Goal: Task Accomplishment & Management: Manage account settings

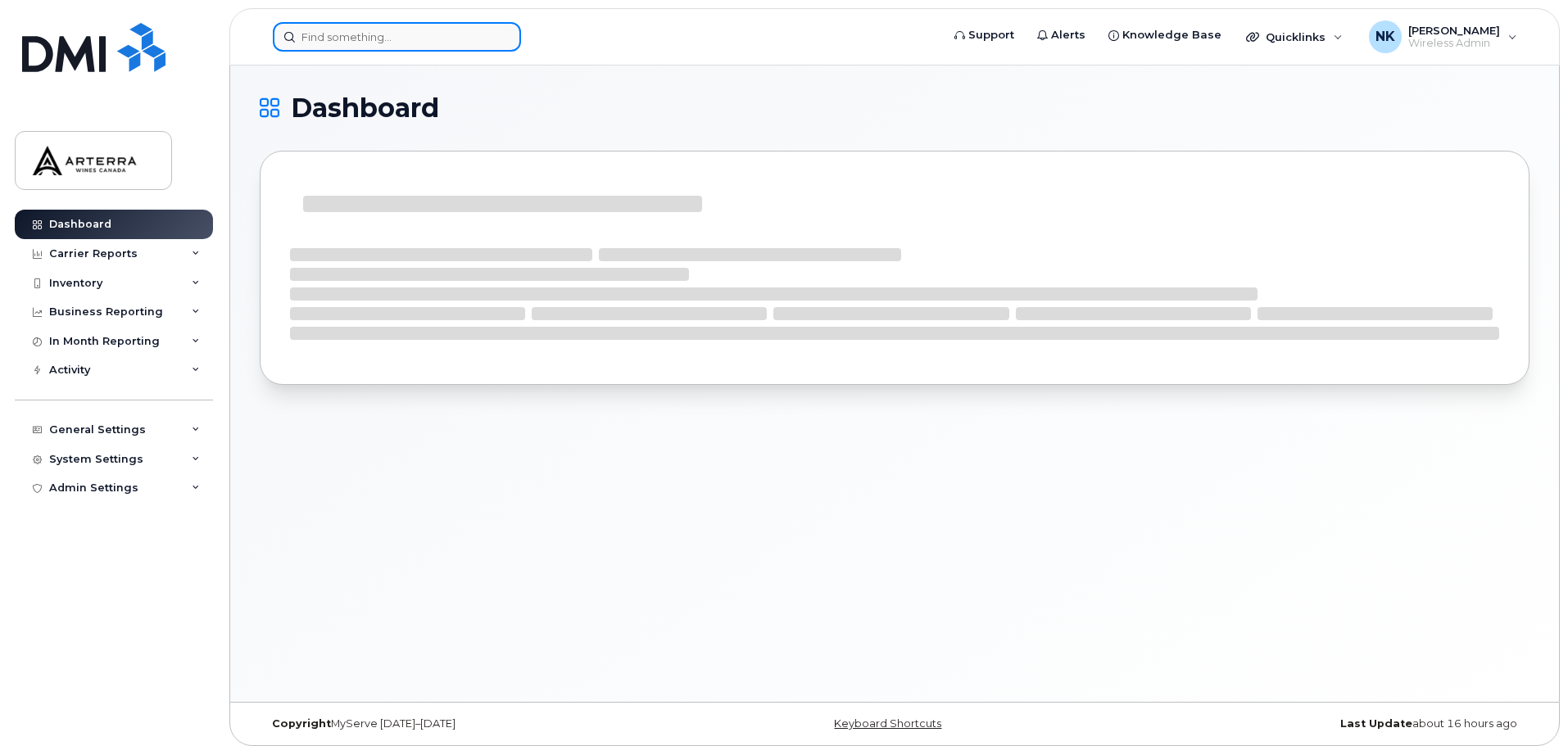
click at [370, 44] on input at bounding box center [397, 36] width 248 height 30
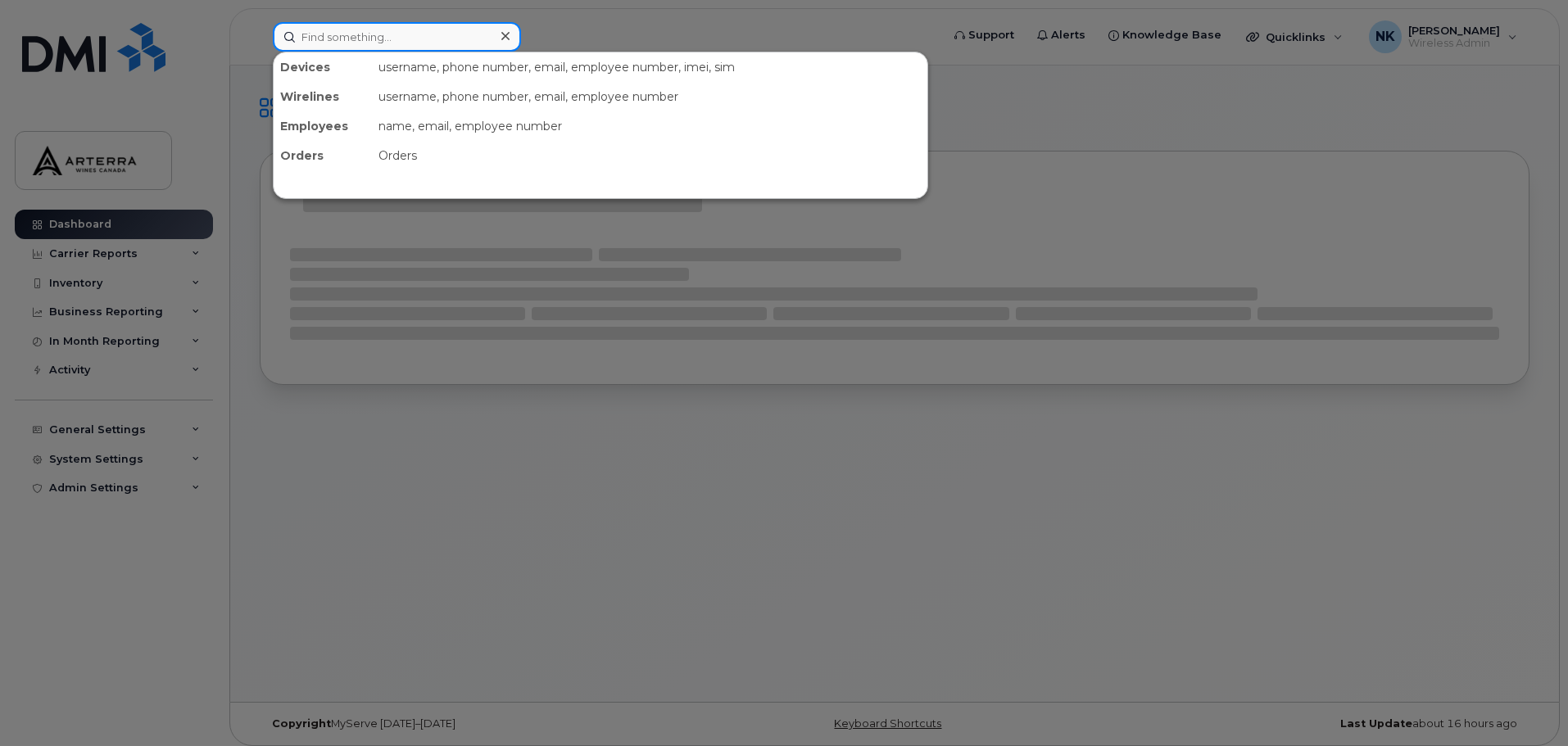
paste input "[PERSON_NAME]"
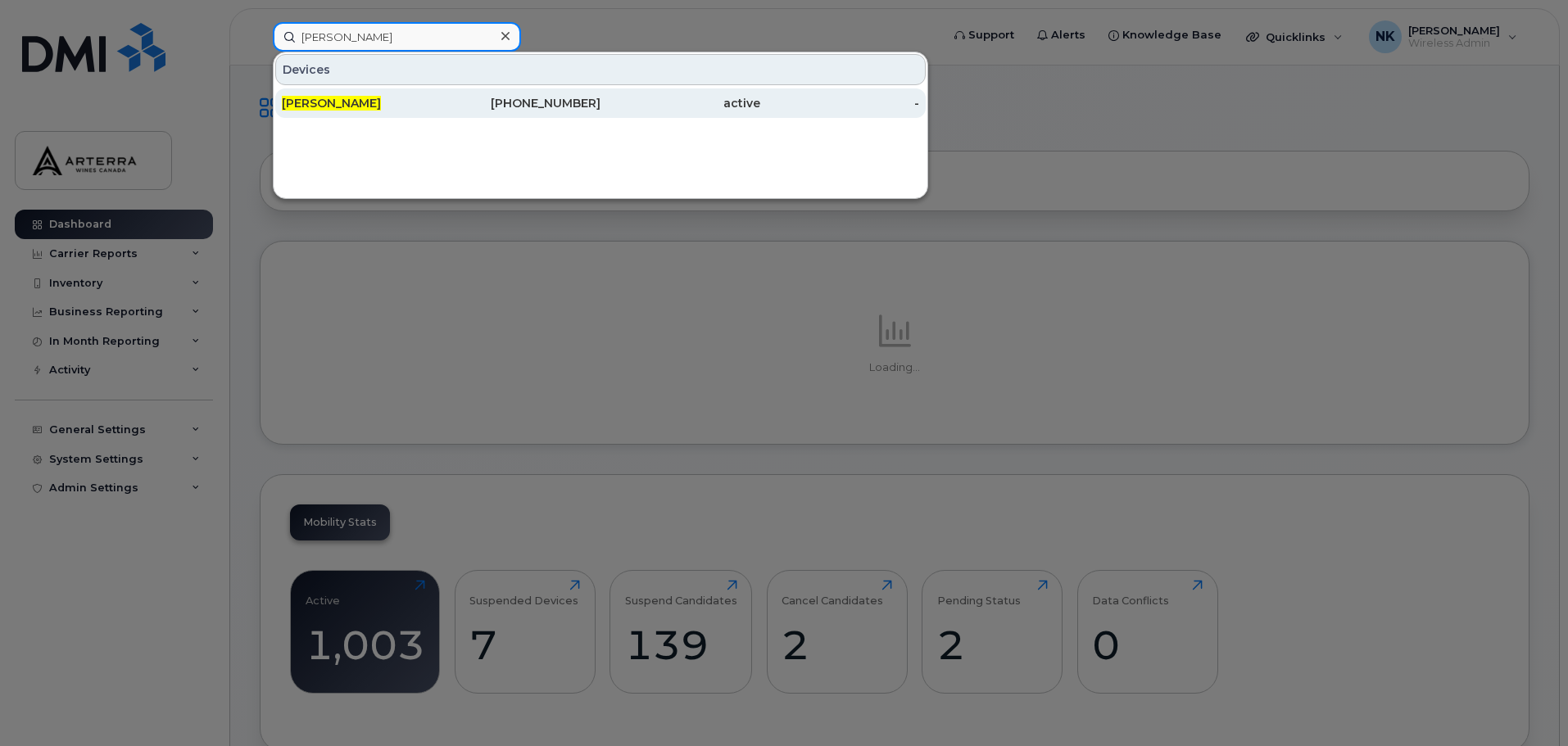
type input "[PERSON_NAME]"
click at [558, 108] on div "[PHONE_NUMBER]" at bounding box center [521, 103] width 160 height 16
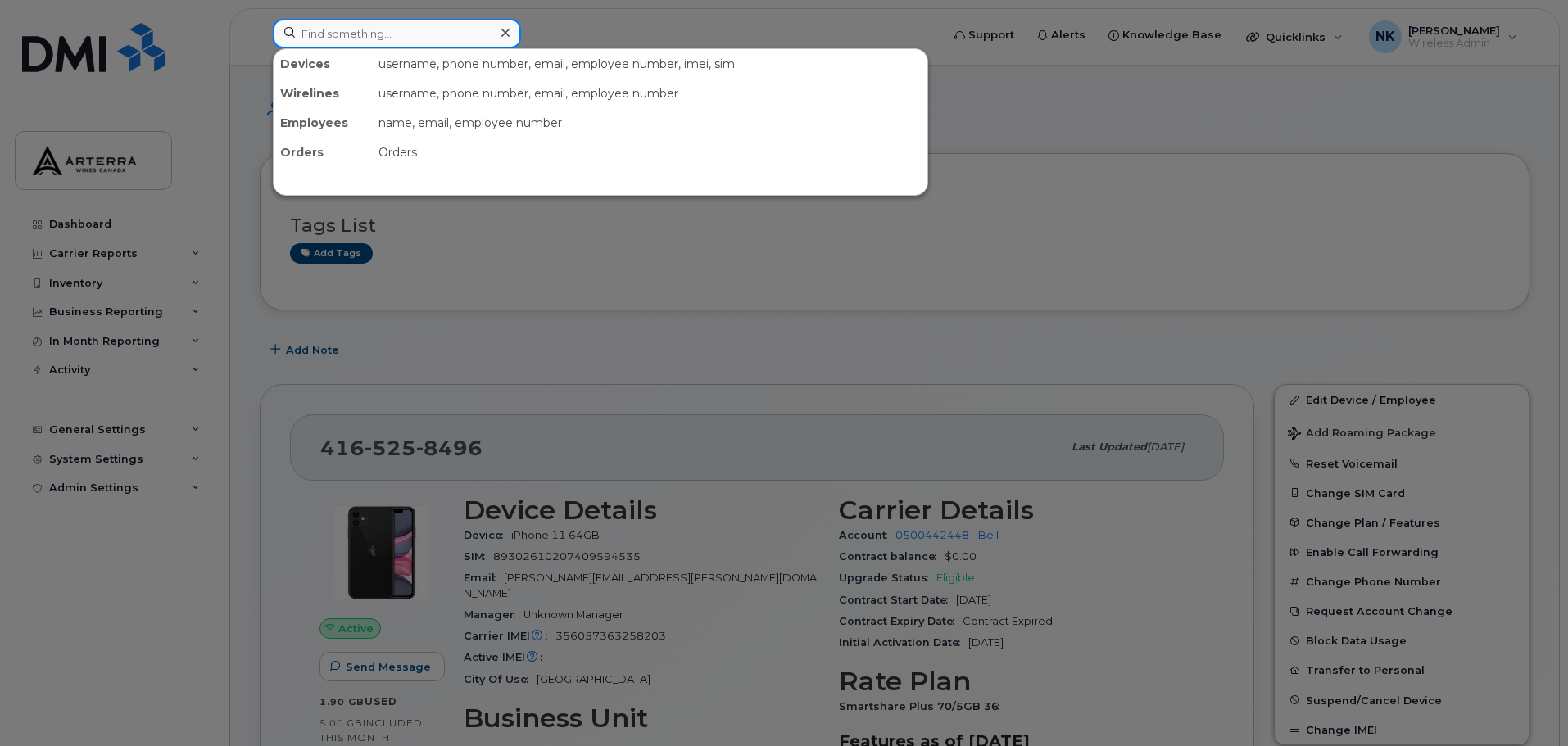
drag, startPoint x: 426, startPoint y: 37, endPoint x: 217, endPoint y: 42, distance: 209.1
click at [260, 49] on div "Devices username, phone number, email, employee number, imei, sim Wirelines use…" at bounding box center [601, 37] width 683 height 36
paste input "Karen Lundin"
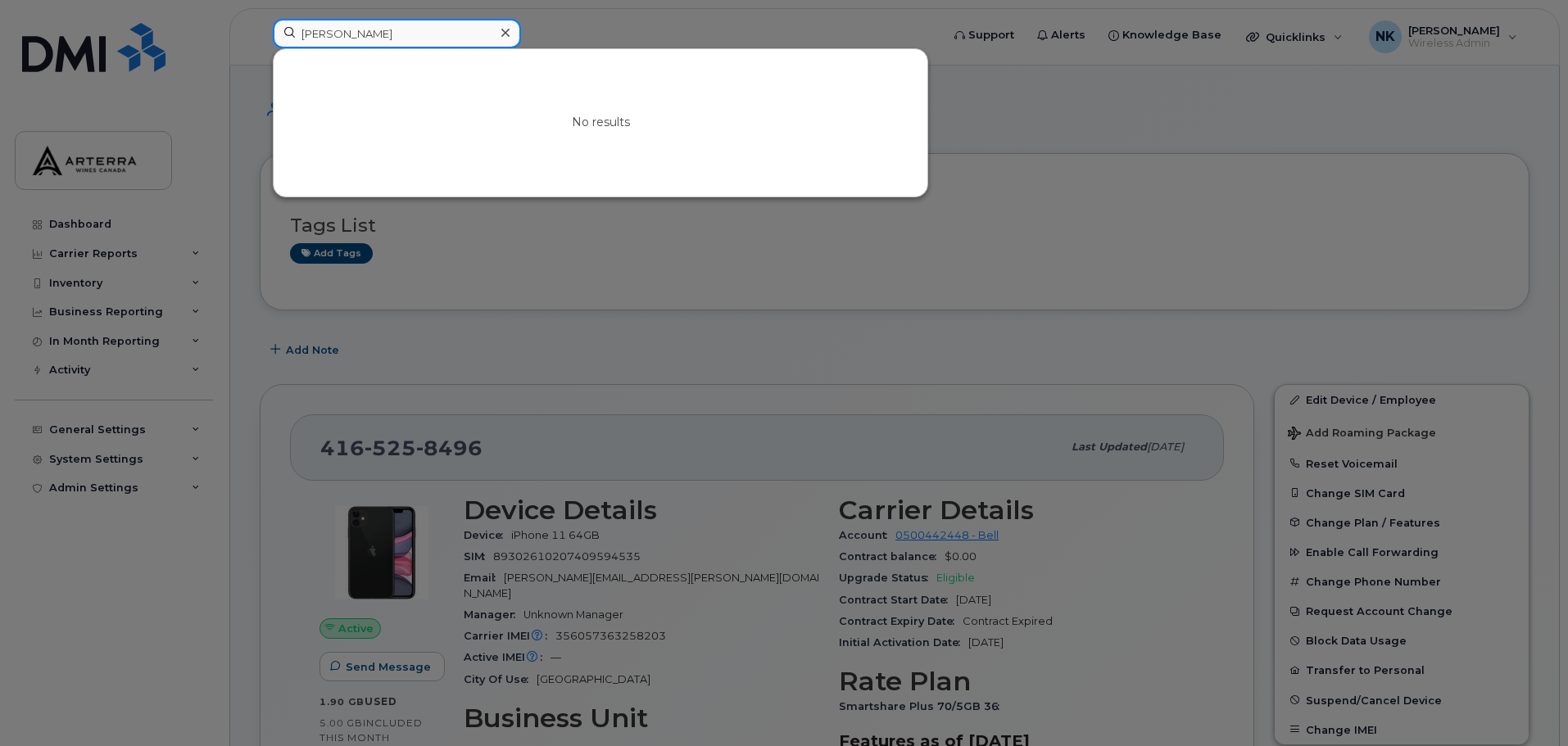
type input "Karen Lundin"
click at [879, 324] on div at bounding box center [784, 373] width 1568 height 746
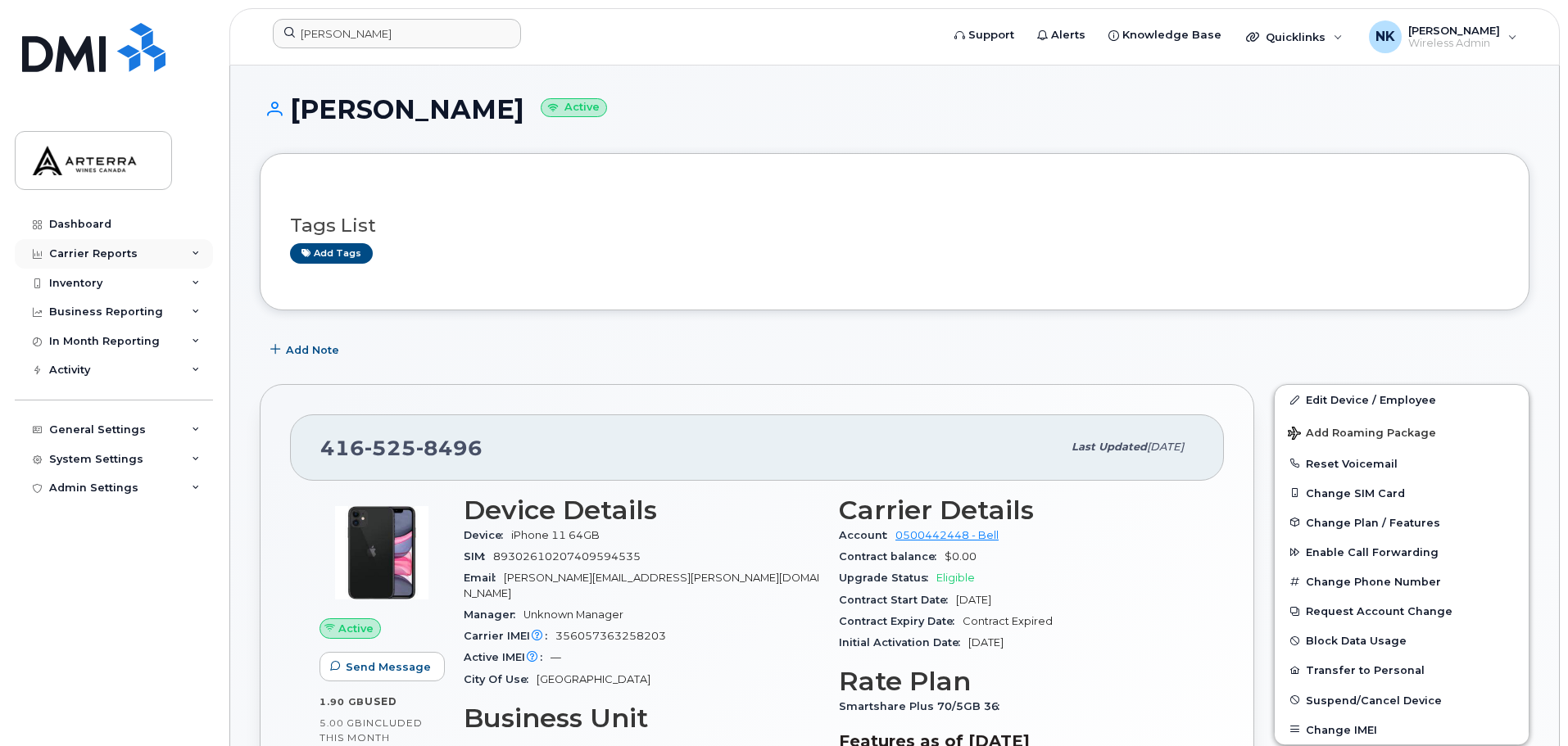
click at [173, 254] on div "Carrier Reports" at bounding box center [113, 254] width 198 height 30
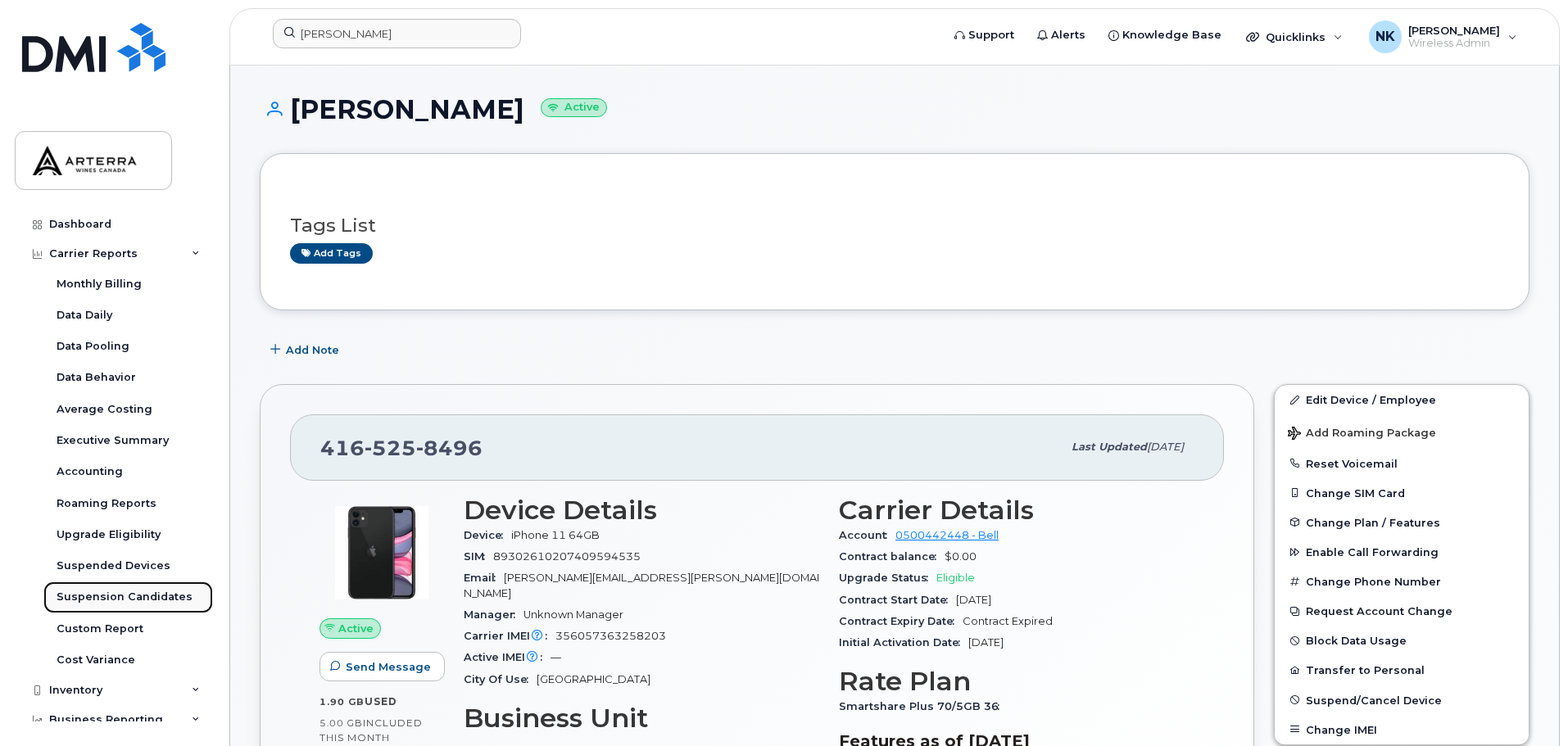
click at [105, 596] on div "Suspension Candidates" at bounding box center [125, 596] width 136 height 14
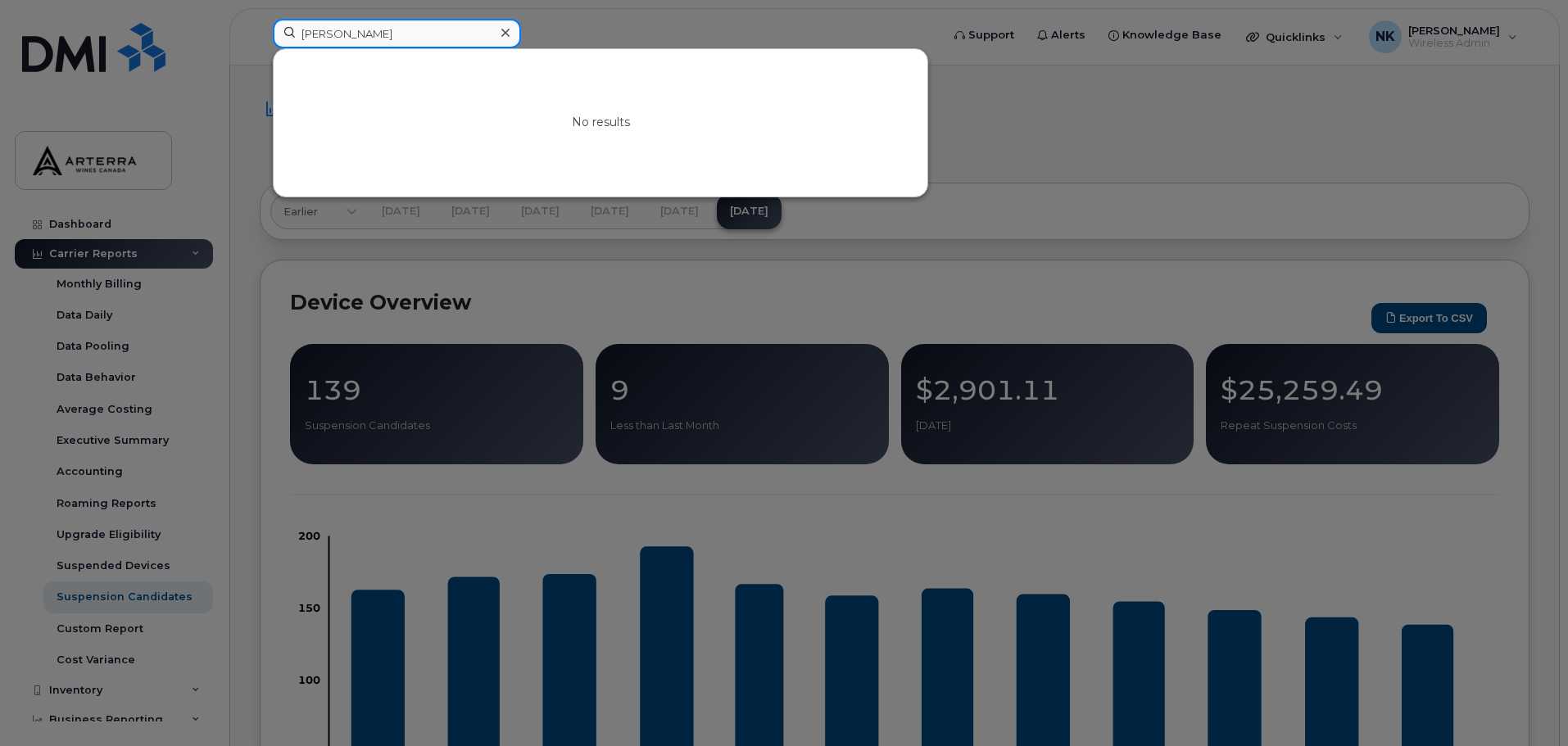
click at [400, 37] on input "Karen Lundin" at bounding box center [397, 34] width 248 height 30
click at [506, 35] on icon at bounding box center [505, 33] width 9 height 9
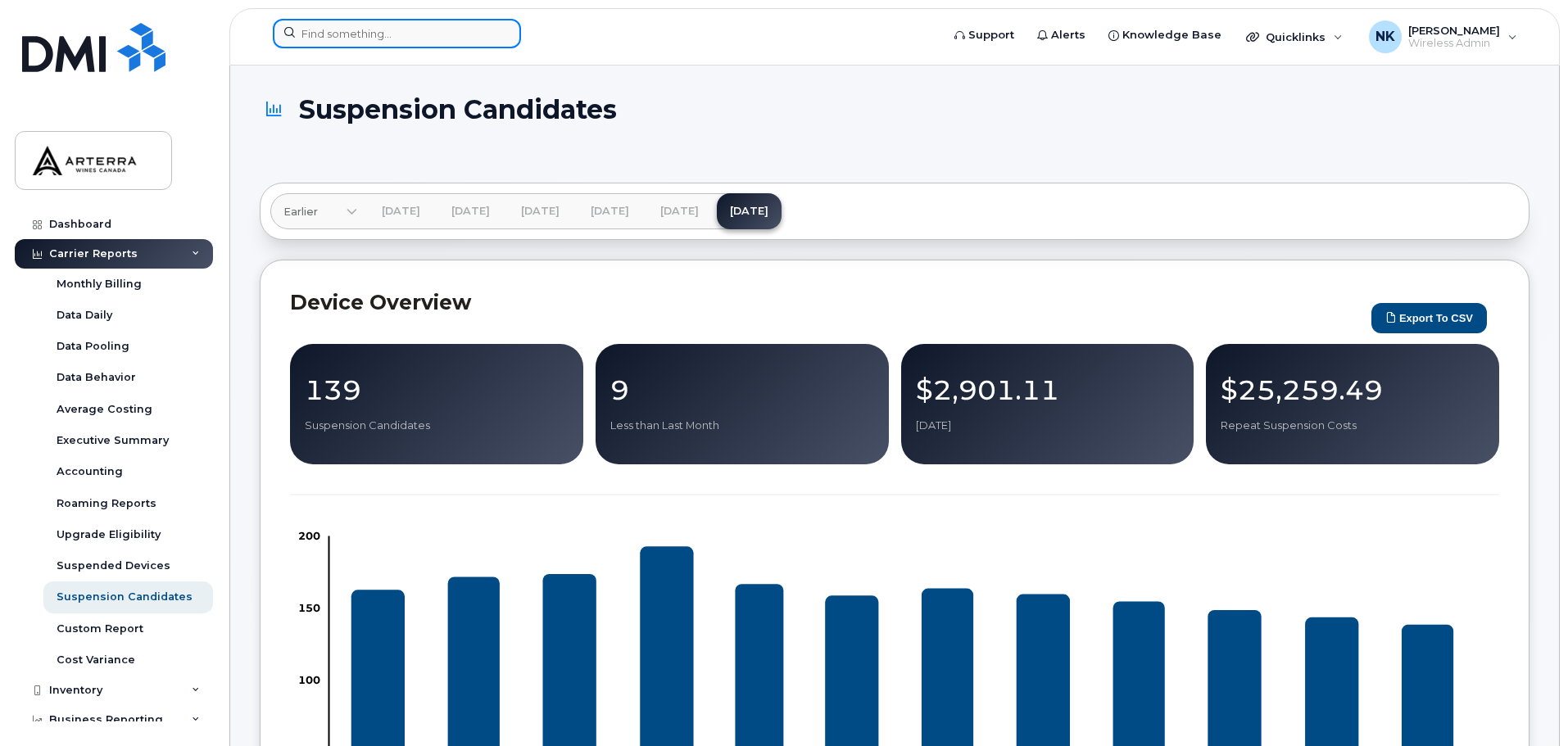
click at [427, 36] on input at bounding box center [397, 34] width 248 height 30
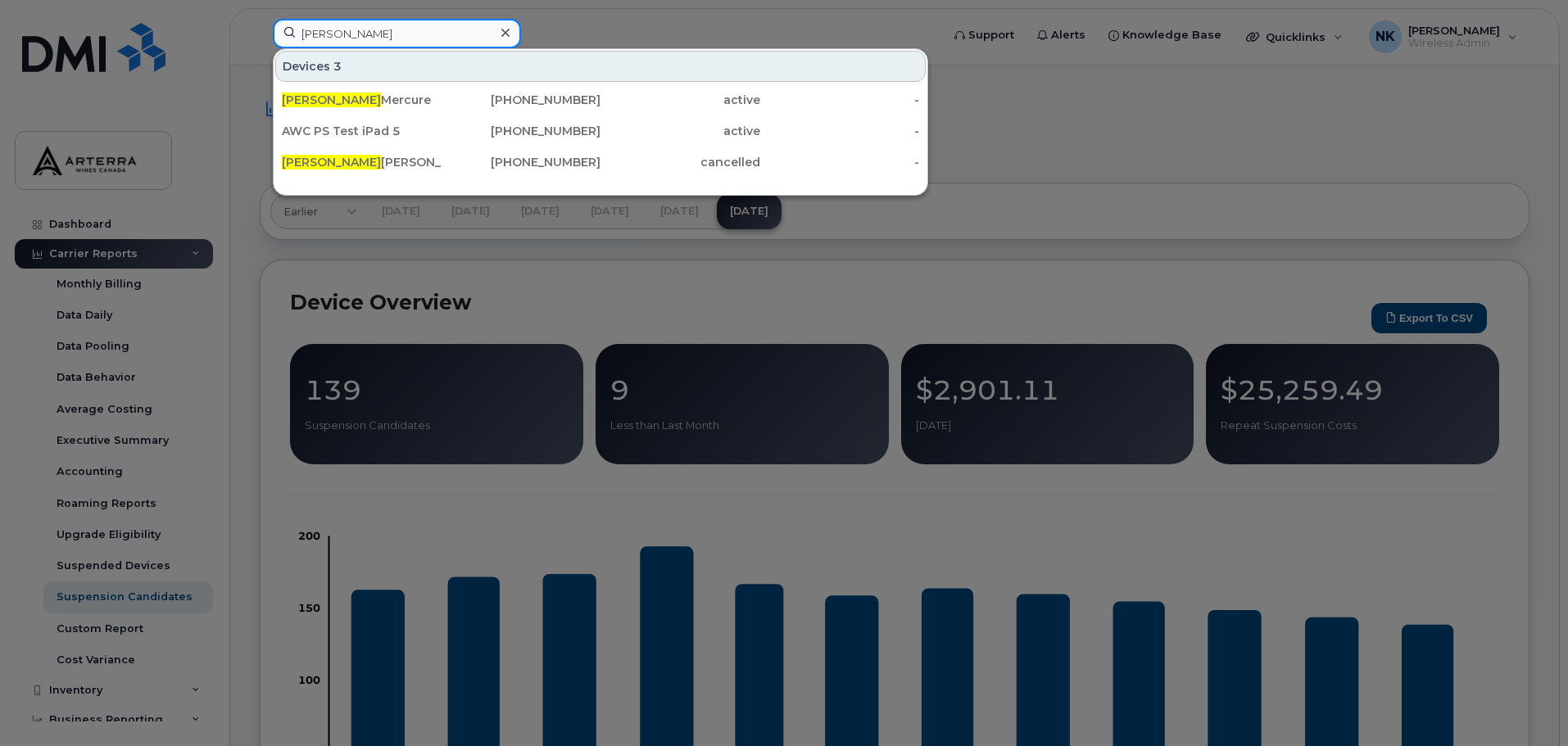
type input "joanne"
click at [1111, 111] on div at bounding box center [784, 373] width 1568 height 746
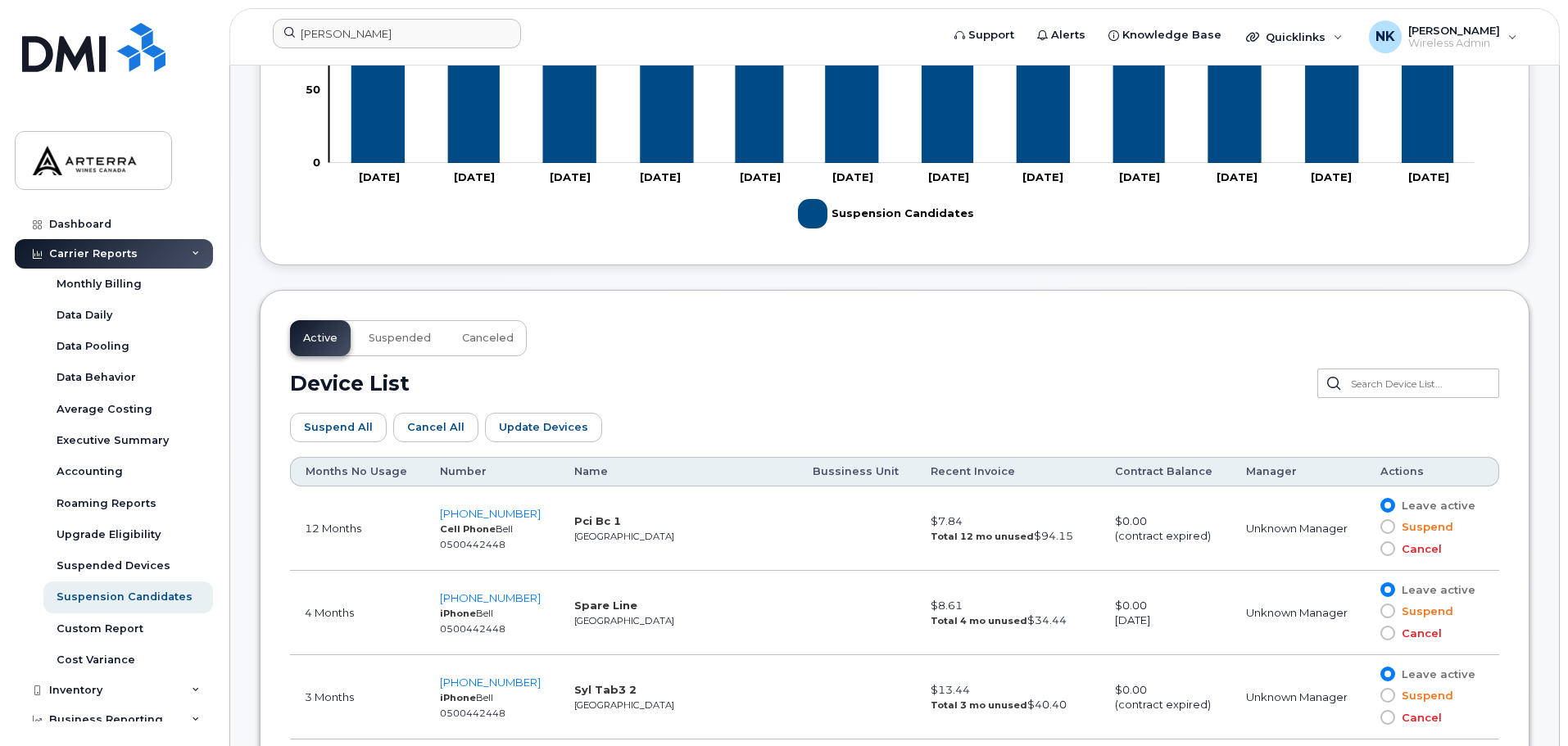
scroll to position [656, 0]
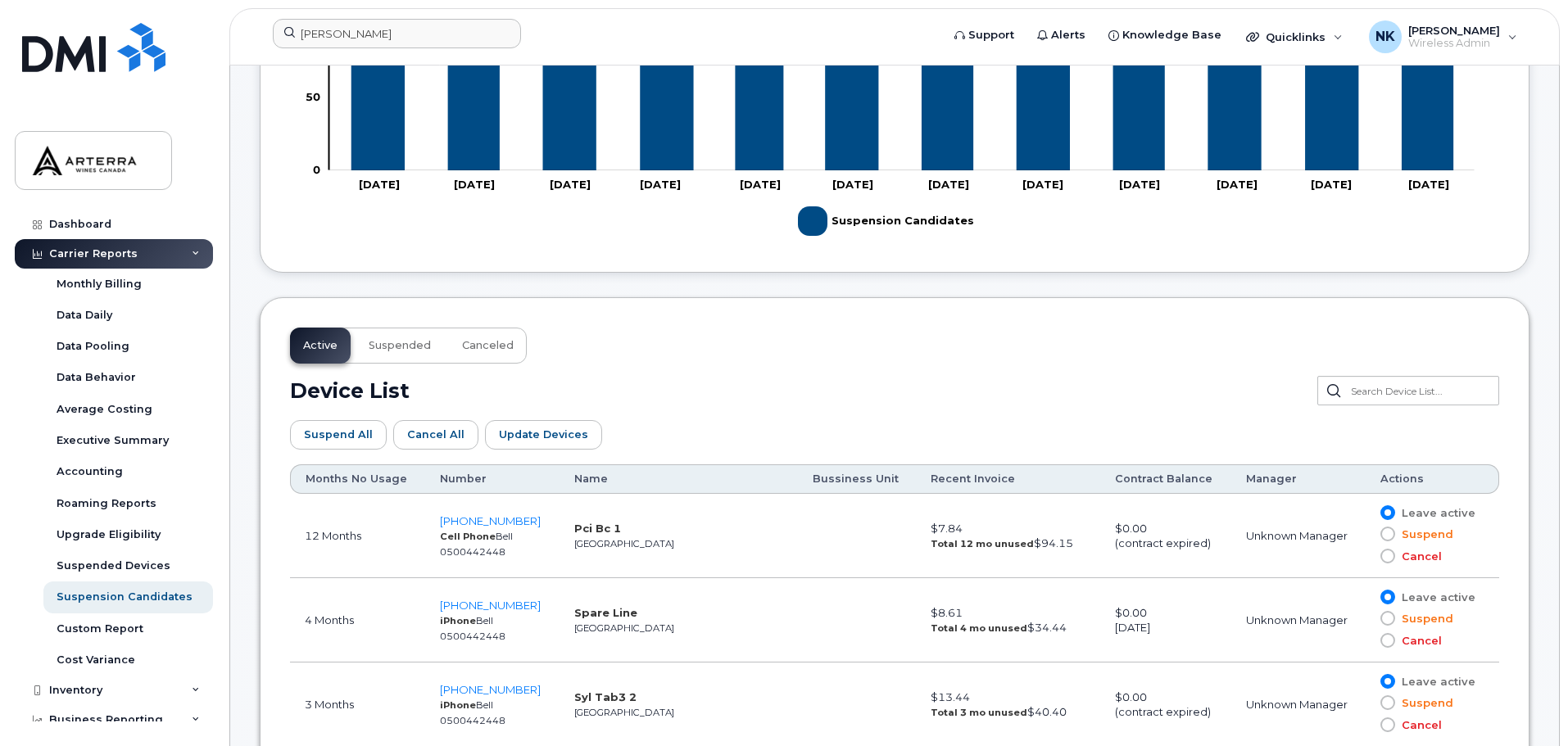
click at [363, 479] on th "Months No Usage" at bounding box center [357, 479] width 135 height 30
click at [480, 348] on span "Canceled" at bounding box center [488, 346] width 52 height 13
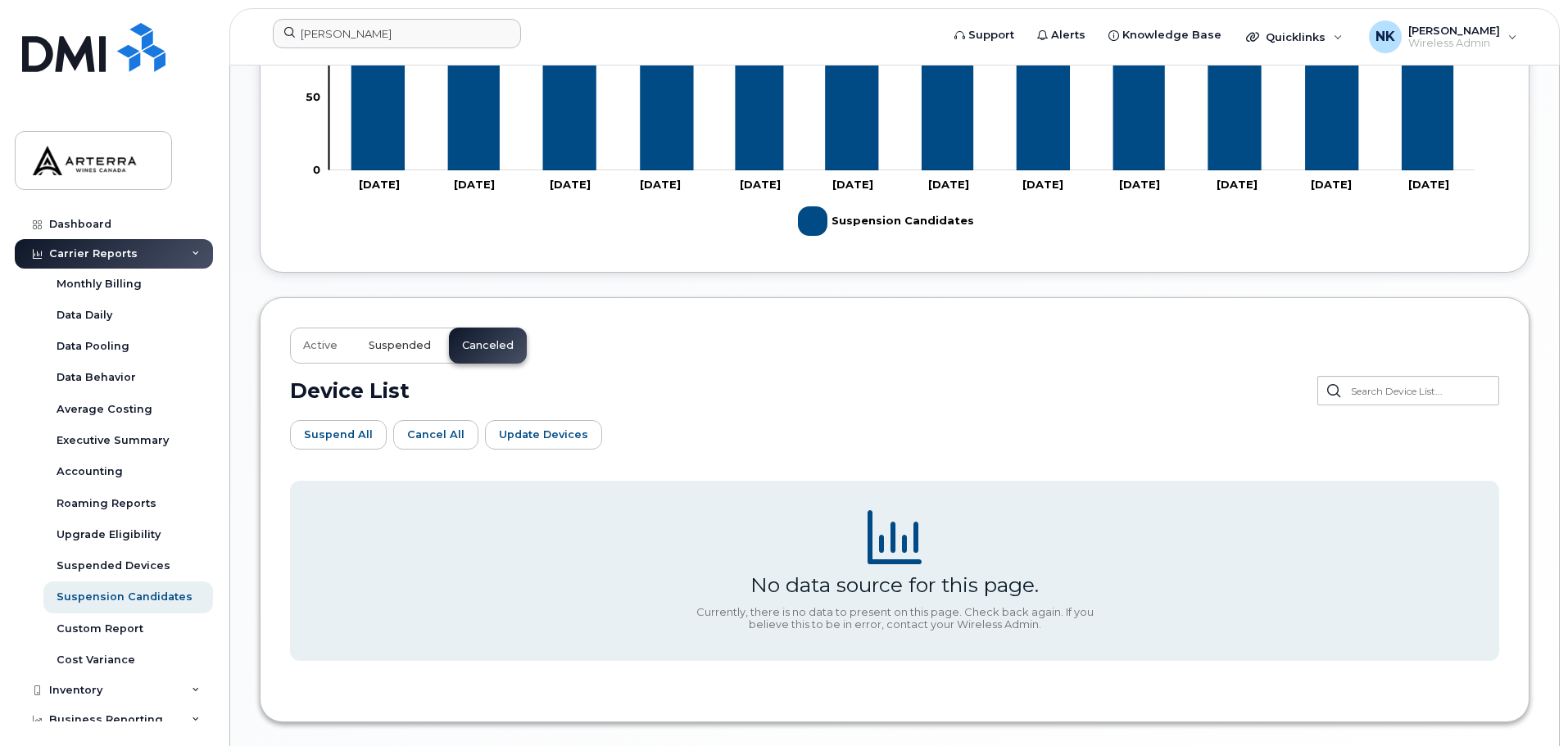
click at [409, 346] on span "Suspended" at bounding box center [400, 346] width 62 height 13
click at [496, 352] on button "Canceled" at bounding box center [487, 346] width 78 height 36
click at [403, 351] on span "Suspended" at bounding box center [400, 346] width 62 height 13
click at [310, 345] on span "Active" at bounding box center [320, 346] width 35 height 13
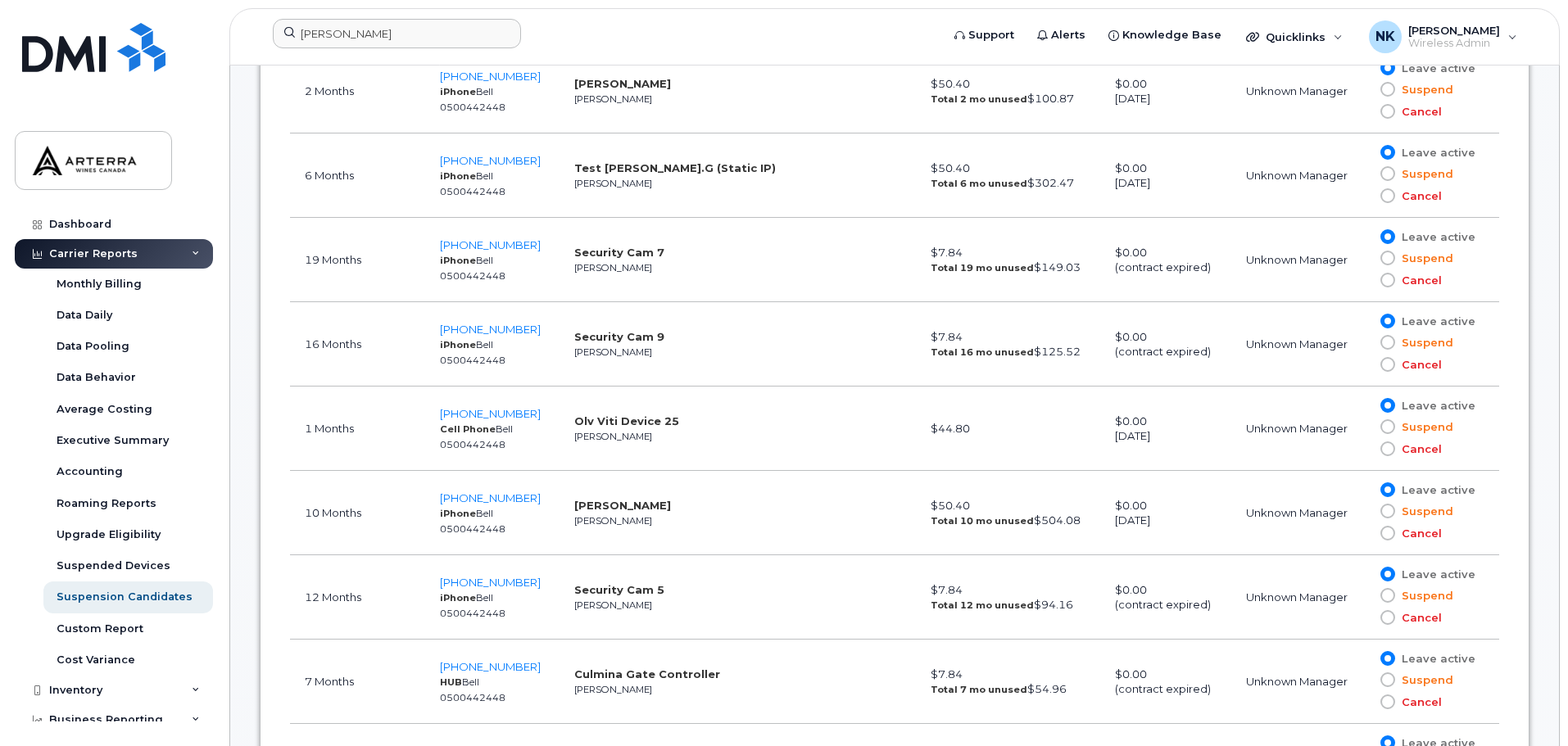
scroll to position [1229, 0]
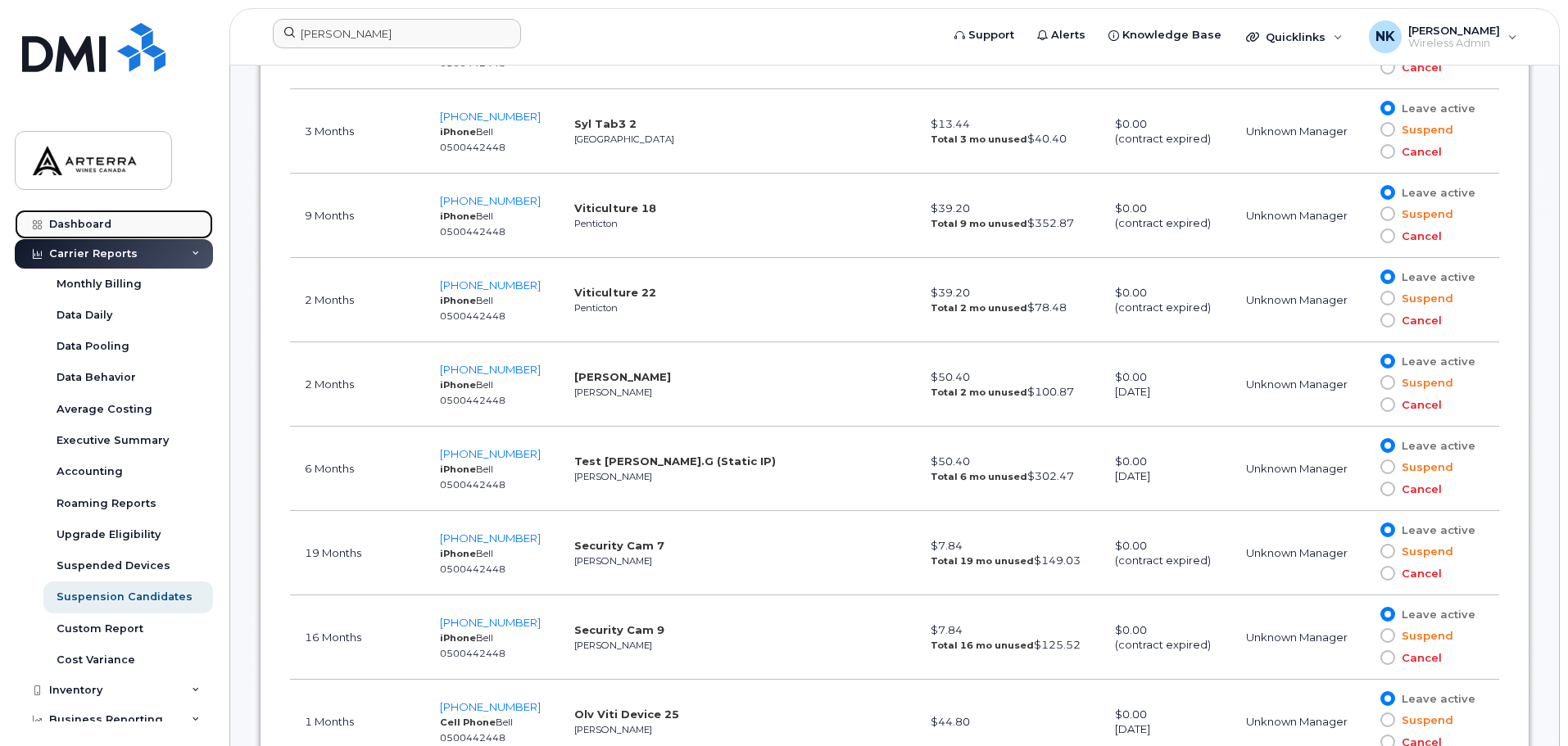
click at [87, 222] on div "Dashboard" at bounding box center [80, 224] width 62 height 13
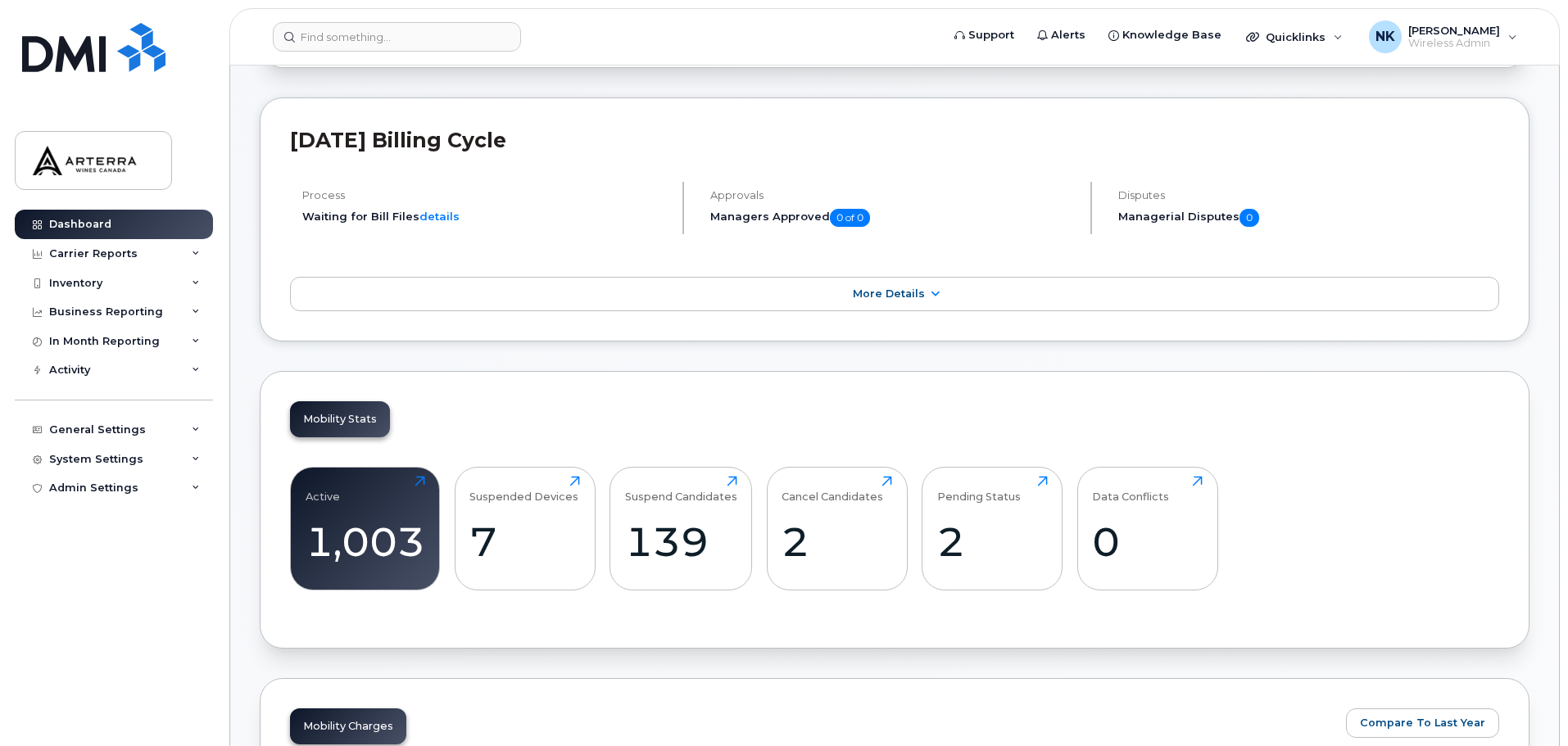
scroll to position [172, 0]
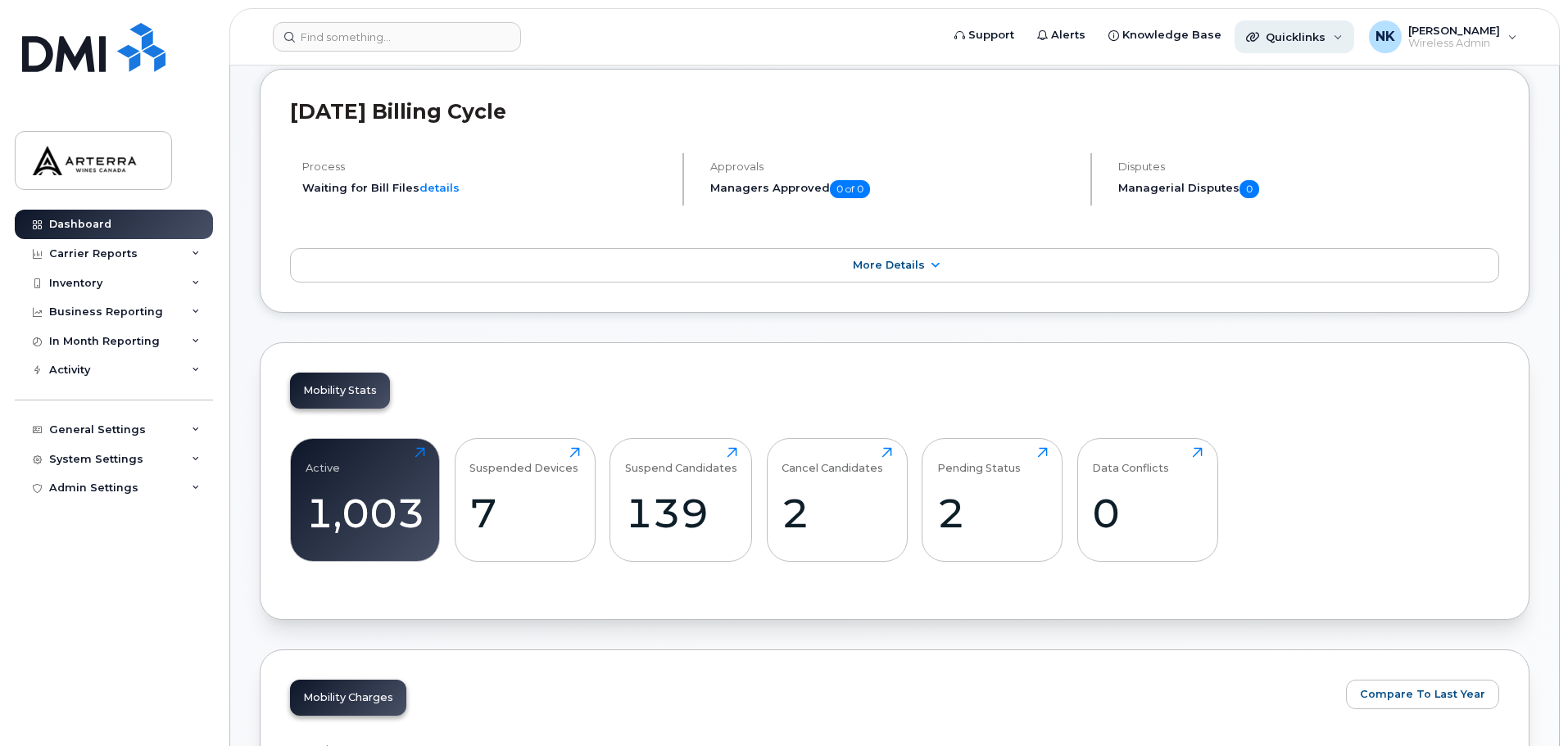
click at [1346, 38] on div "Quicklinks" at bounding box center [1294, 36] width 120 height 33
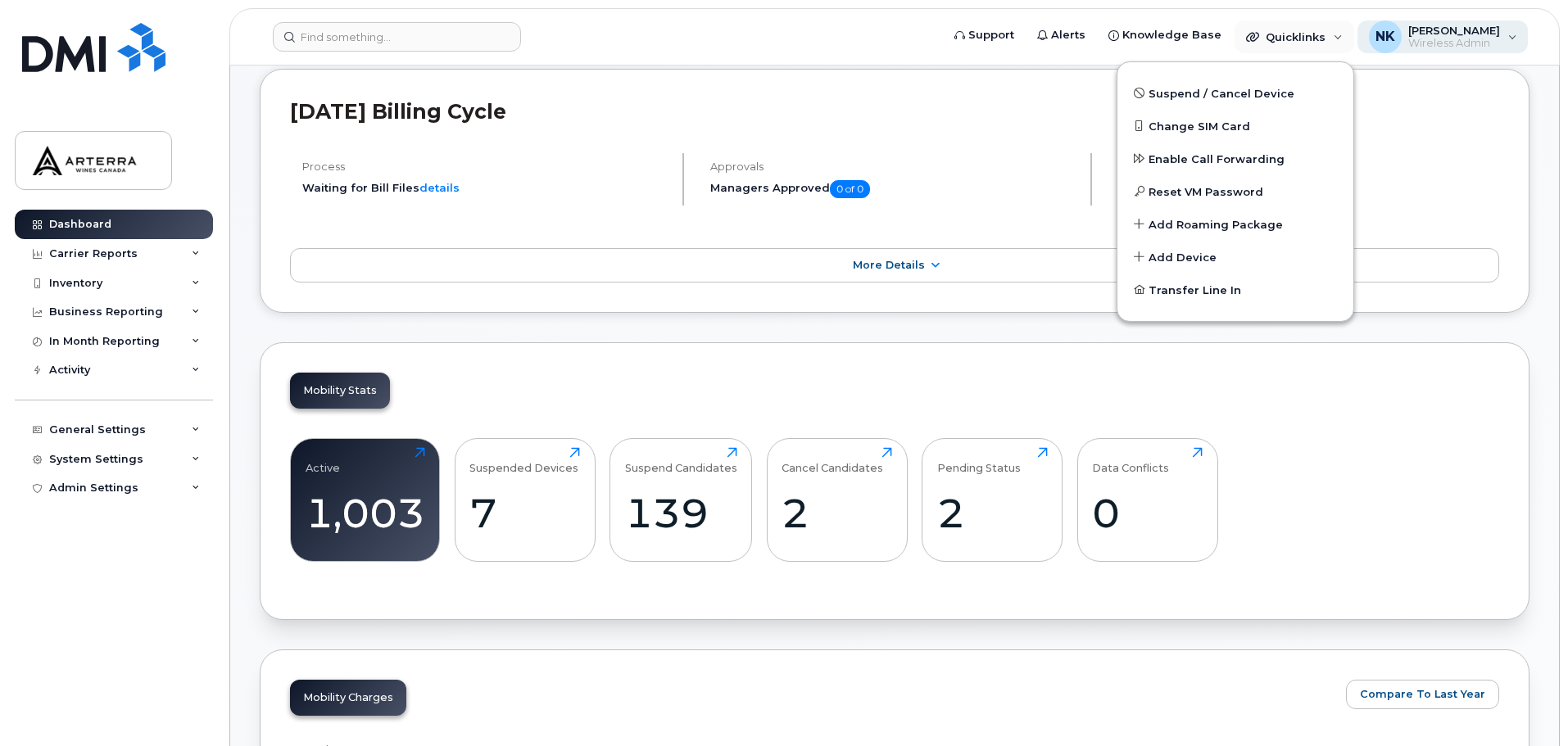
click at [1512, 40] on div "NK Neil Kirk Wireless Admin" at bounding box center [1442, 36] width 172 height 33
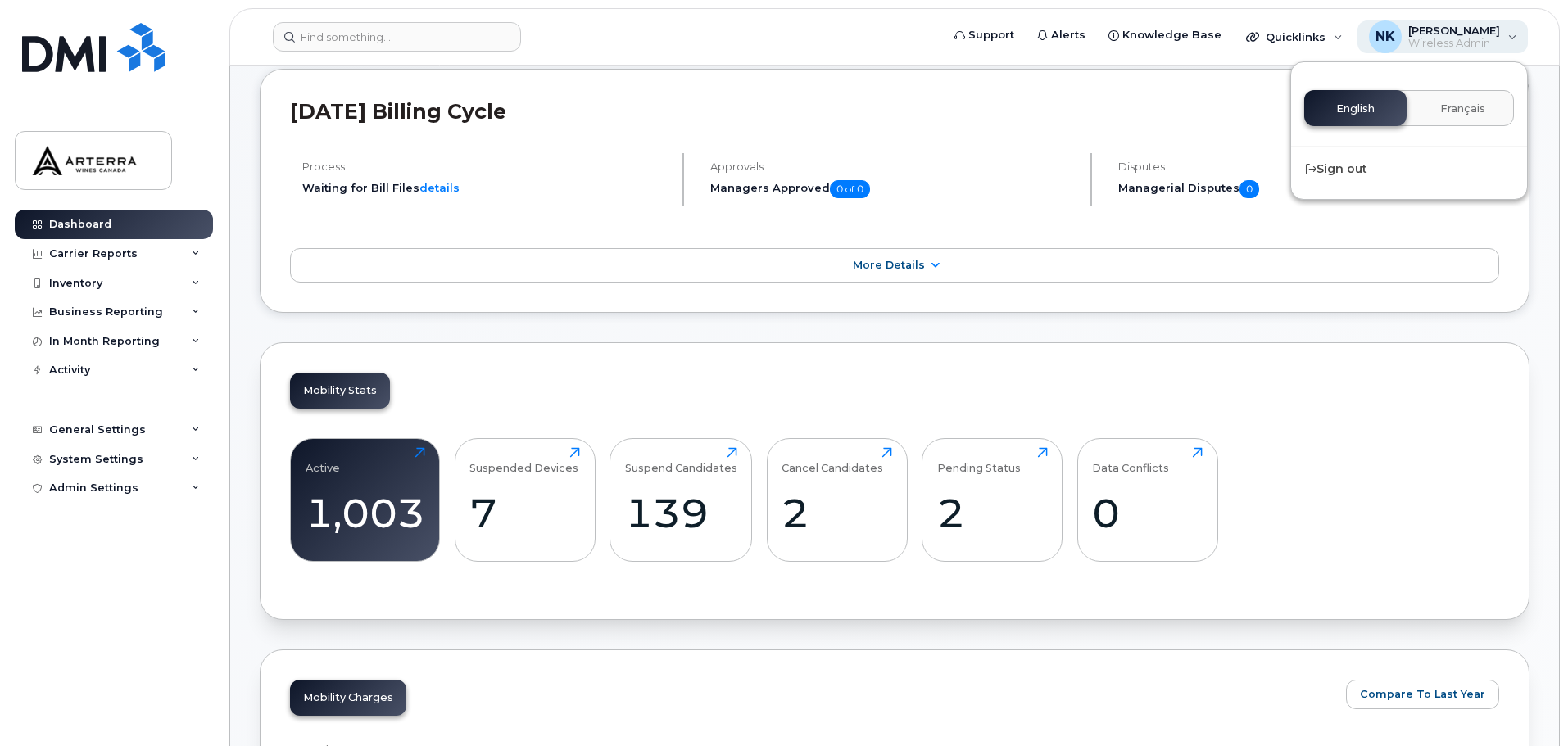
click at [1512, 40] on div "NK Neil Kirk Wireless Admin" at bounding box center [1442, 36] width 172 height 33
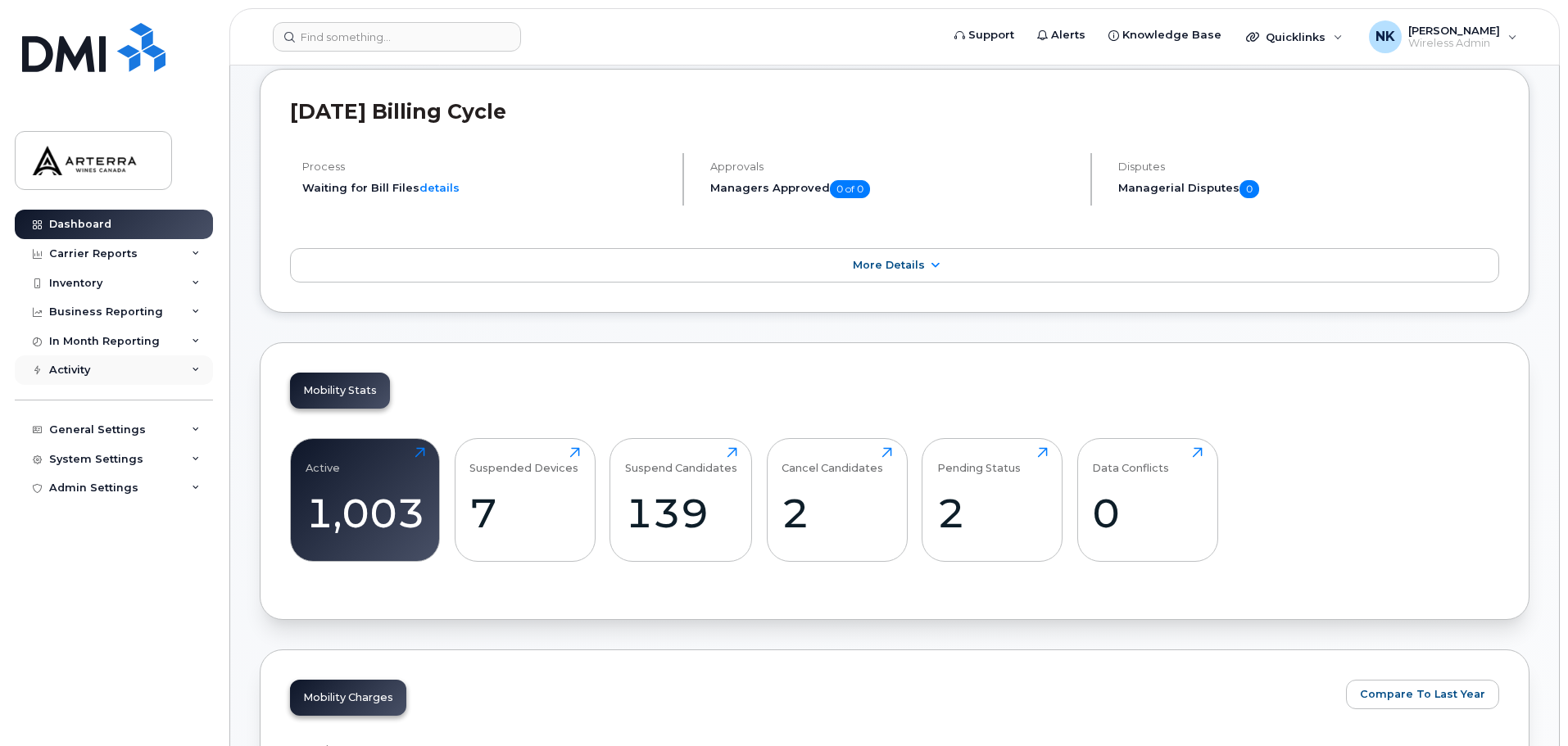
click at [190, 368] on div "Activity" at bounding box center [113, 370] width 198 height 30
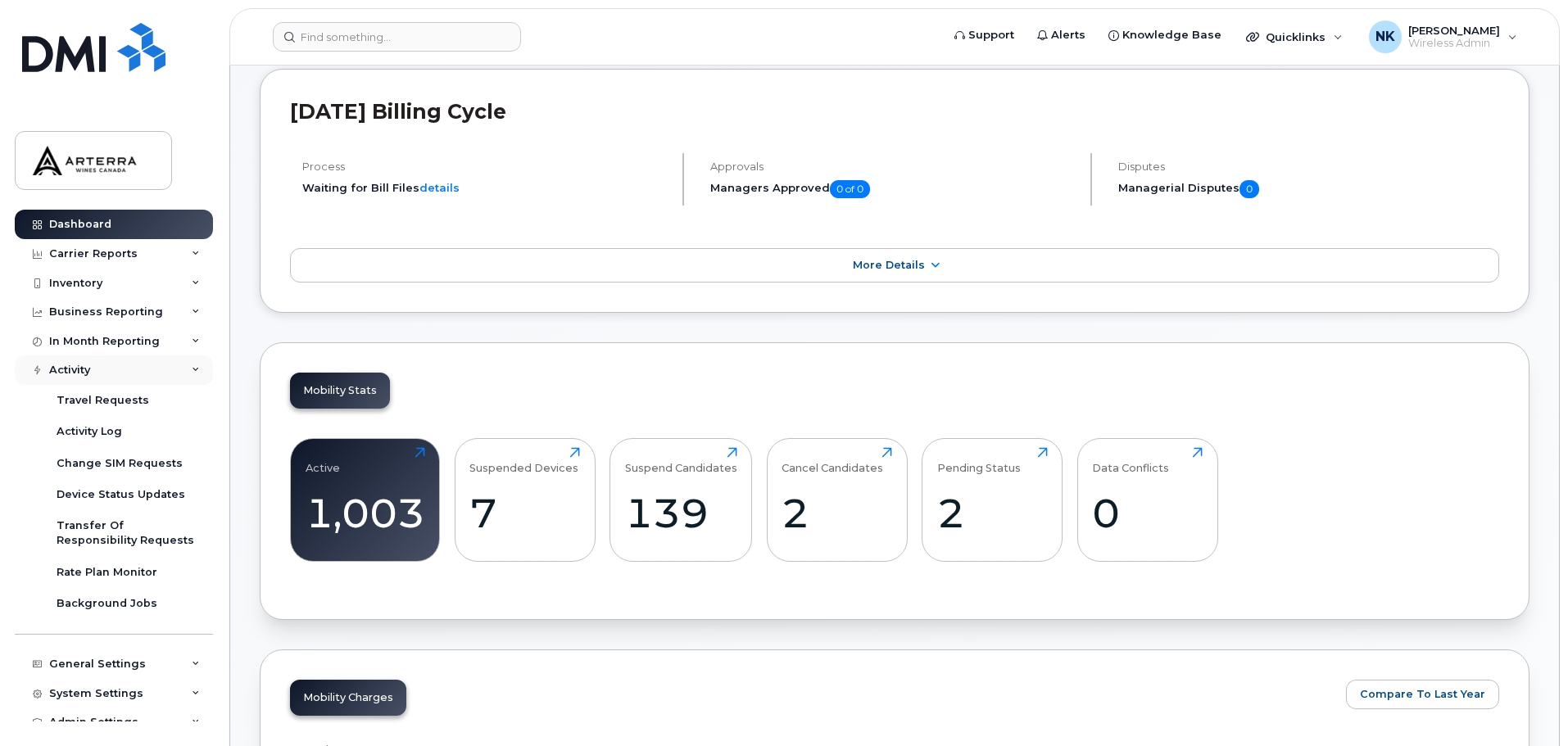
click at [192, 368] on icon at bounding box center [196, 370] width 9 height 9
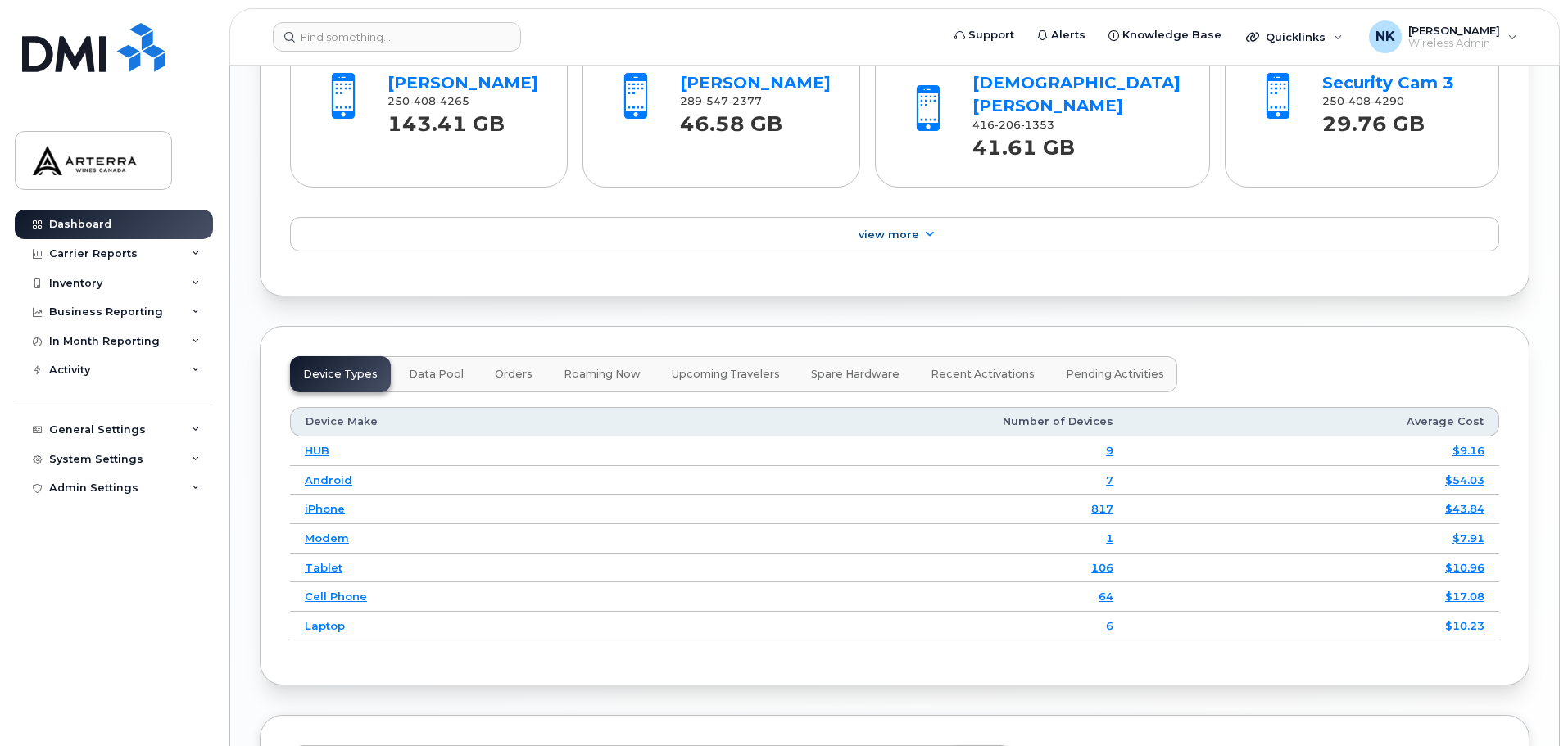
scroll to position [1974, 0]
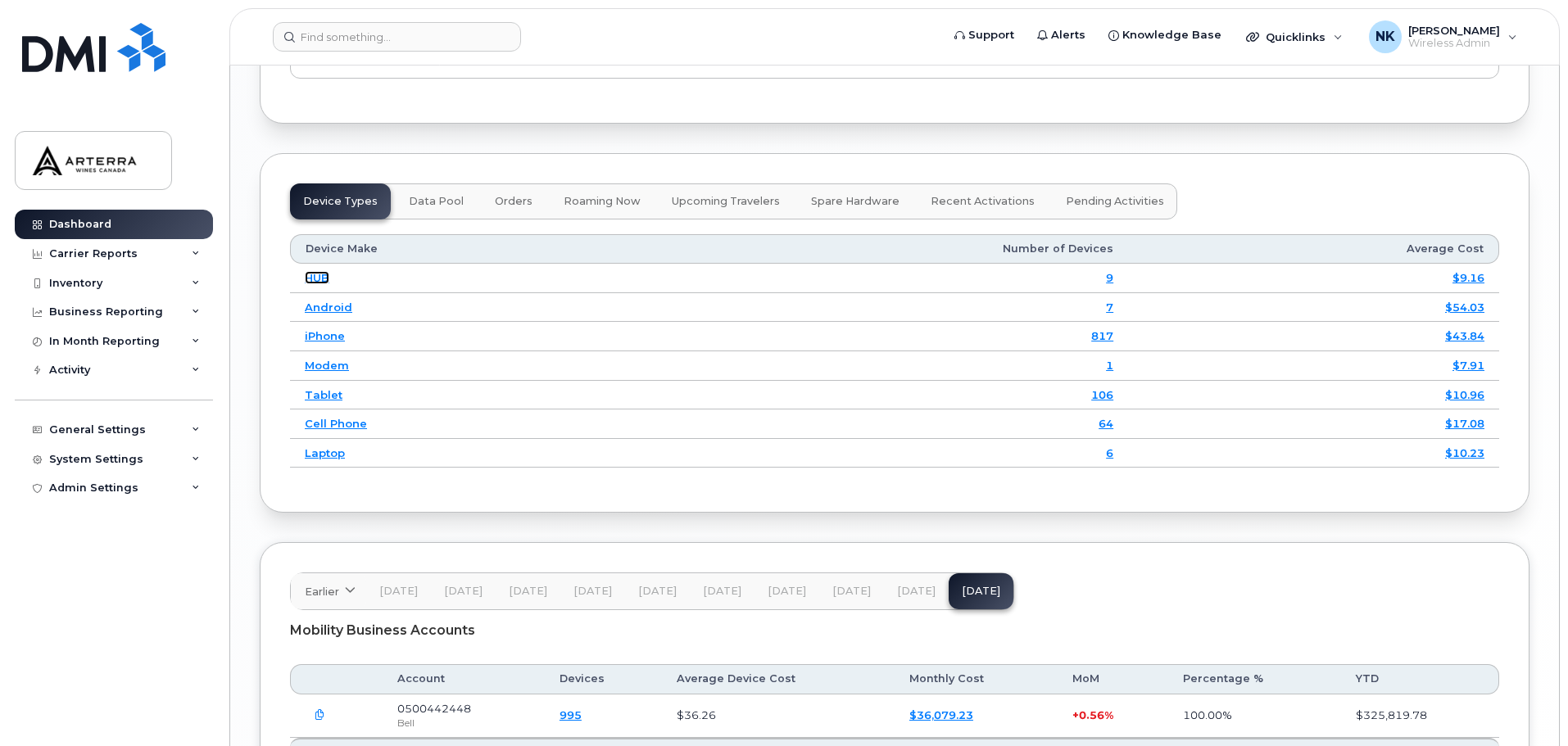
click at [318, 271] on link "HUB" at bounding box center [317, 278] width 25 height 13
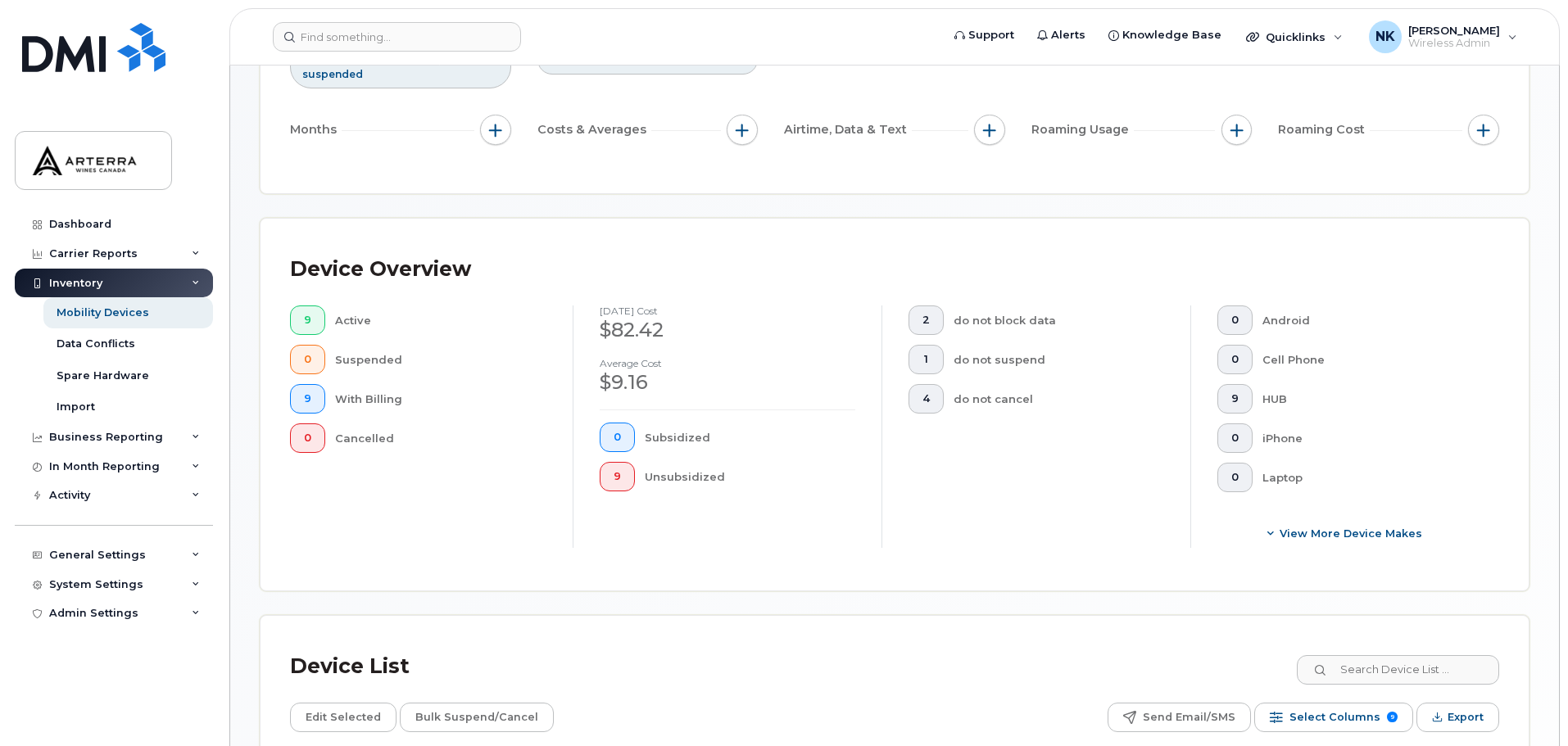
scroll to position [207, 0]
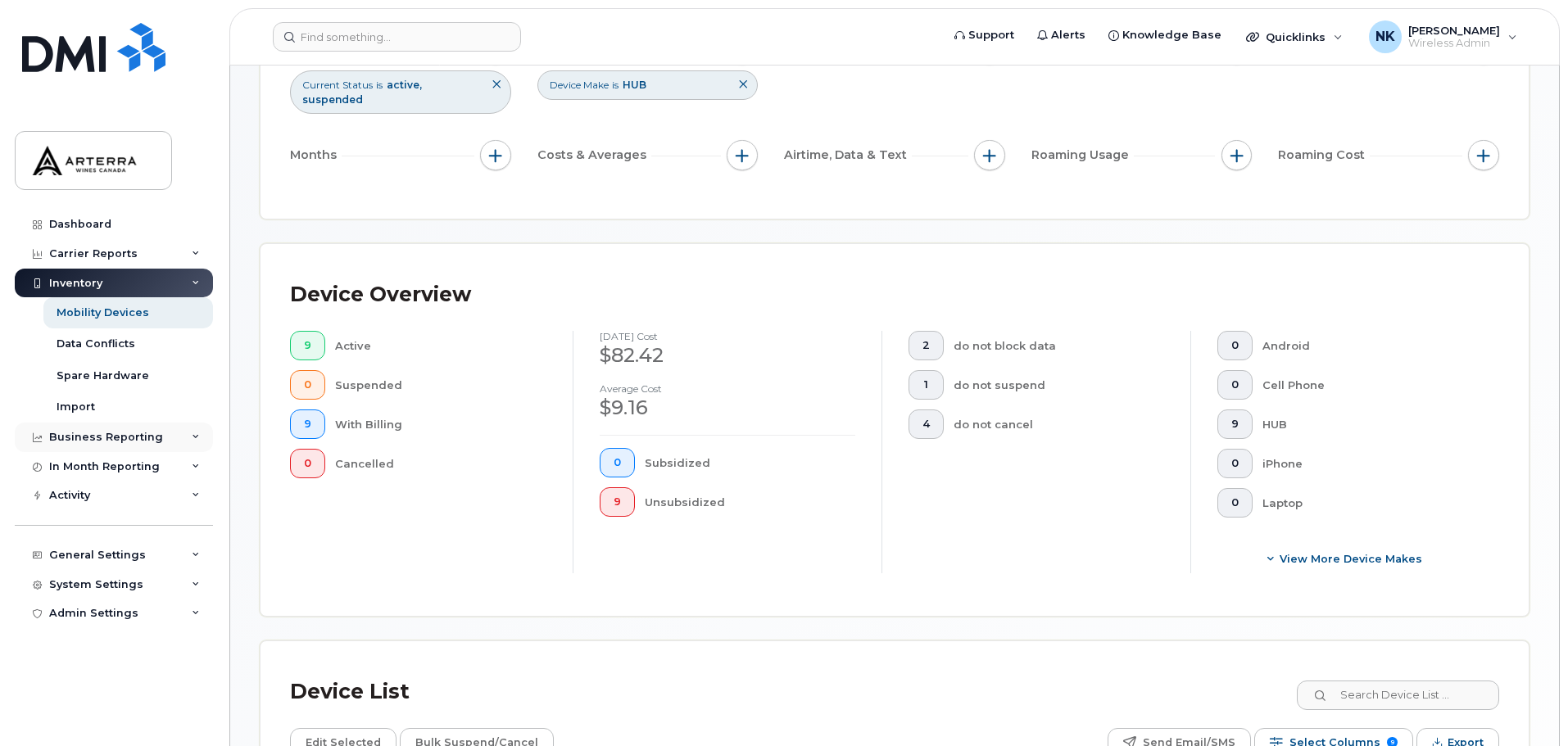
click at [164, 442] on div "Business Reporting" at bounding box center [113, 437] width 198 height 30
click at [169, 530] on div "Activity" at bounding box center [113, 527] width 198 height 30
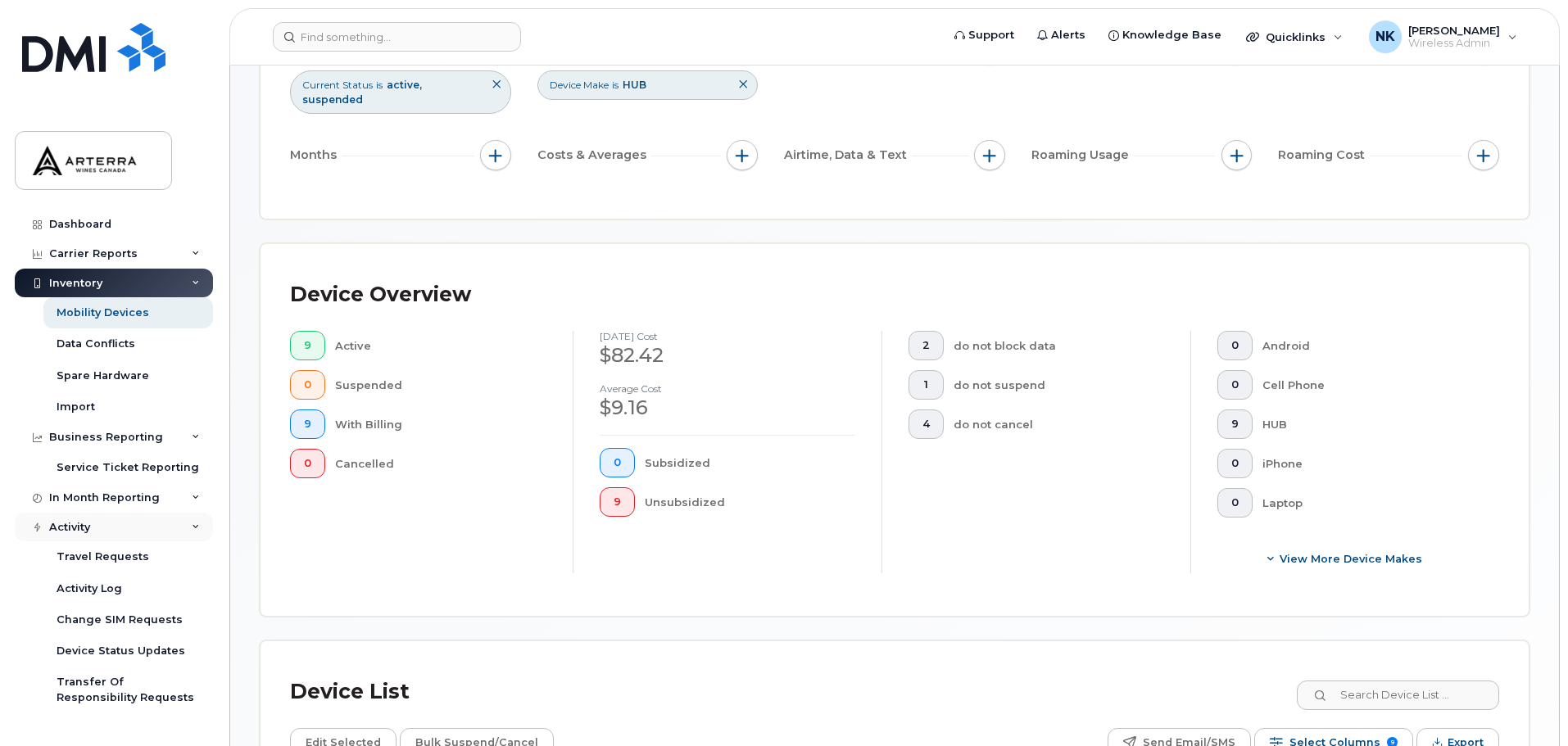
click at [166, 534] on div "Activity" at bounding box center [113, 527] width 198 height 30
click at [197, 278] on div "Inventory" at bounding box center [113, 283] width 198 height 30
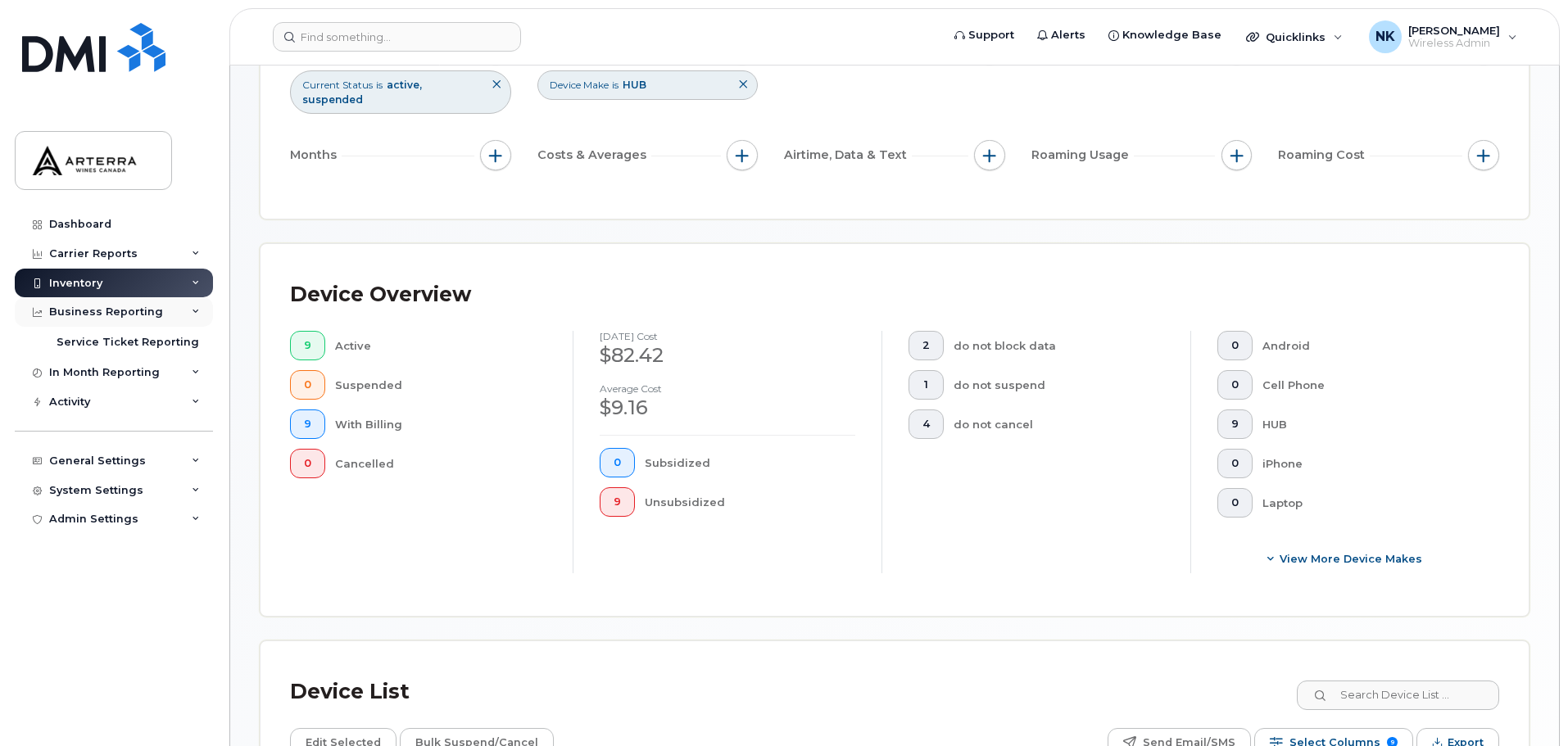
click at [192, 313] on icon at bounding box center [196, 312] width 9 height 9
click at [189, 256] on div "Carrier Reports" at bounding box center [113, 254] width 198 height 30
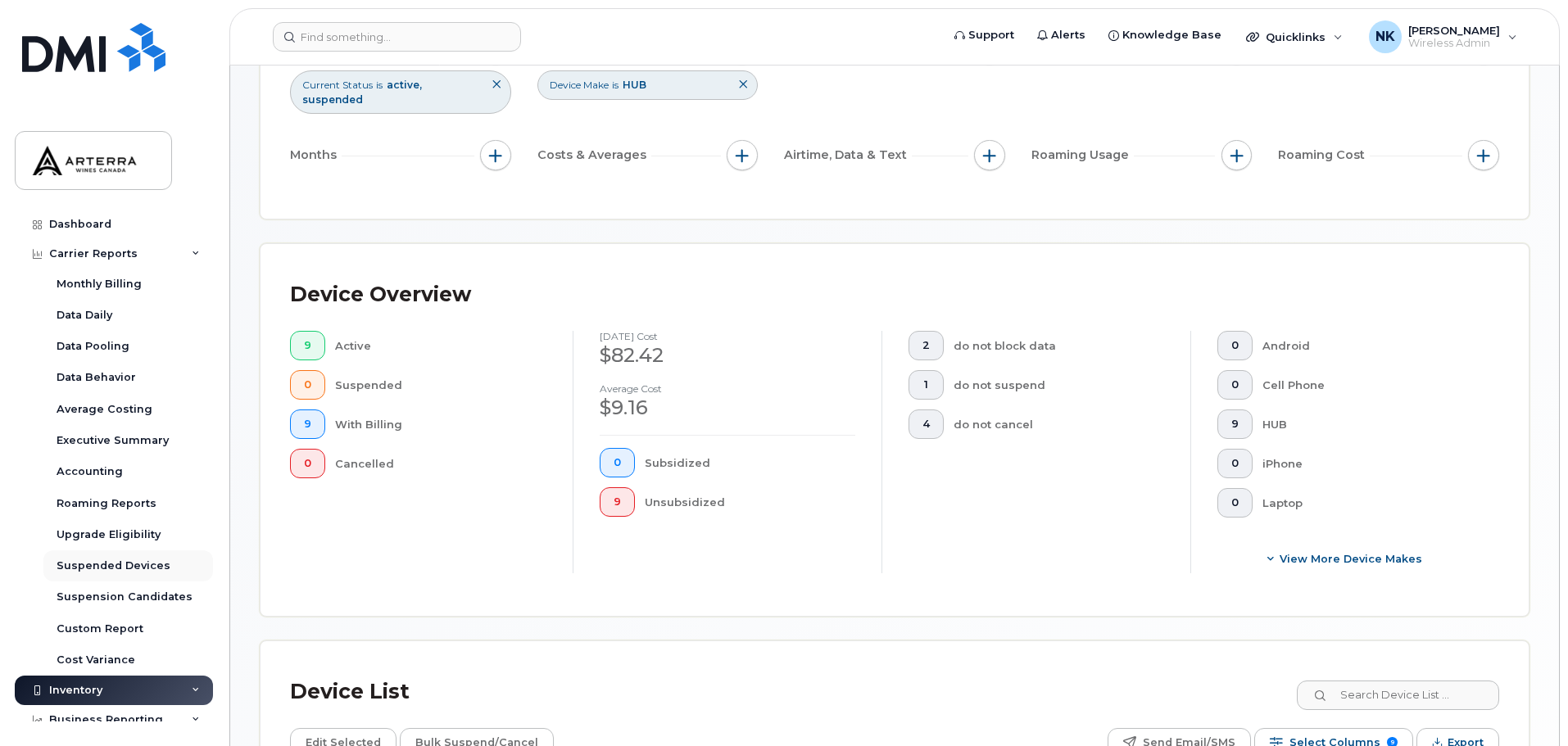
scroll to position [82, 0]
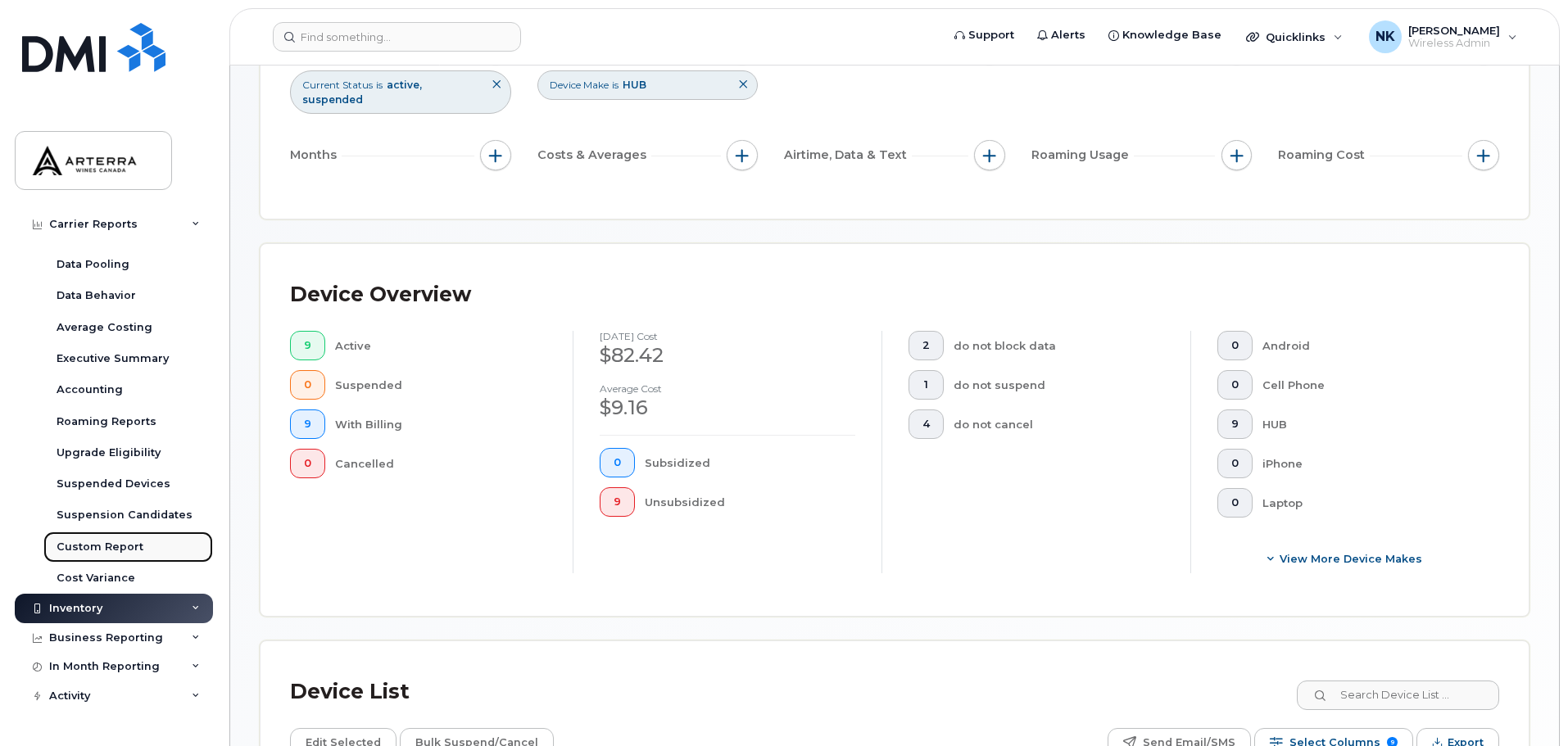
click at [100, 544] on div "Custom Report" at bounding box center [100, 547] width 87 height 14
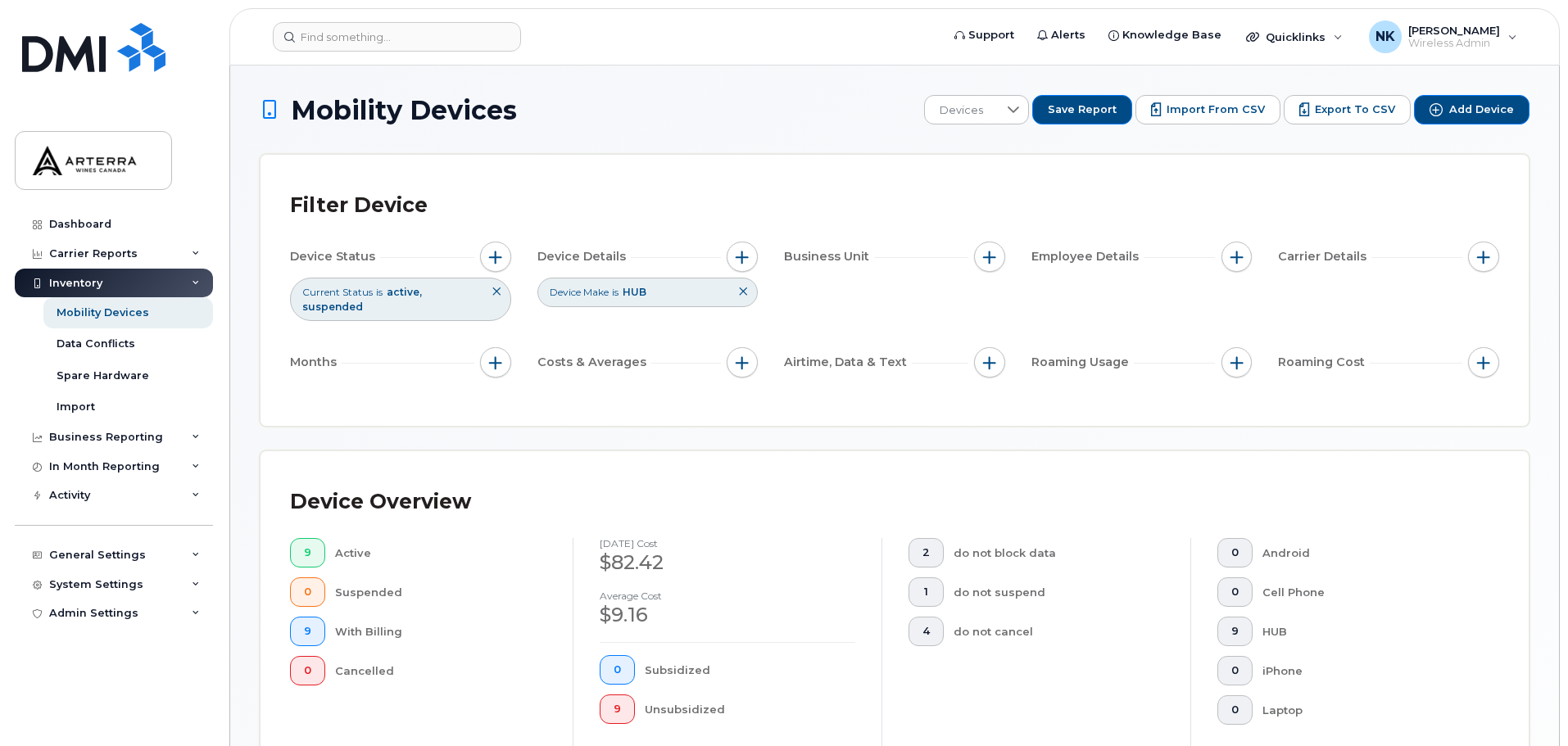
click at [198, 279] on icon at bounding box center [196, 283] width 9 height 9
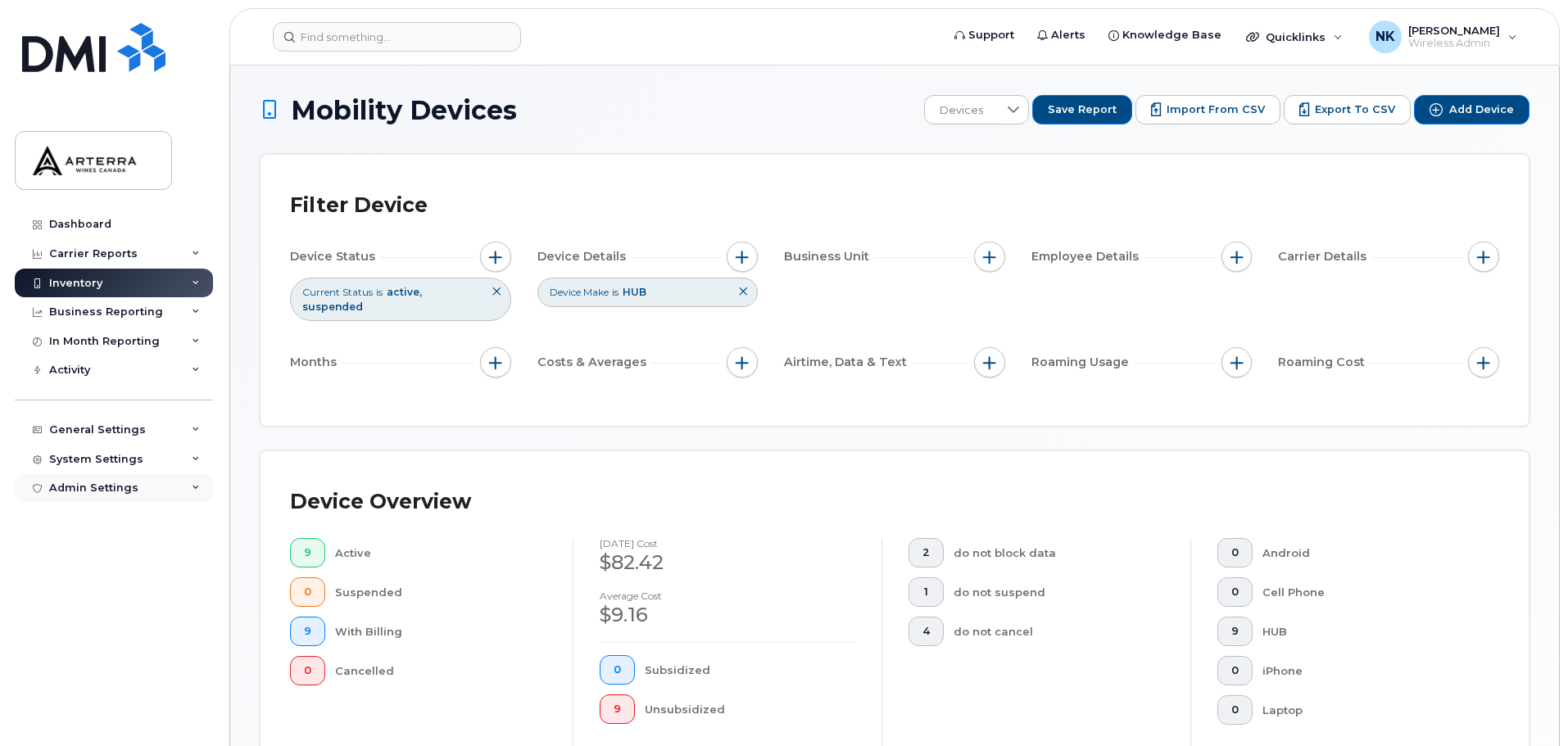
click at [177, 491] on div "Admin Settings" at bounding box center [113, 488] width 198 height 30
click at [102, 583] on div "MDM/UEM Config" at bounding box center [105, 580] width 98 height 14
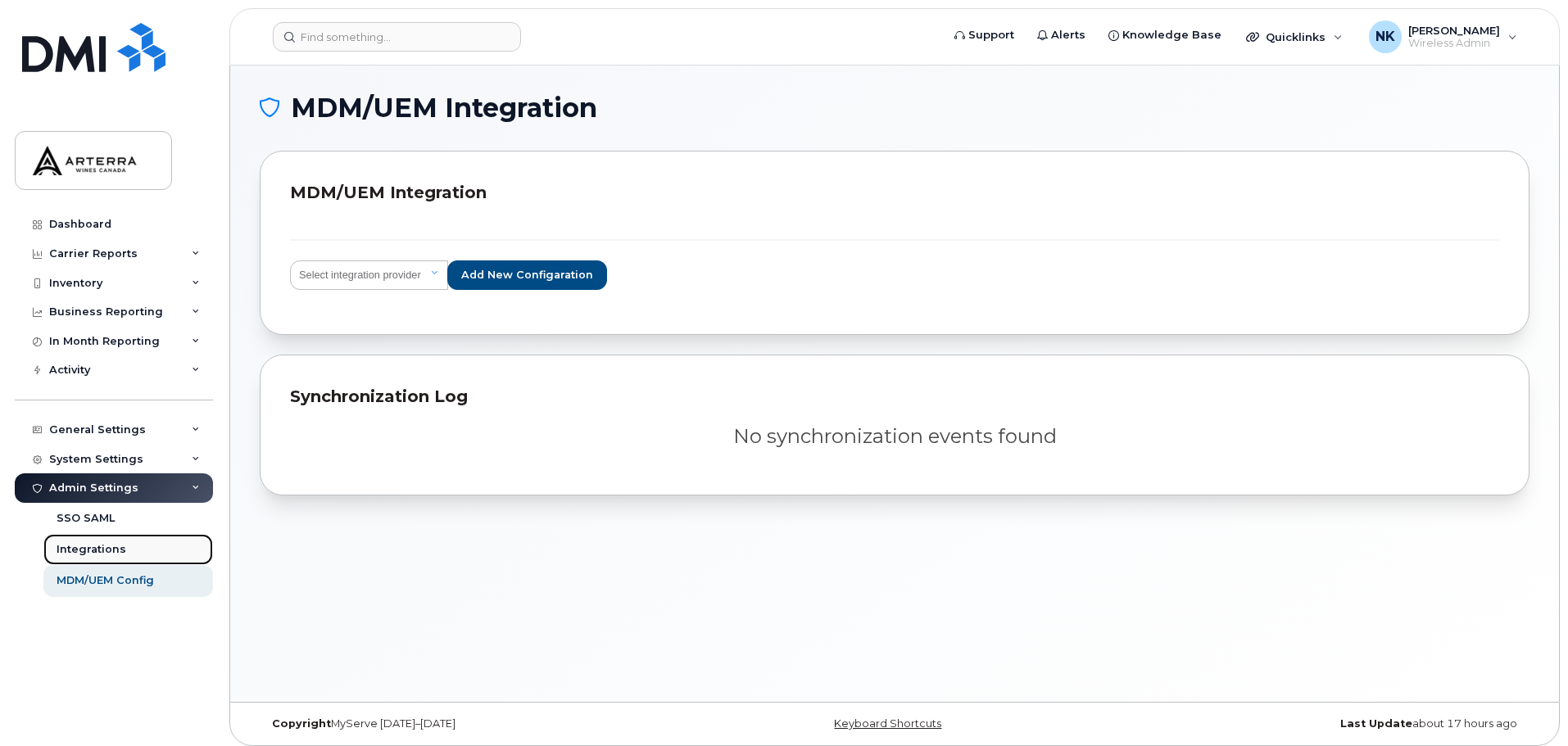
click at [96, 547] on div "Integrations" at bounding box center [91, 549] width 70 height 14
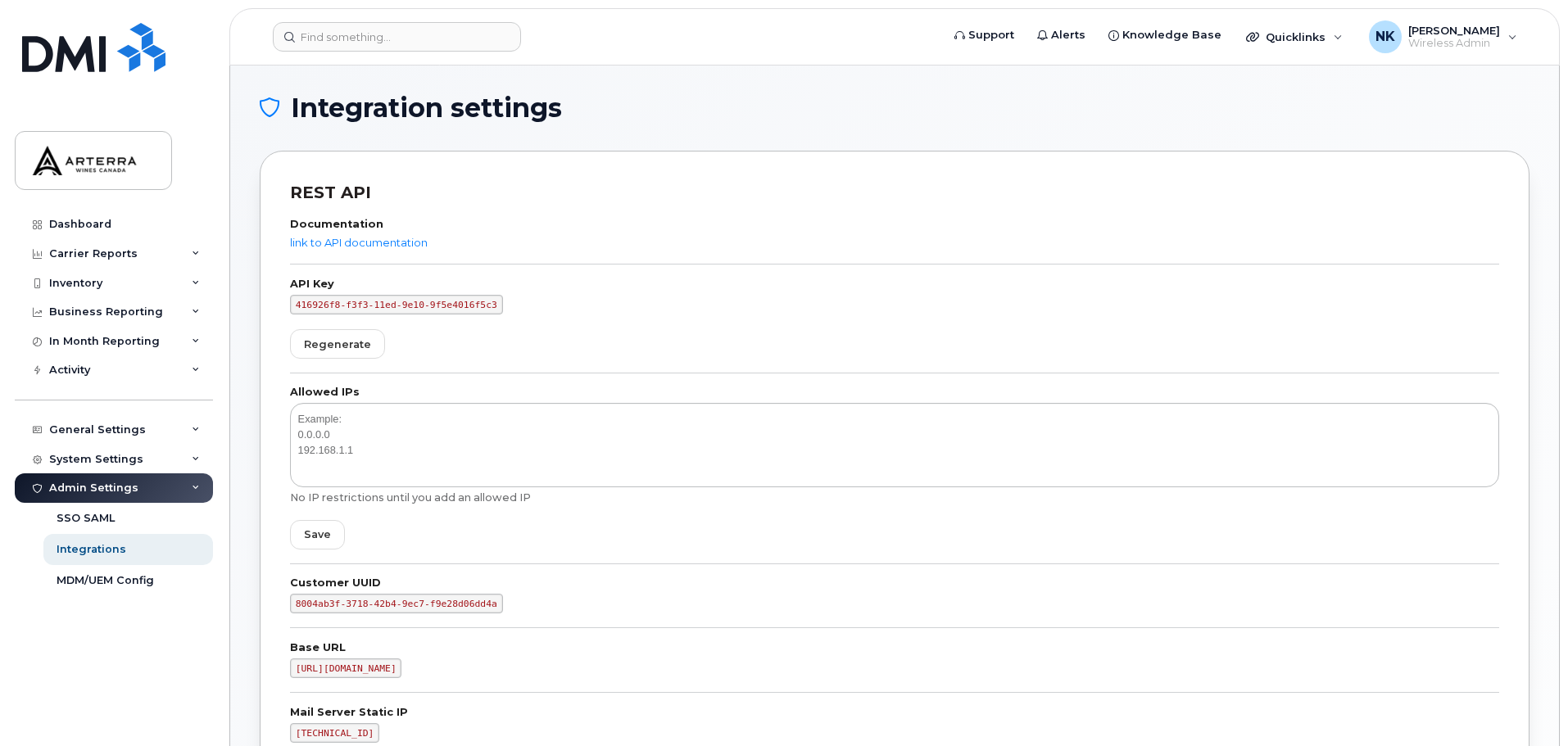
click at [763, 274] on div "Documentation link to API documentation API Key 416926f8-f3f3-11ed-9e10-9f5e401…" at bounding box center [894, 505] width 1209 height 600
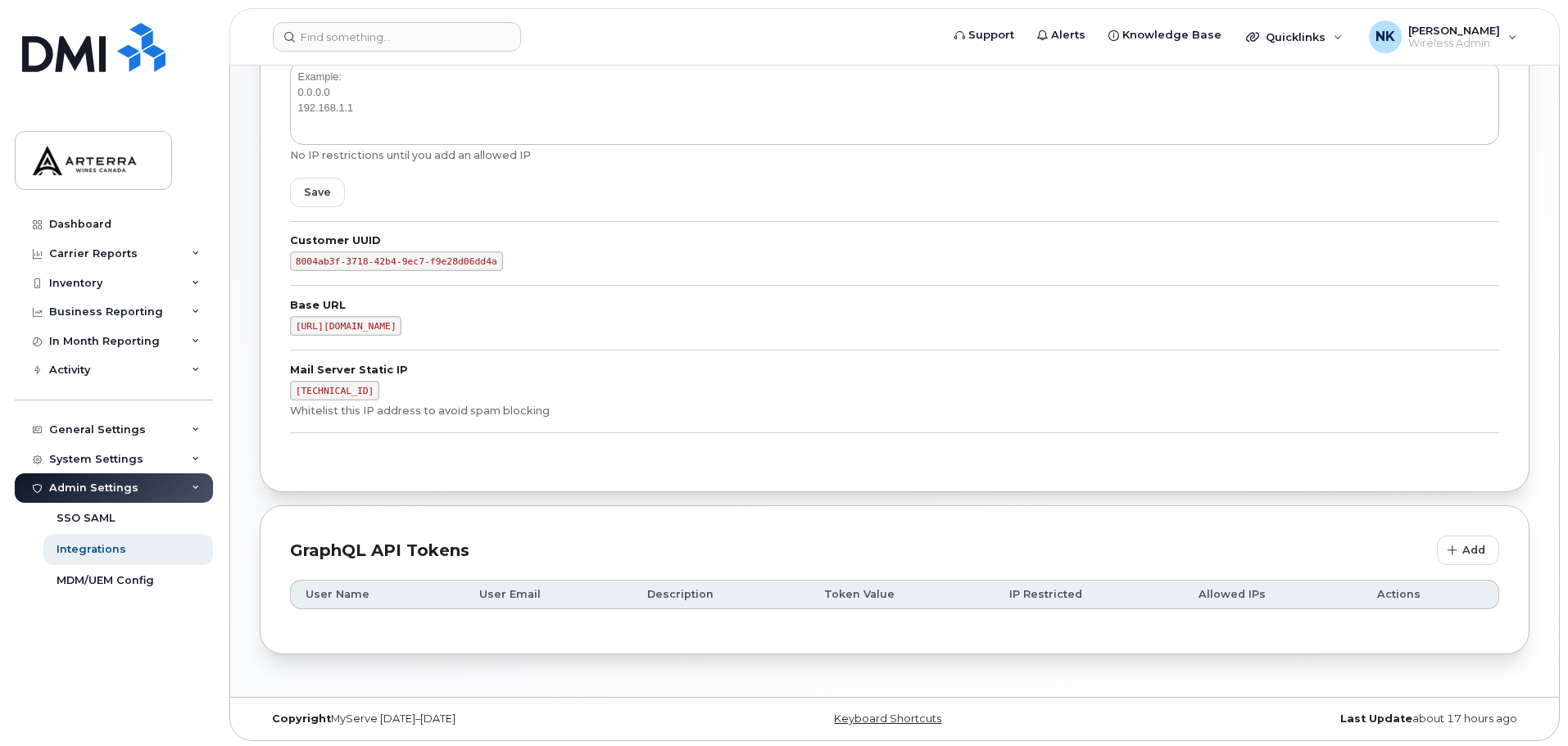
scroll to position [346, 0]
click at [1450, 557] on button "Add" at bounding box center [1467, 547] width 62 height 30
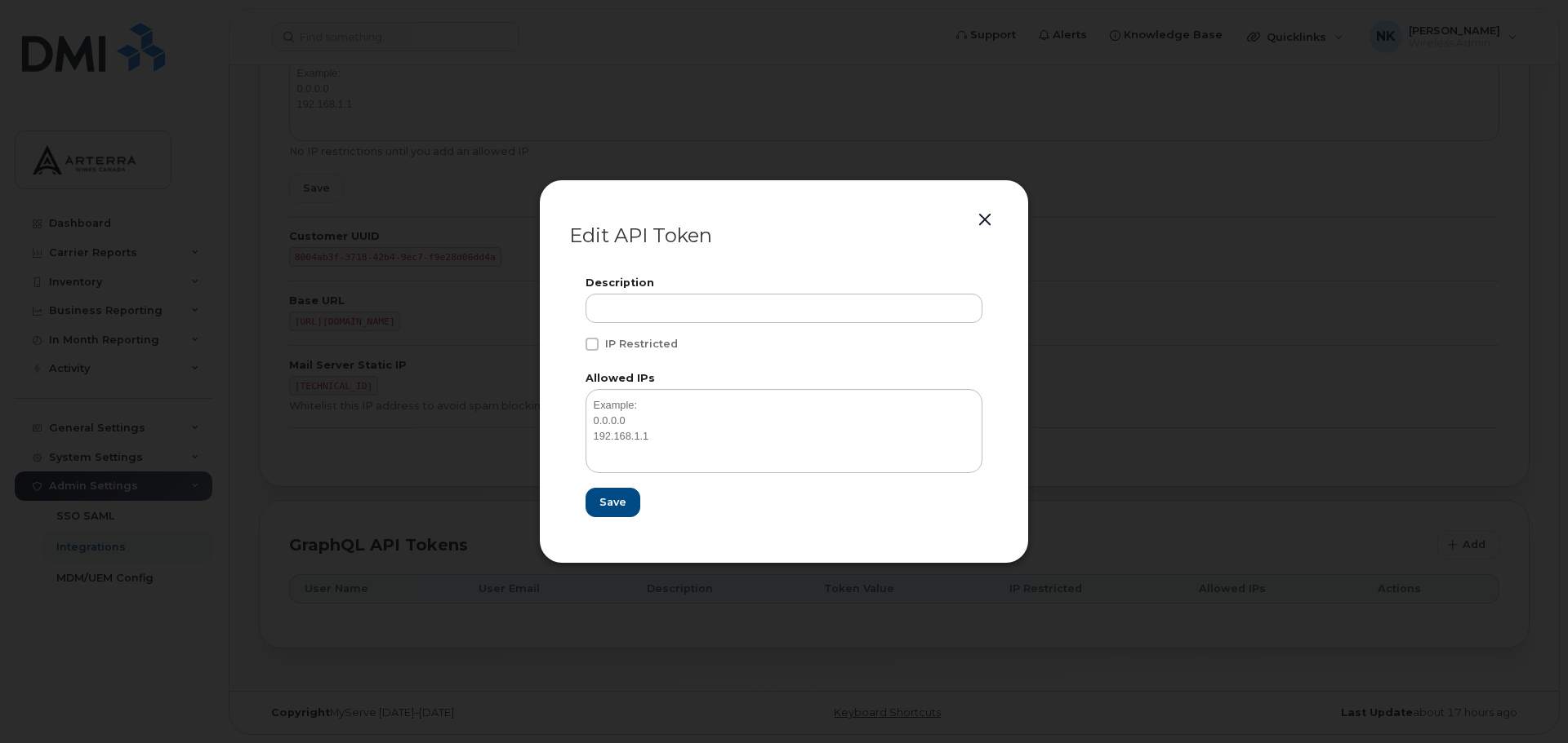
click at [985, 215] on button "button" at bounding box center [985, 221] width 25 height 23
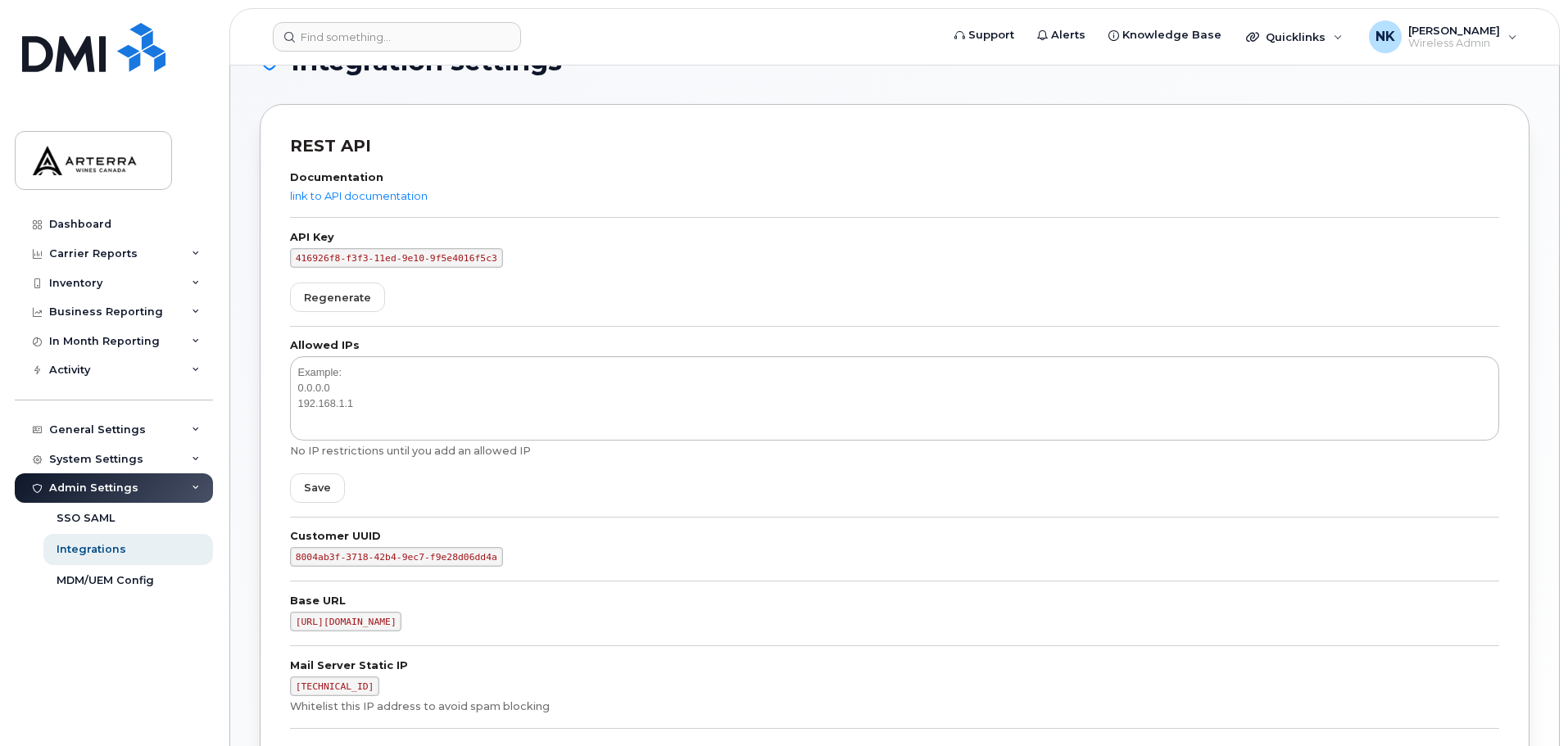
scroll to position [18, 0]
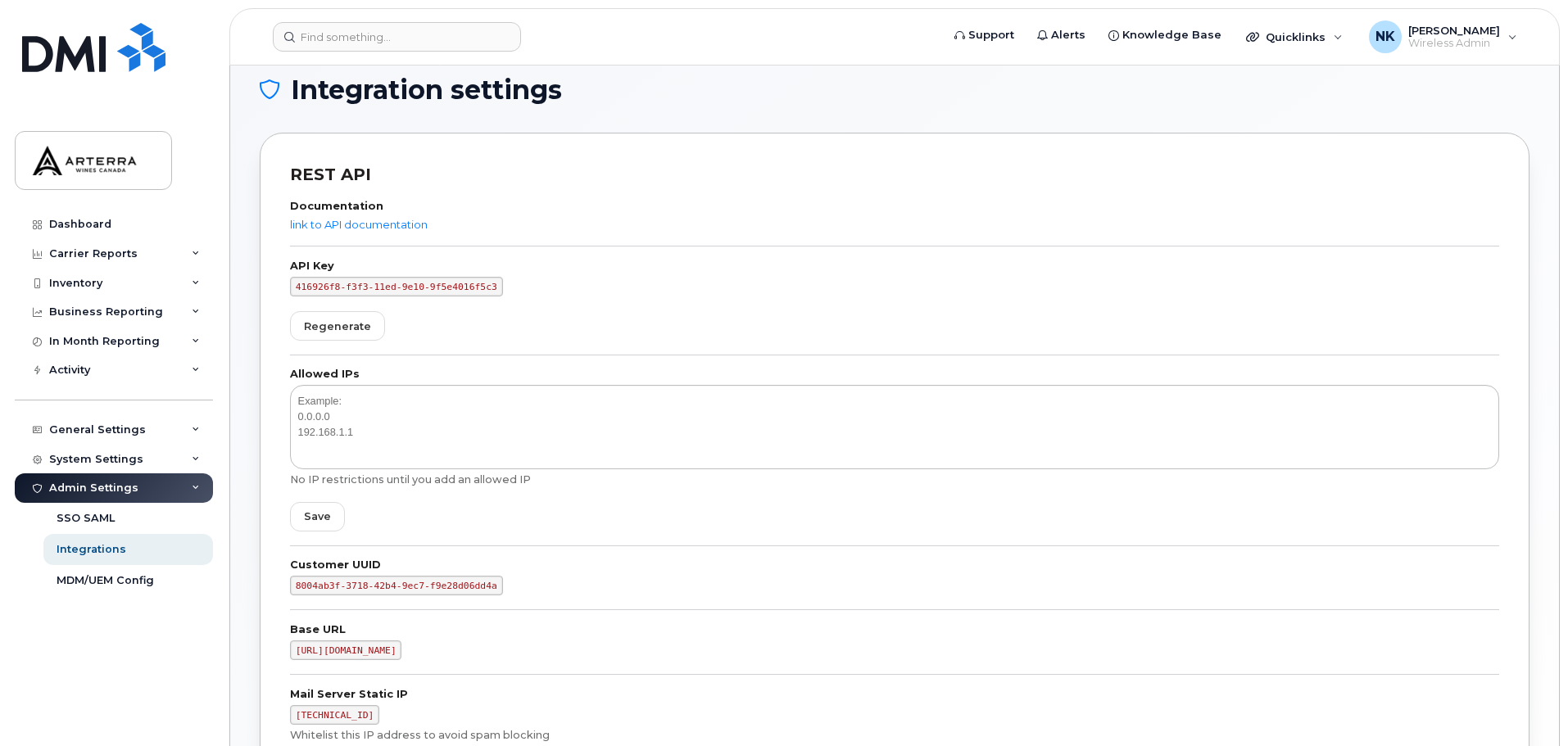
click at [401, 322] on form "API Key 416926f8-f3f3-11ed-9e10-9f5e4016f5c3 Regenerate" at bounding box center [894, 309] width 1209 height 94
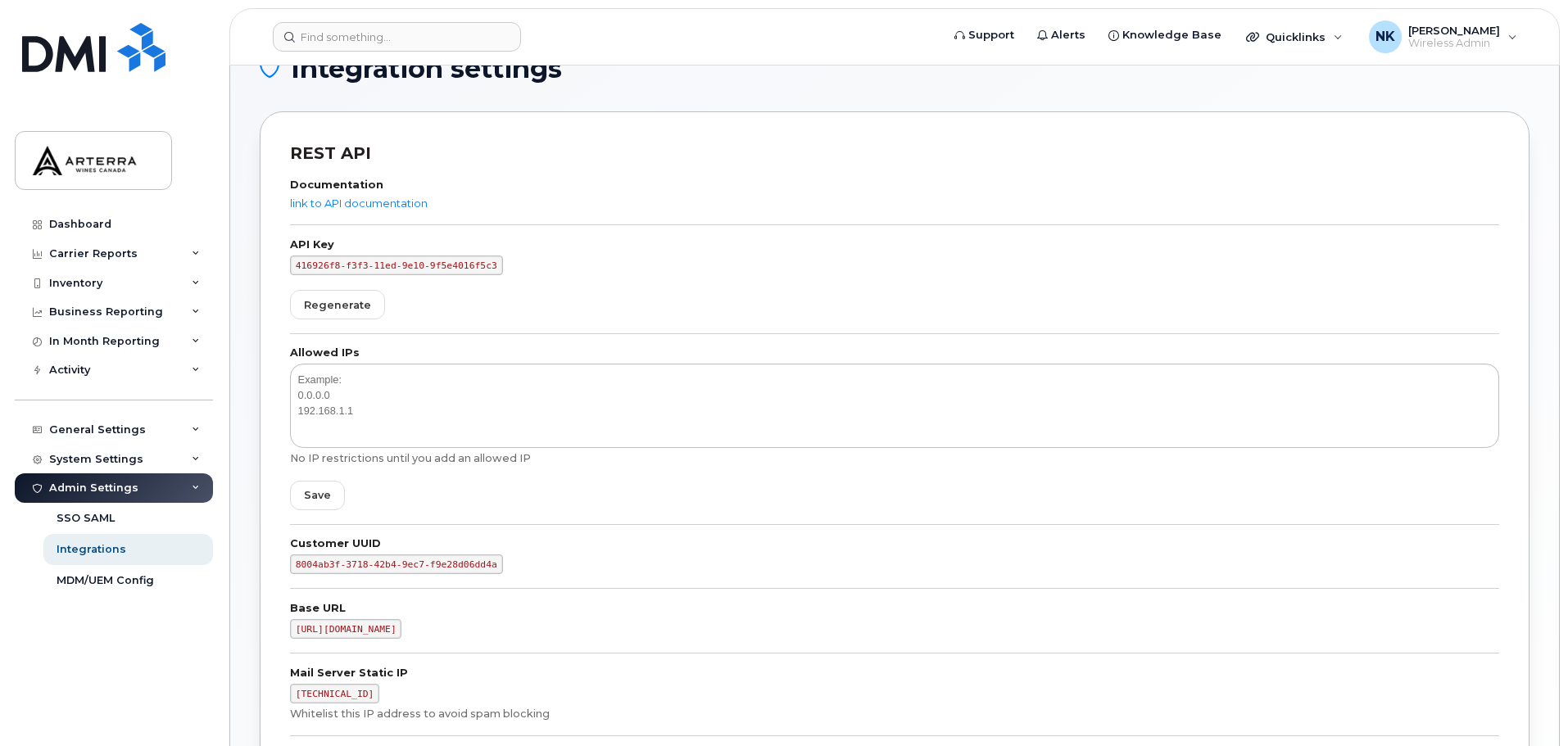
scroll to position [0, 0]
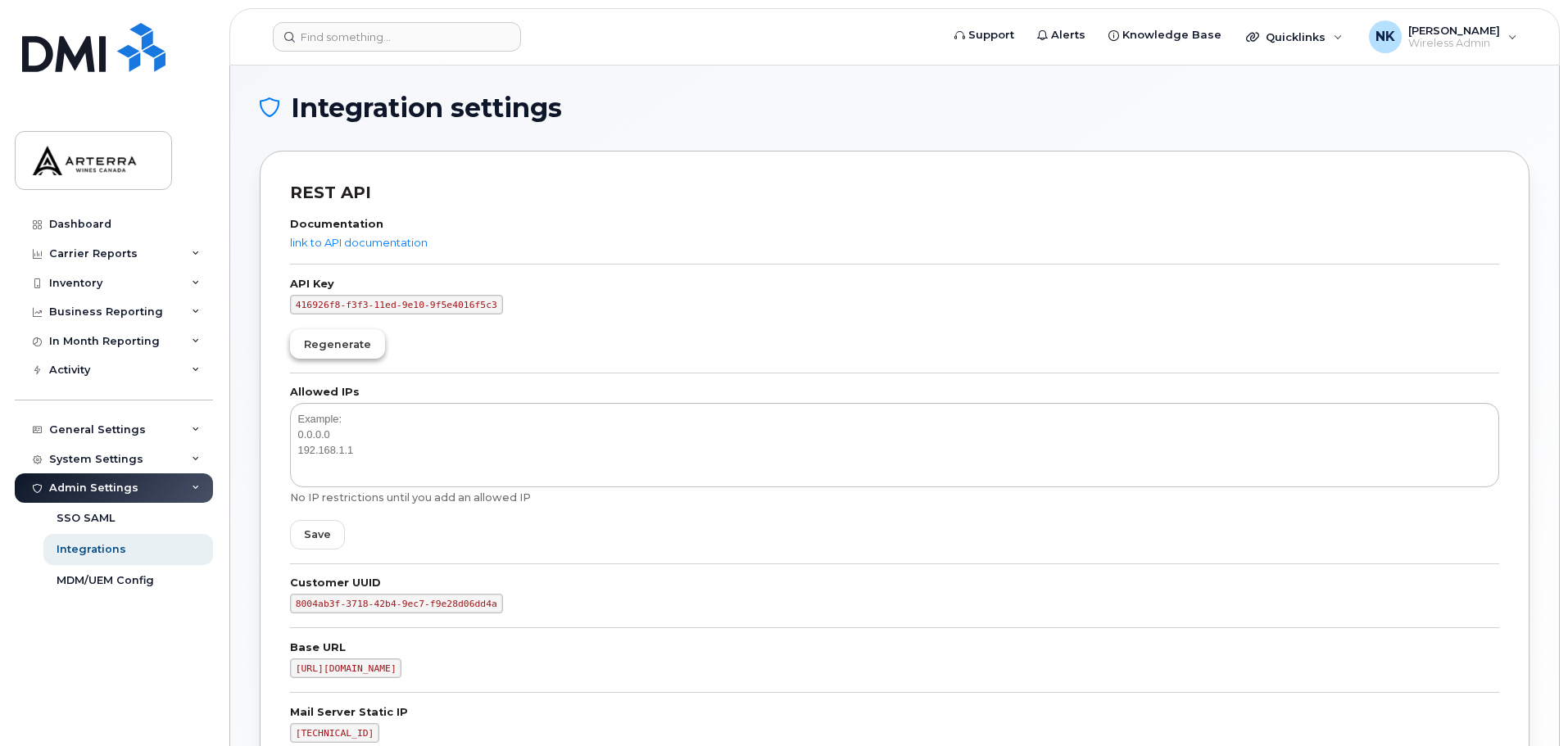
click at [352, 345] on span "Regenerate" at bounding box center [337, 344] width 67 height 15
click at [319, 535] on span "Save" at bounding box center [317, 534] width 27 height 15
click at [386, 299] on code "416926f8-f3f3-11ed-9e10-9f5e4016f5c3" at bounding box center [397, 305] width 213 height 20
drag, startPoint x: 478, startPoint y: 304, endPoint x: 292, endPoint y: 301, distance: 186.0
click at [292, 301] on code "416926f8-f3f3-11ed-9e10-9f5e4016f5c3" at bounding box center [397, 305] width 213 height 20
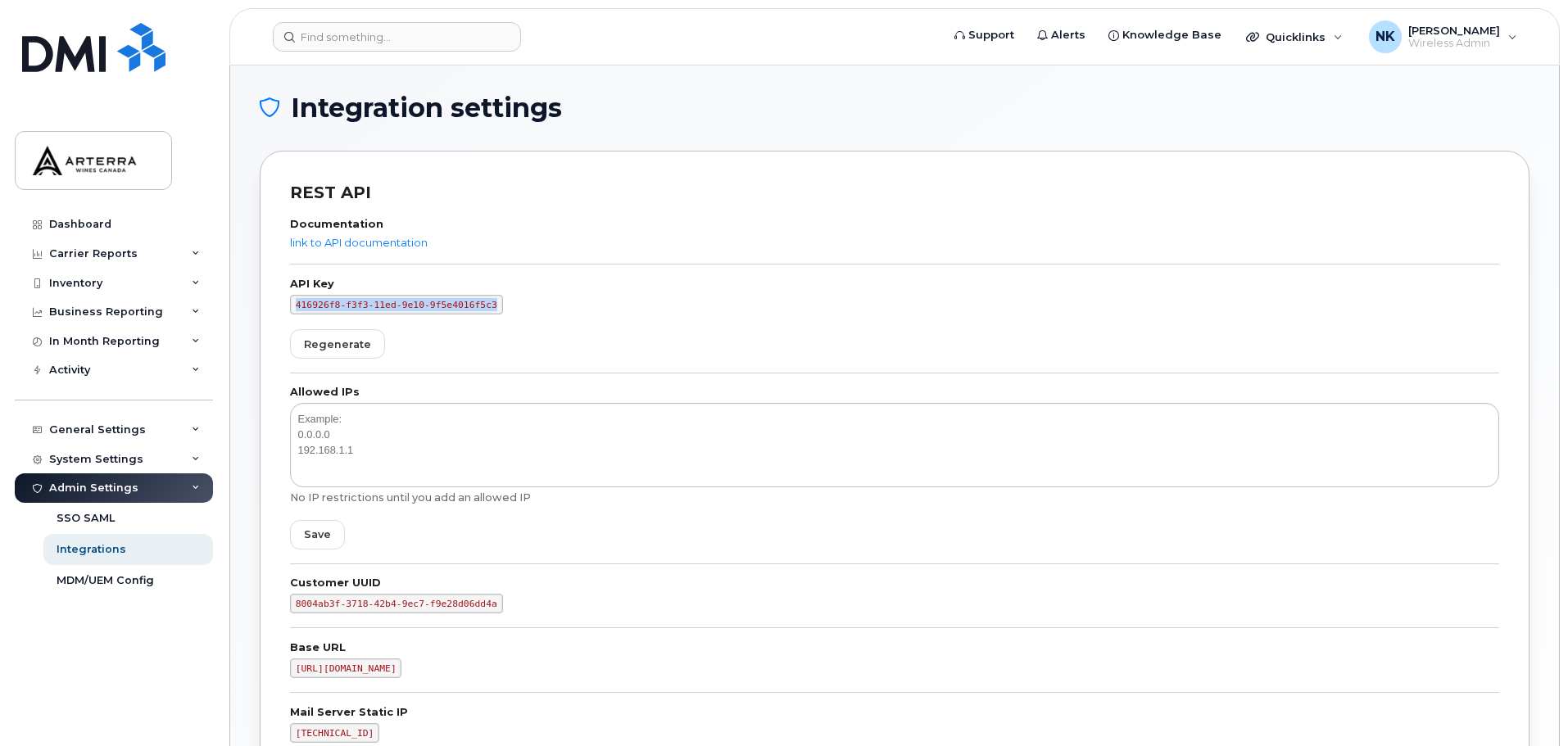
copy code "416926f8-f3f3-11ed-9e10-9f5e4016f5c3"
click at [386, 161] on div "REST API Documentation link to API documentation API Key 416926f8-f3f3-11ed-9e1…" at bounding box center [894, 493] width 1270 height 685
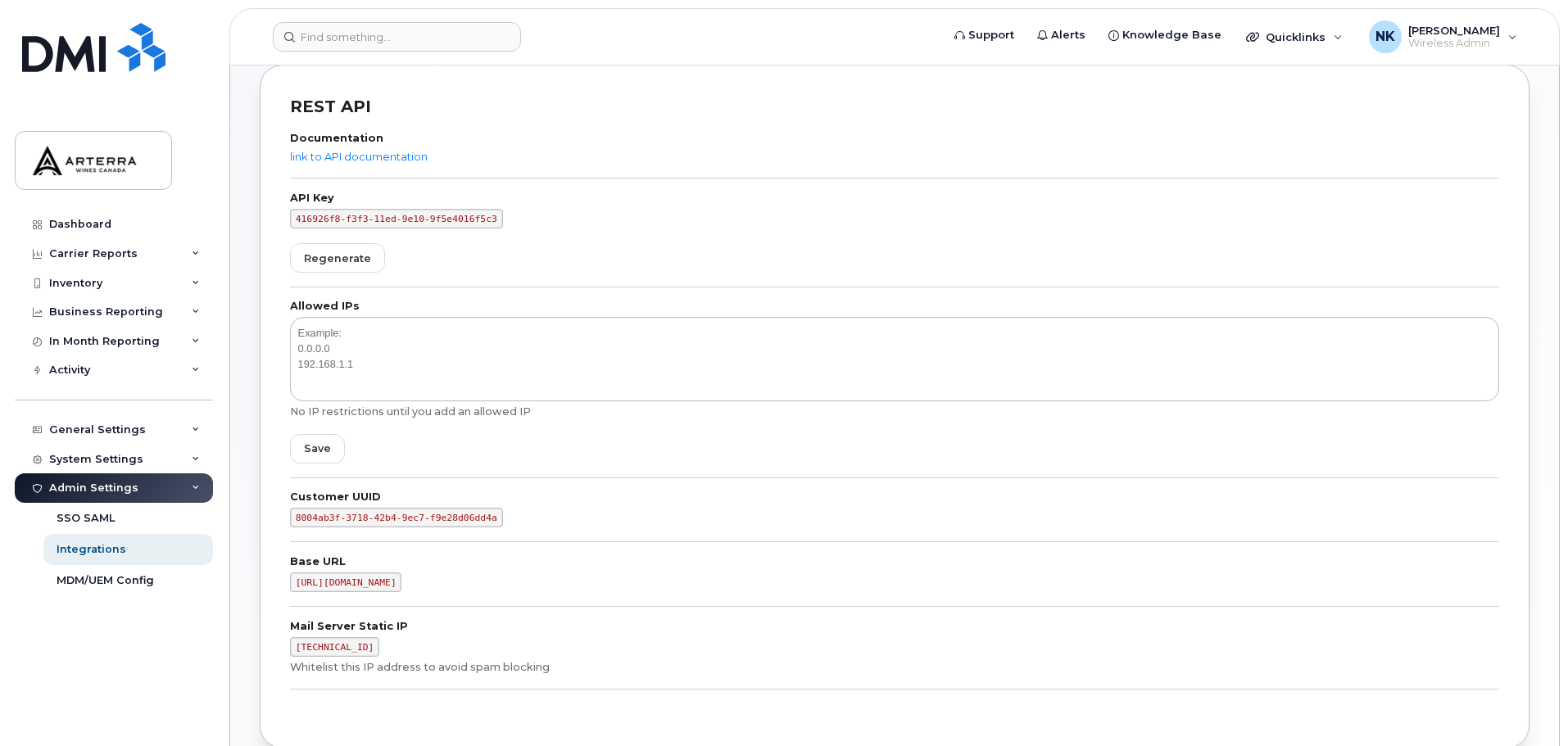
scroll to position [328, 0]
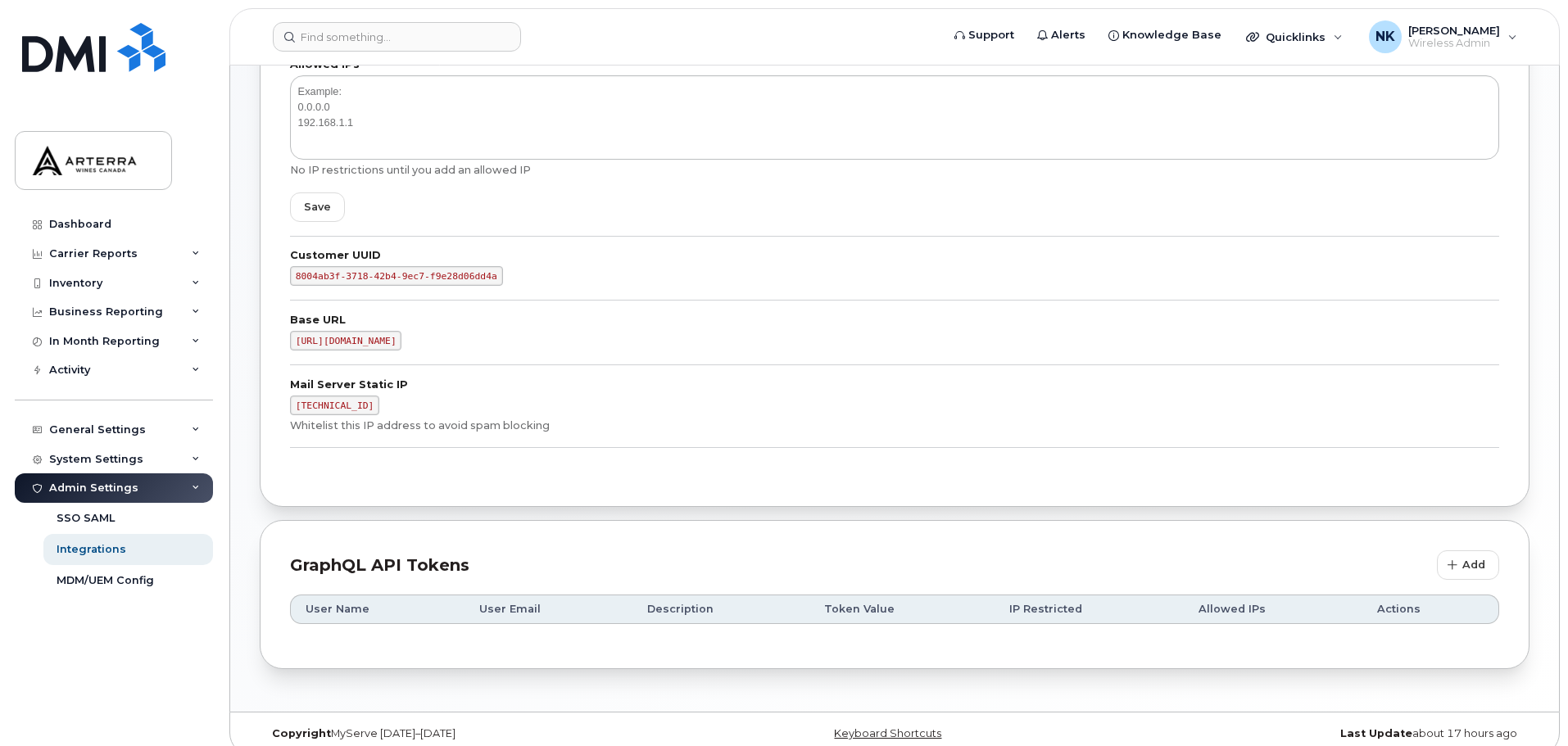
click at [360, 222] on form "Allowed IPs No IP restrictions until you add an allowed IP Save" at bounding box center [894, 148] width 1209 height 177
drag, startPoint x: 343, startPoint y: 407, endPoint x: 356, endPoint y: 412, distance: 13.9
click at [356, 412] on code "198.2.179.247" at bounding box center [334, 406] width 89 height 20
drag, startPoint x: 363, startPoint y: 407, endPoint x: 285, endPoint y: 406, distance: 78.0
click at [285, 406] on div "REST API Documentation link to API documentation API Key 416926f8-f3f3-11ed-9e1…" at bounding box center [894, 165] width 1270 height 685
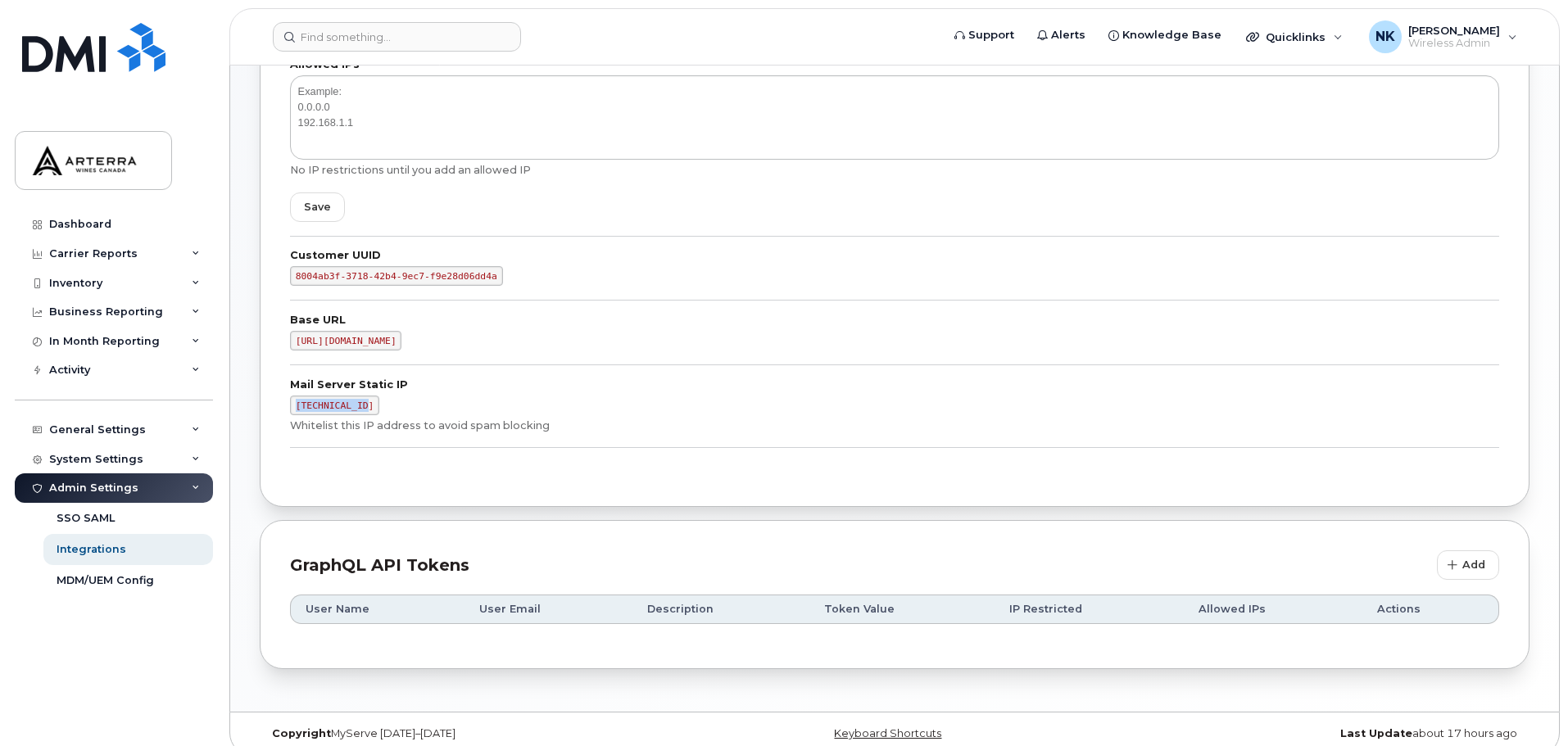
copy code "198.2.179.247"
click at [109, 170] on img at bounding box center [94, 161] width 127 height 48
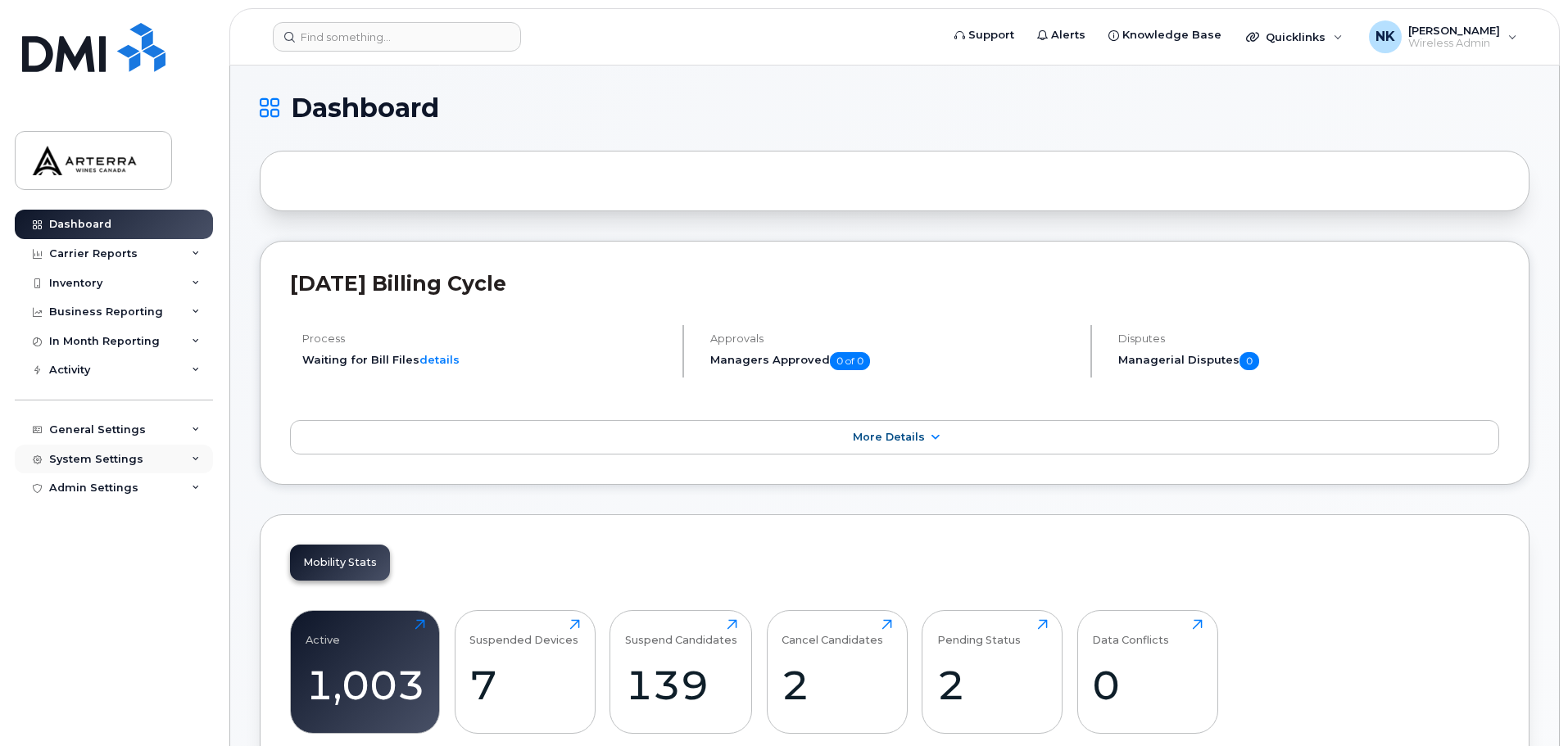
click at [138, 465] on div "System Settings" at bounding box center [113, 459] width 198 height 30
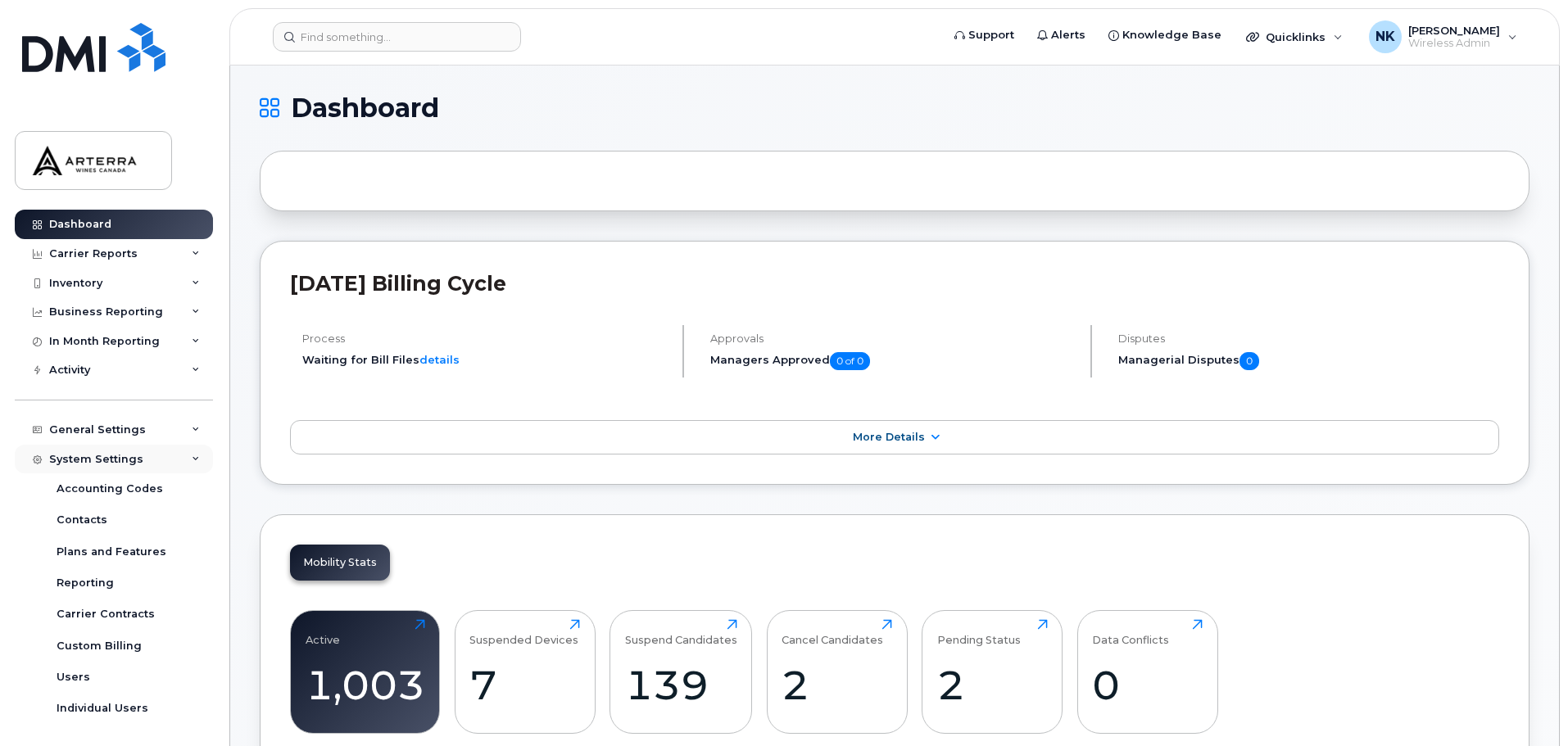
click at [143, 461] on div "System Settings" at bounding box center [113, 459] width 198 height 30
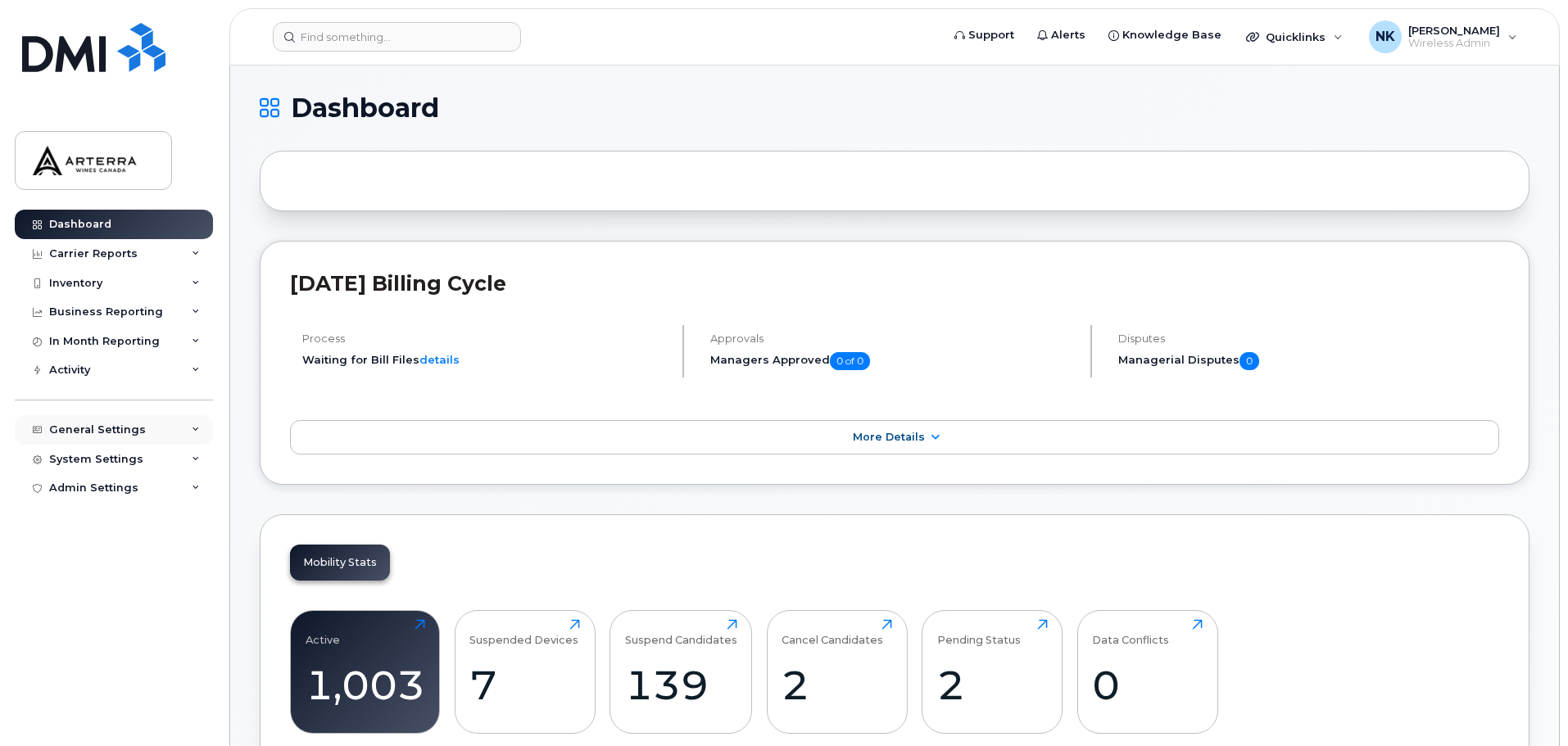
click at [155, 434] on div "General Settings" at bounding box center [113, 430] width 198 height 30
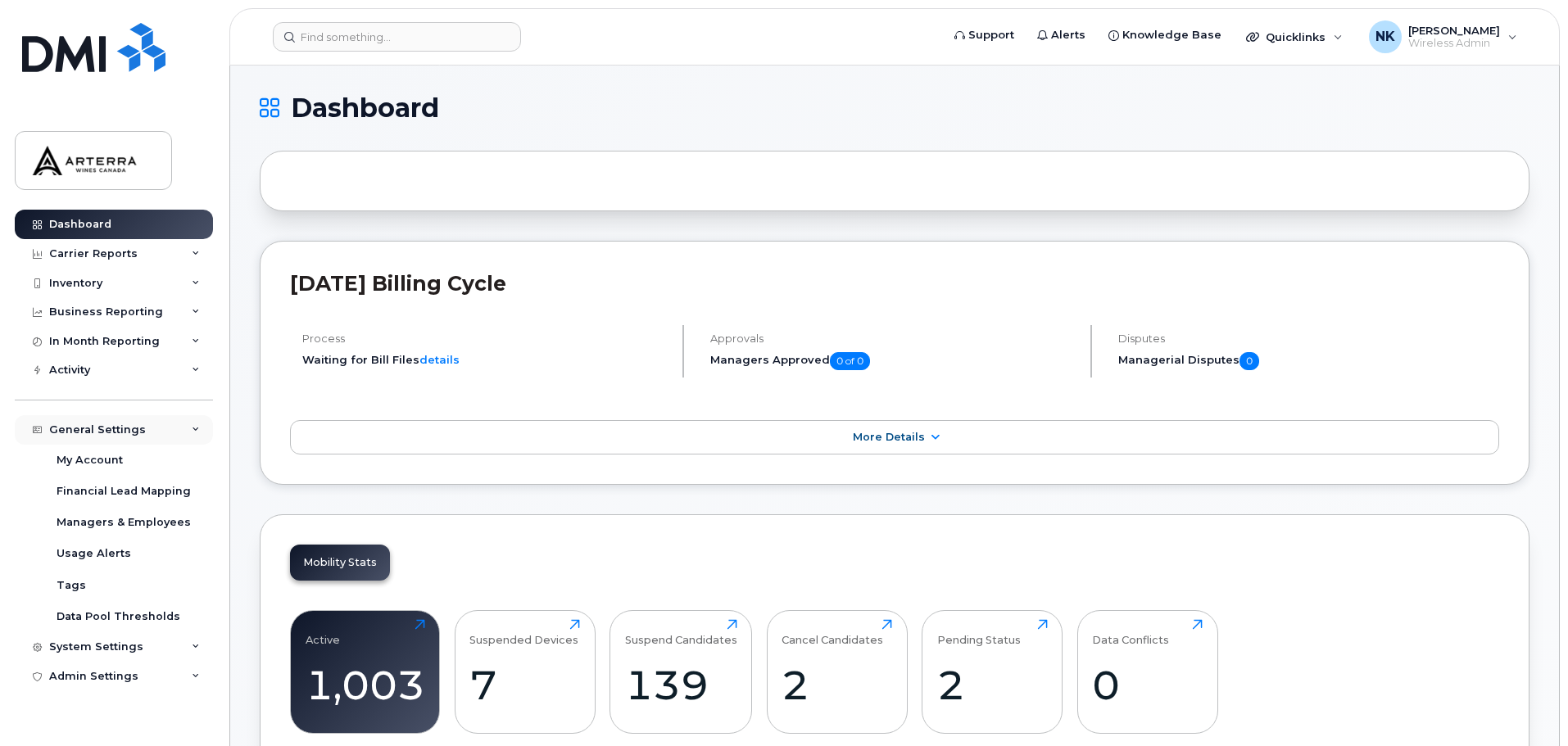
click at [155, 433] on div "General Settings" at bounding box center [113, 430] width 198 height 30
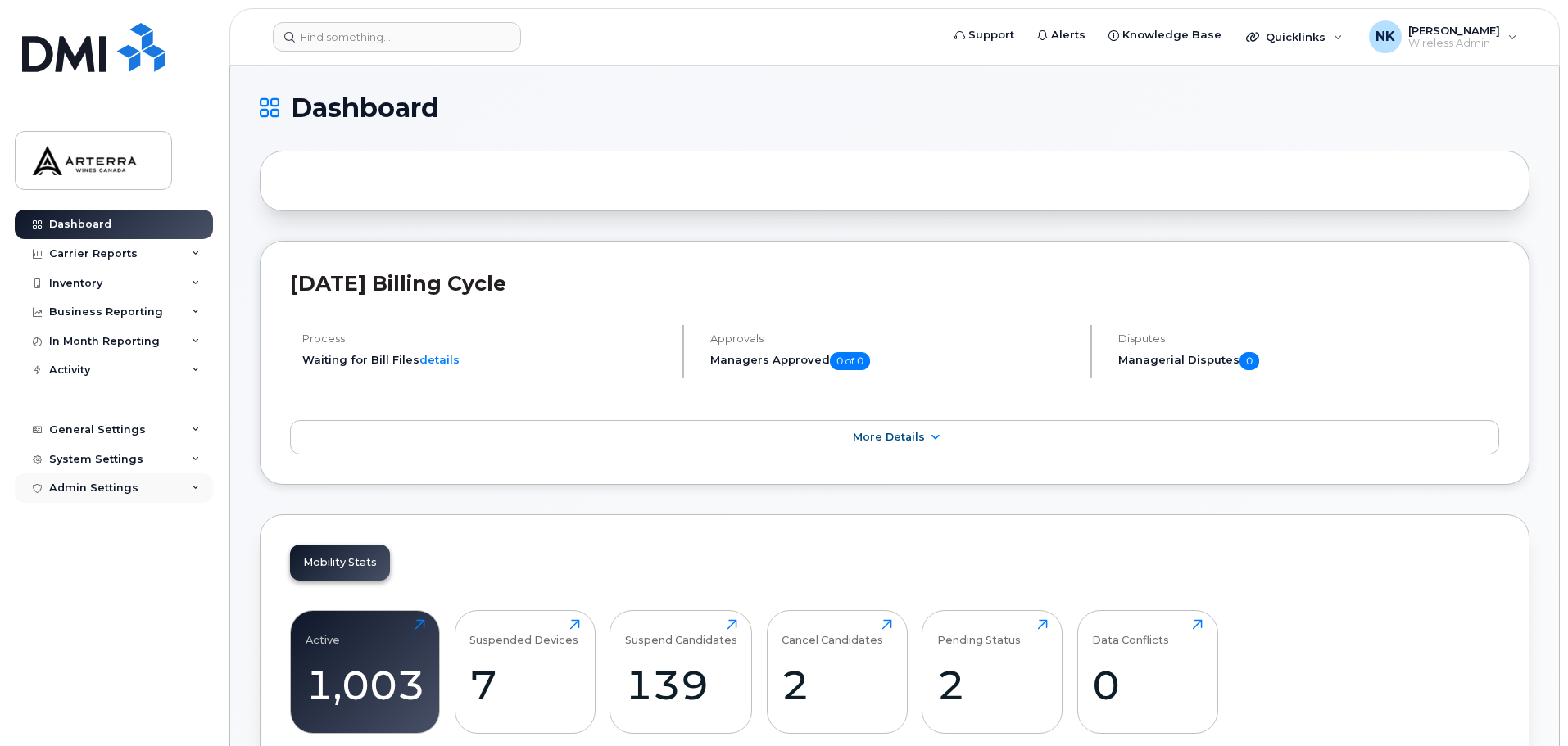
click at [154, 492] on div "Admin Settings" at bounding box center [113, 488] width 198 height 30
click at [93, 548] on div "Integrations" at bounding box center [91, 549] width 70 height 14
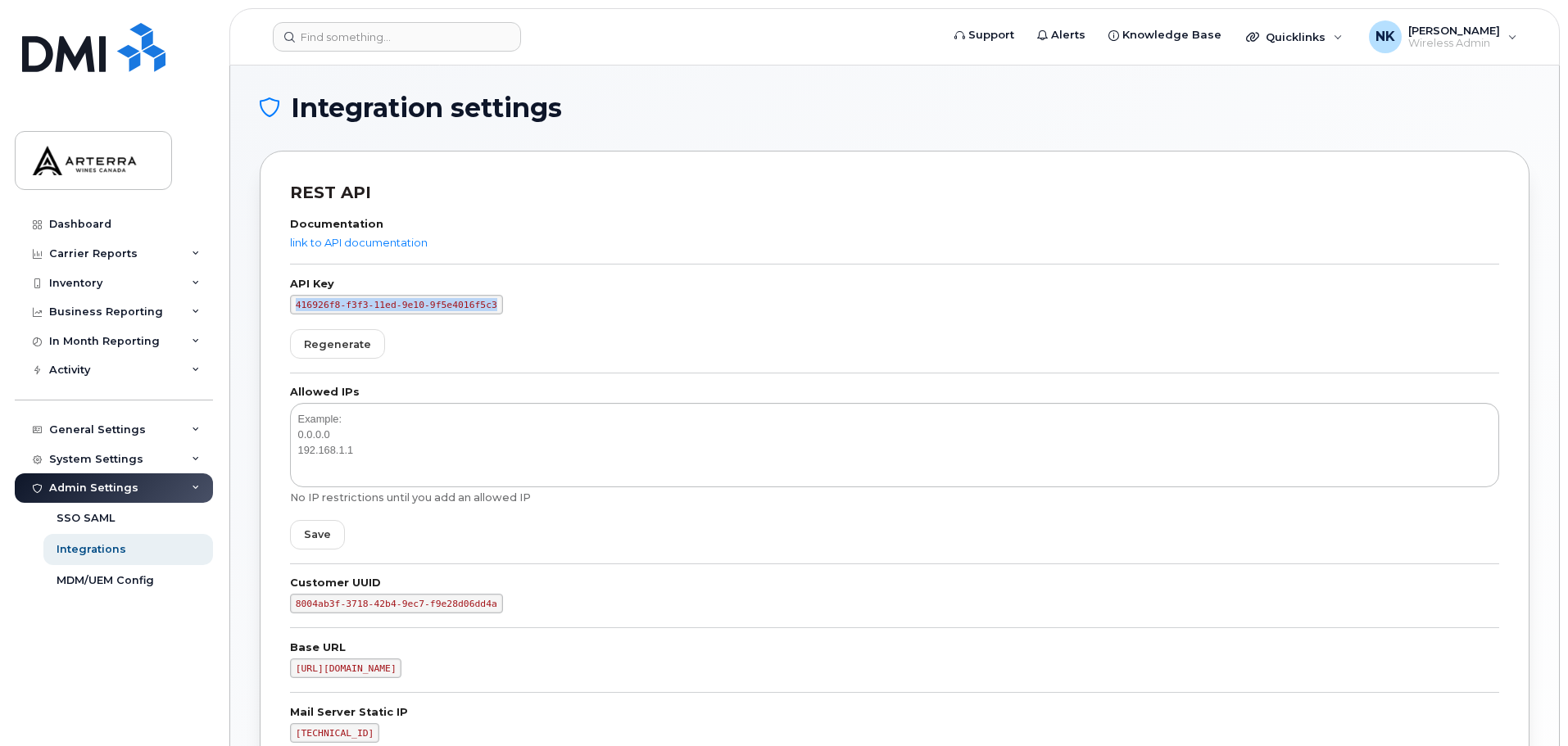
drag, startPoint x: 483, startPoint y: 302, endPoint x: 285, endPoint y: 310, distance: 198.2
click at [285, 310] on div "REST API Documentation link to API documentation API Key 416926f8-f3f3-11ed-9e1…" at bounding box center [894, 493] width 1270 height 685
copy code "416926f8-f3f3-11ed-9e10-9f5e4016f5c3"
click at [404, 309] on code "416926f8-f3f3-11ed-9e10-9f5e4016f5c3" at bounding box center [397, 305] width 213 height 20
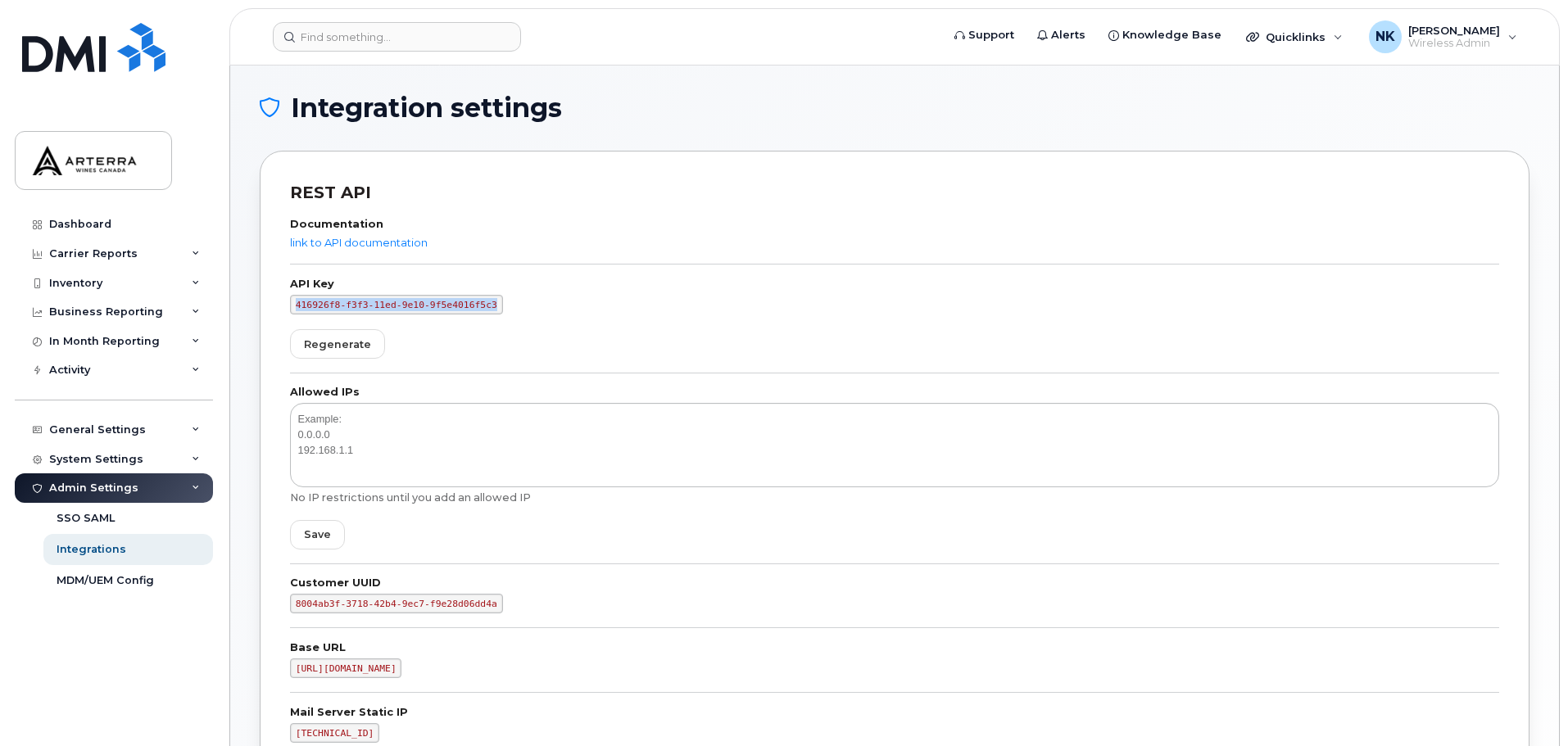
click at [417, 307] on code "416926f8-f3f3-11ed-9e10-9f5e4016f5c3" at bounding box center [397, 305] width 213 height 20
click at [427, 305] on code "416926f8-f3f3-11ed-9e10-9f5e4016f5c3" at bounding box center [397, 305] width 213 height 20
click at [440, 305] on code "416926f8-f3f3-11ed-9e10-9f5e4016f5c3" at bounding box center [397, 305] width 213 height 20
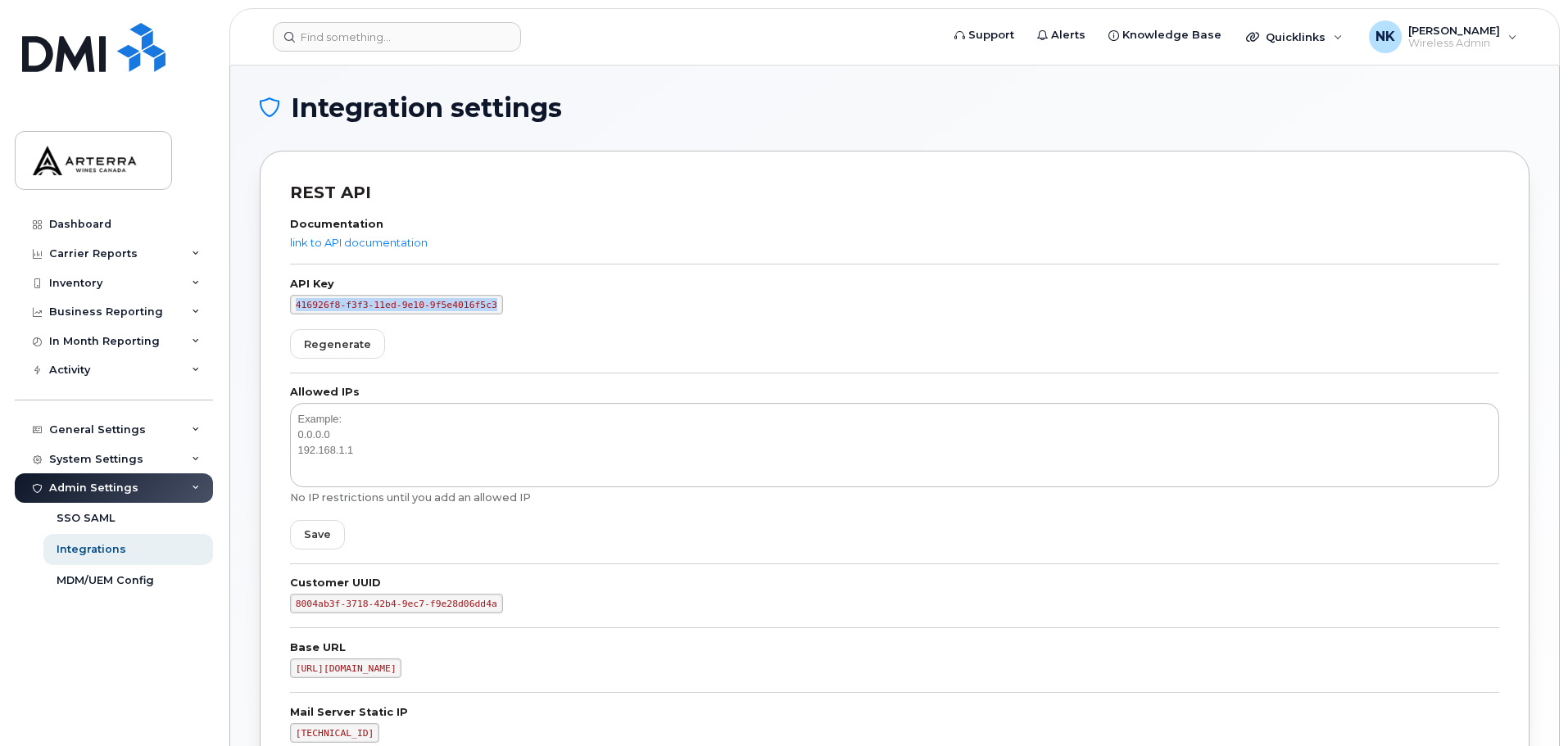
drag, startPoint x: 481, startPoint y: 309, endPoint x: 294, endPoint y: 311, distance: 187.0
click at [294, 311] on code "416926f8-f3f3-11ed-9e10-9f5e4016f5c3" at bounding box center [397, 305] width 213 height 20
copy code "416926f8-f3f3-11ed-9e10-9f5e4016f5c3"
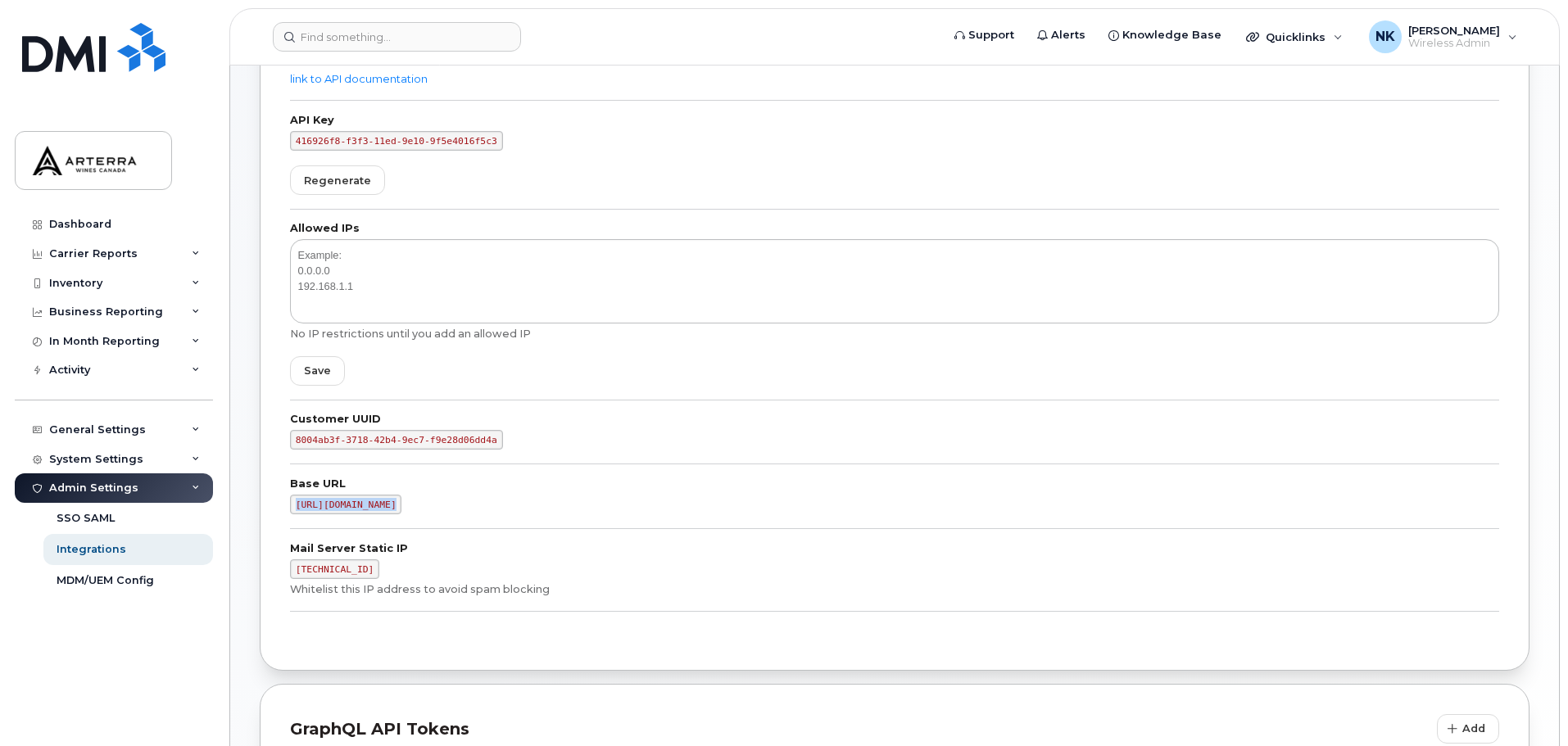
drag, startPoint x: 385, startPoint y: 503, endPoint x: 294, endPoint y: 508, distance: 91.1
click at [294, 508] on code "https://myserve.ca" at bounding box center [346, 504] width 111 height 20
copy code "https://myserve.ca"
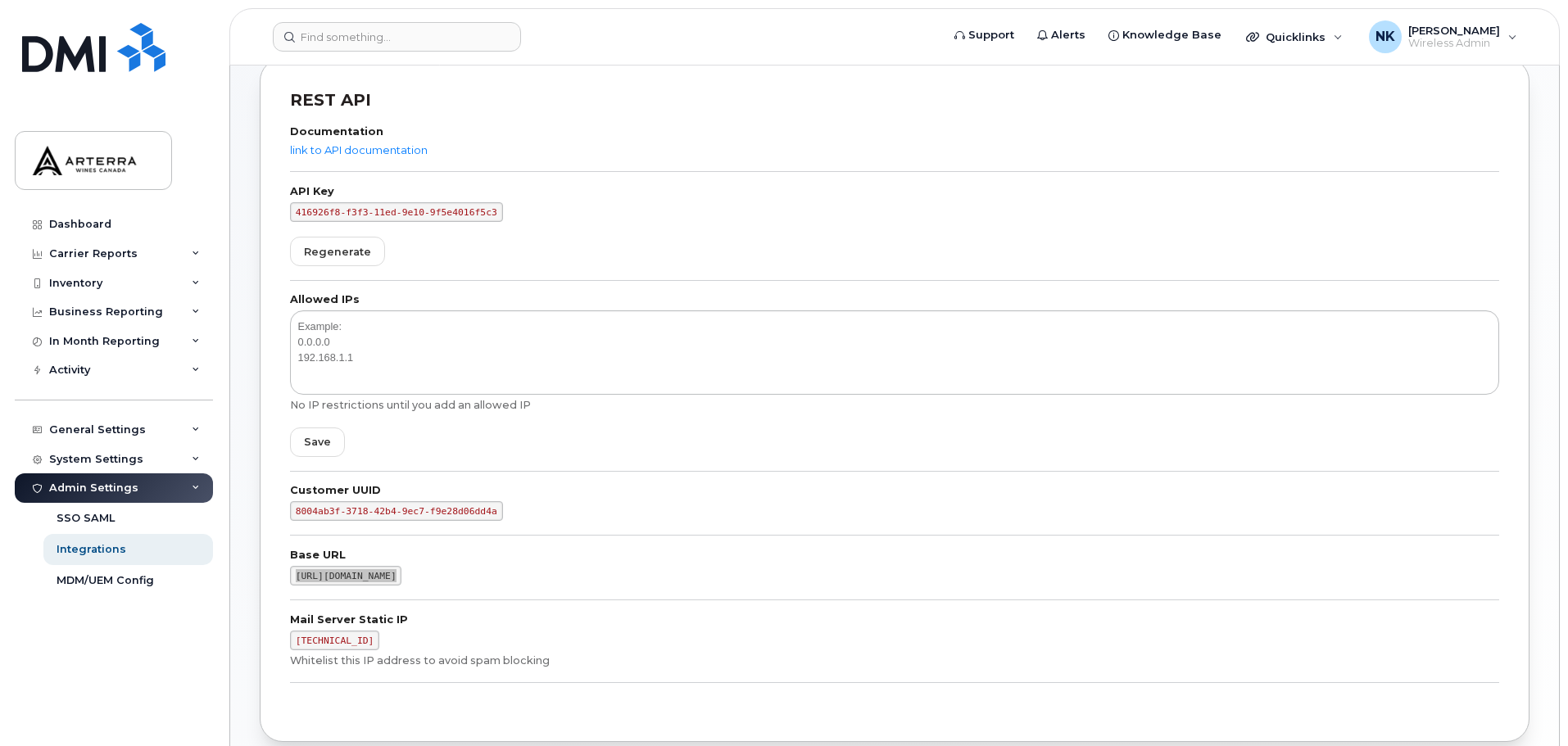
scroll to position [0, 0]
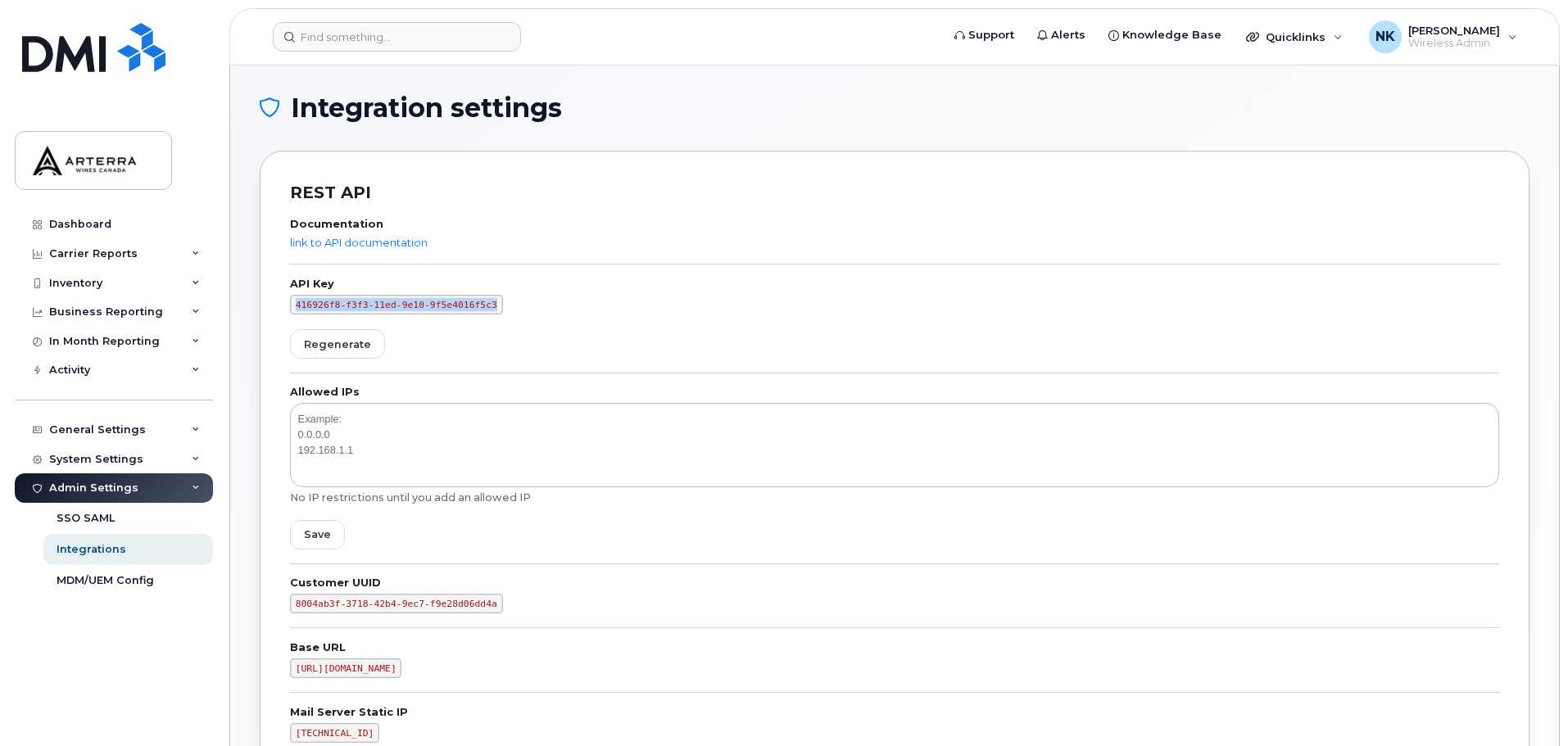
drag, startPoint x: 480, startPoint y: 307, endPoint x: 276, endPoint y: 308, distance: 204.0
click at [276, 308] on div "REST API Documentation link to API documentation API Key 416926f8-f3f3-11ed-9e1…" at bounding box center [894, 493] width 1270 height 685
copy code "416926f8-f3f3-11ed-9e10-9f5e4016f5c3"
drag, startPoint x: 387, startPoint y: 669, endPoint x: 292, endPoint y: 677, distance: 95.3
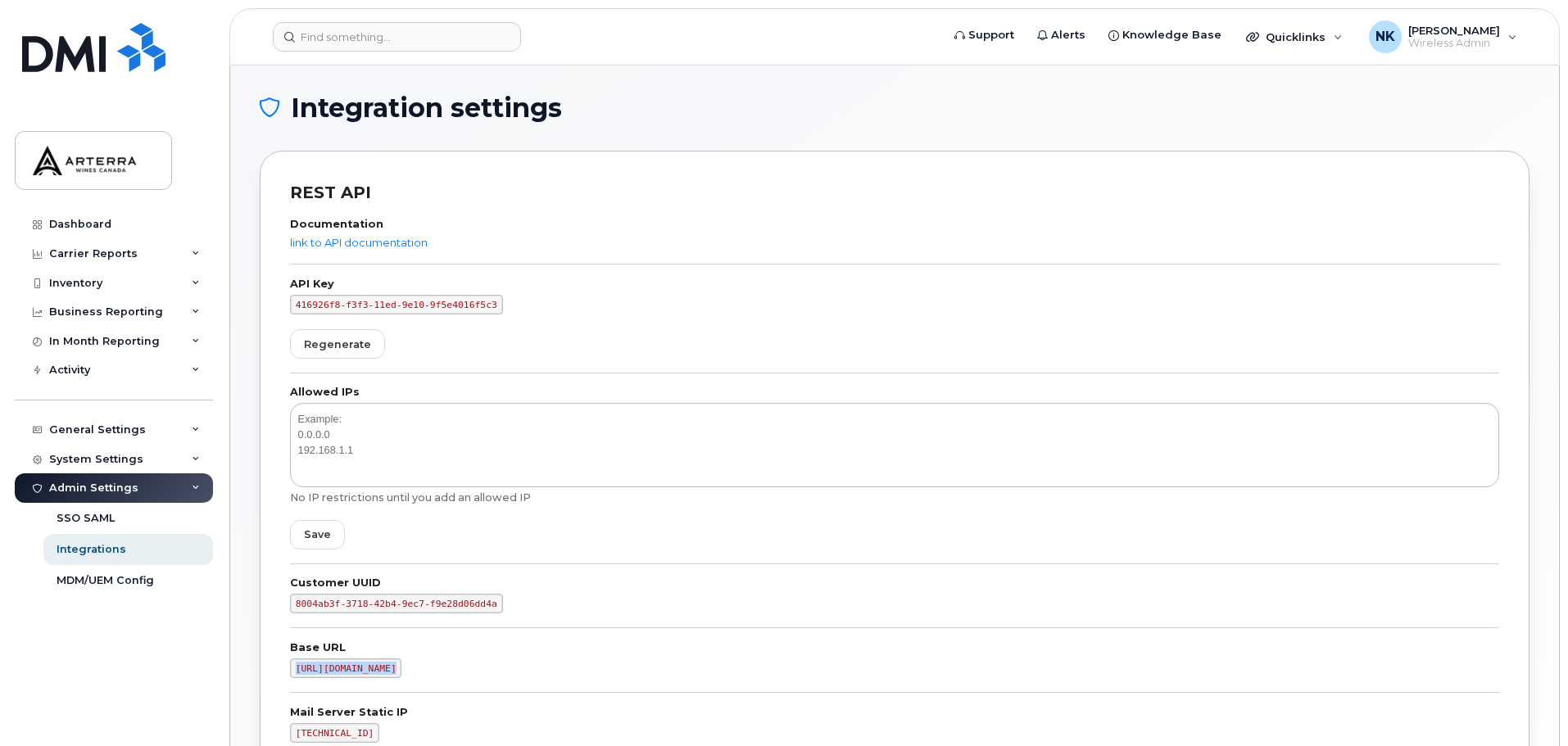
click at [292, 677] on code "https://myserve.ca" at bounding box center [346, 668] width 111 height 20
copy code "https://myserve.ca"
drag, startPoint x: 481, startPoint y: 307, endPoint x: 293, endPoint y: 307, distance: 188.0
click at [273, 307] on div "REST API Documentation link to API documentation API Key 416926f8-f3f3-11ed-9e1…" at bounding box center [894, 493] width 1270 height 685
copy code "416926f8-f3f3-11ed-9e10-9f5e4016f5c3"
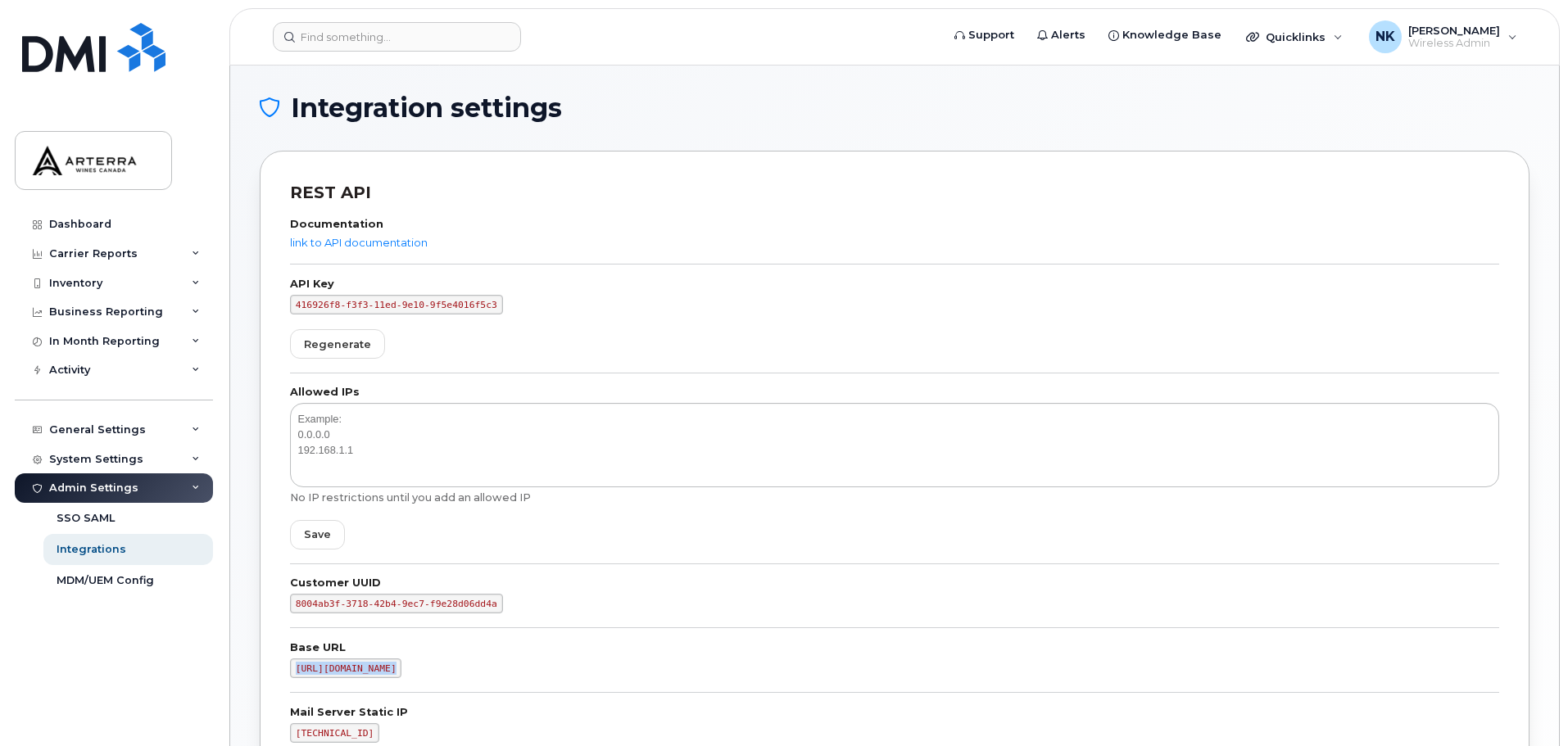
drag, startPoint x: 375, startPoint y: 671, endPoint x: 263, endPoint y: 673, distance: 112.0
click at [262, 676] on div "REST API Documentation link to API documentation API Key 416926f8-f3f3-11ed-9e1…" at bounding box center [894, 493] width 1270 height 685
copy code "https://myserve.ca"
drag, startPoint x: 481, startPoint y: 307, endPoint x: 243, endPoint y: 314, distance: 238.1
click at [243, 314] on div "Integration settings REST API Documentation link to API documentation API Key 4…" at bounding box center [894, 552] width 1328 height 974
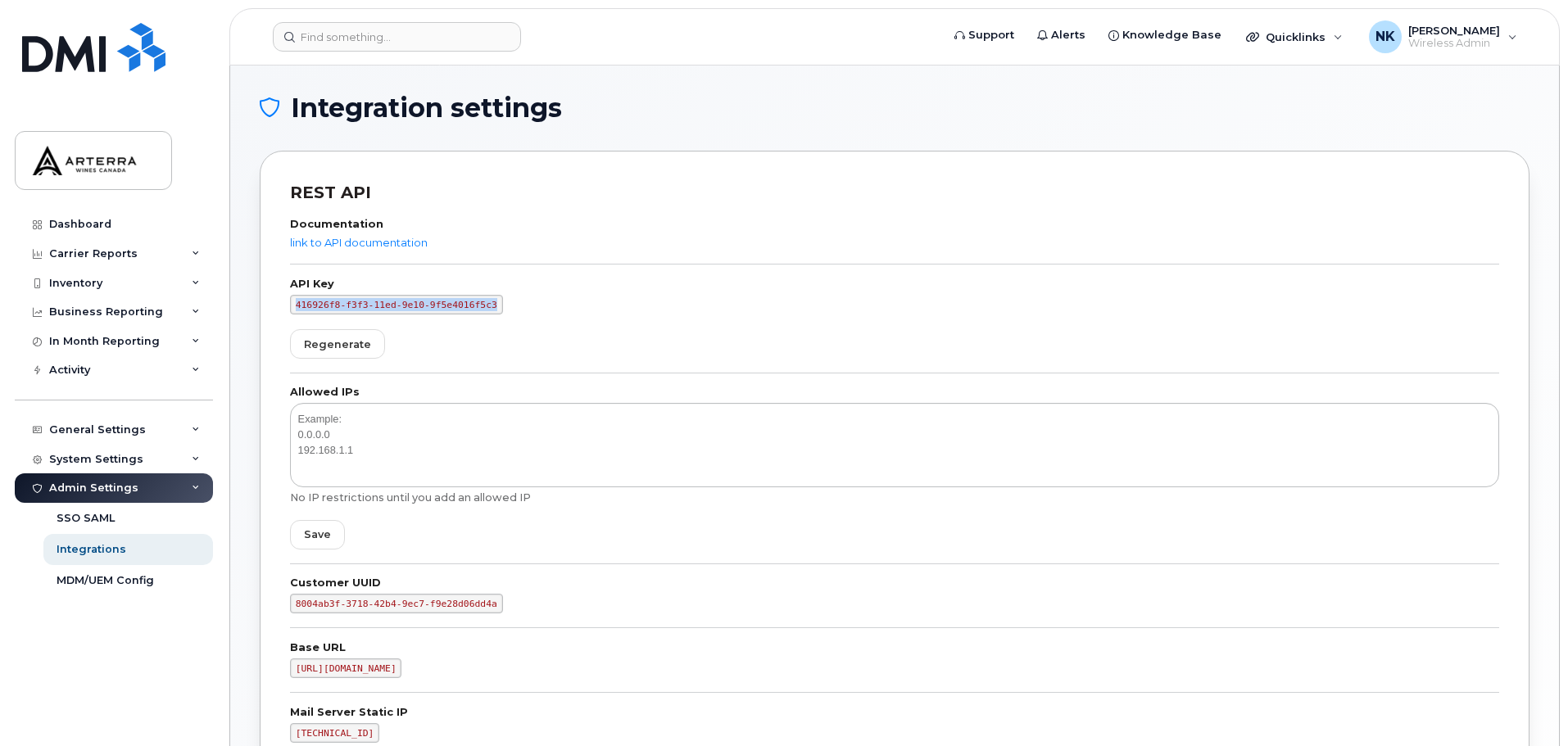
copy code "416926f8-f3f3-11ed-9e10-9f5e4016f5c3"
click at [1440, 314] on div "API Key 416926f8-f3f3-11ed-9e10-9f5e4016f5c3" at bounding box center [894, 296] width 1209 height 35
drag, startPoint x: 391, startPoint y: 667, endPoint x: 260, endPoint y: 679, distance: 131.5
click at [260, 679] on div "REST API Documentation link to API documentation API Key 416926f8-f3f3-11ed-9e1…" at bounding box center [894, 493] width 1270 height 685
drag, startPoint x: 481, startPoint y: 306, endPoint x: 225, endPoint y: 320, distance: 256.4
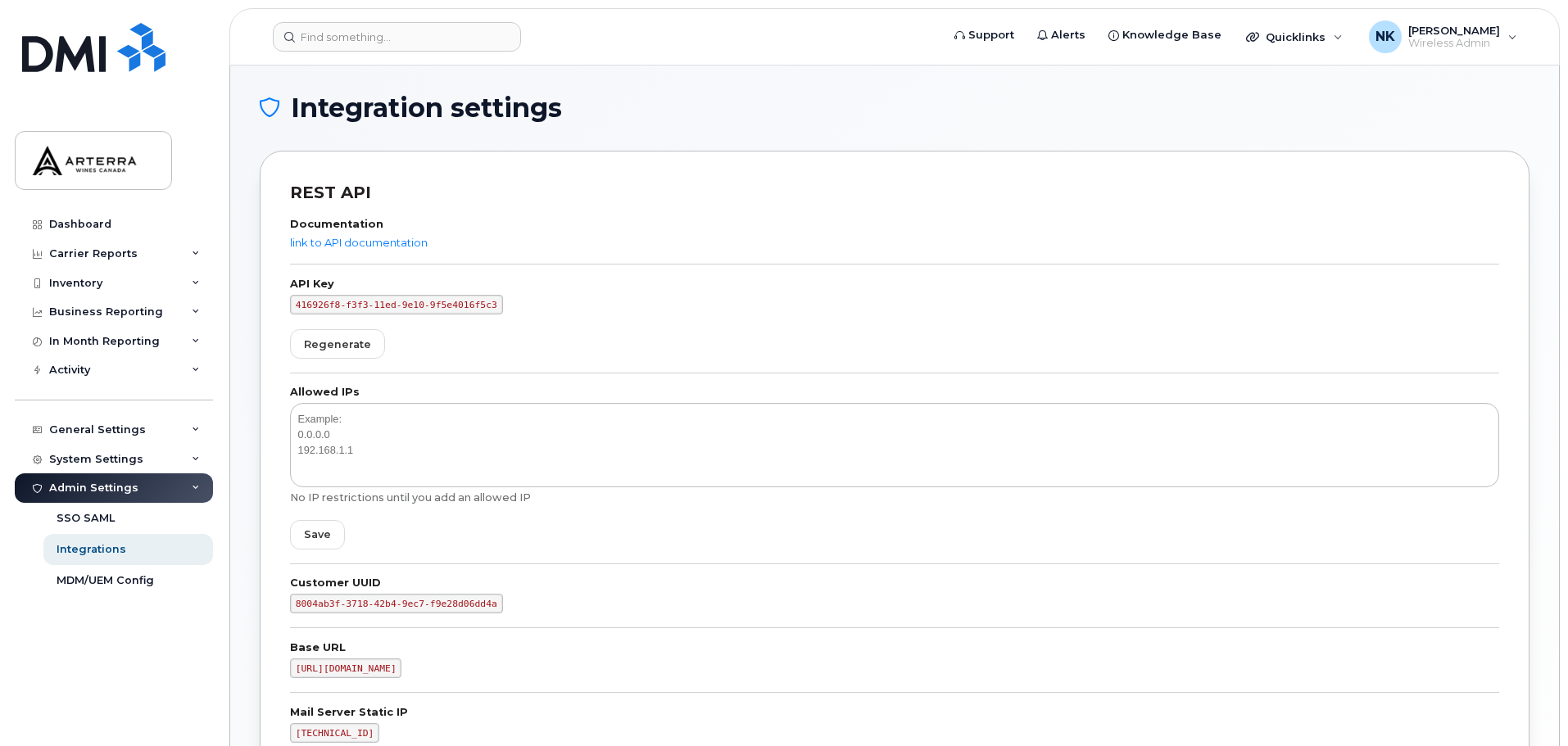
click at [225, 320] on body "Support Alerts Knowledge Base Quicklinks Suspend / Cancel Device Change SIM Car…" at bounding box center [784, 546] width 1568 height 1092
click at [483, 314] on code "416926f8-f3f3-11ed-9e10-9f5e4016f5c3" at bounding box center [397, 305] width 213 height 20
drag, startPoint x: 479, startPoint y: 305, endPoint x: 282, endPoint y: 311, distance: 197.1
click at [282, 311] on div "REST API Documentation link to API documentation API Key 416926f8-f3f3-11ed-9e1…" at bounding box center [894, 493] width 1270 height 685
click at [1423, 268] on div "Documentation link to API documentation API Key 416926f8-f3f3-11ed-9e10-9f5e401…" at bounding box center [894, 505] width 1209 height 600
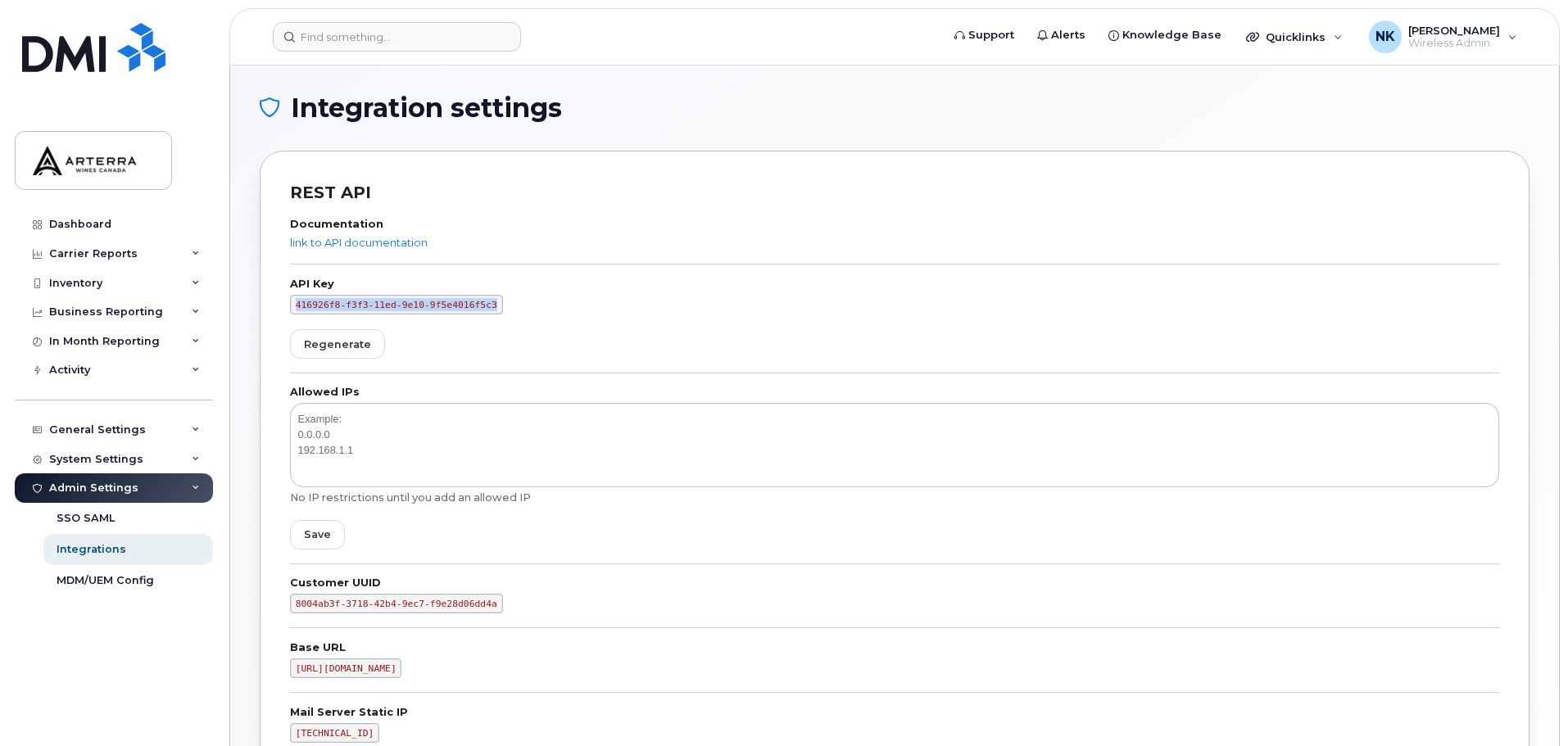
drag, startPoint x: 480, startPoint y: 304, endPoint x: 285, endPoint y: 305, distance: 195.0
click at [285, 305] on div "REST API Documentation link to API documentation API Key 416926f8-f3f3-11ed-9e1…" at bounding box center [894, 493] width 1270 height 685
click at [54, 226] on div "Dashboard" at bounding box center [80, 224] width 62 height 13
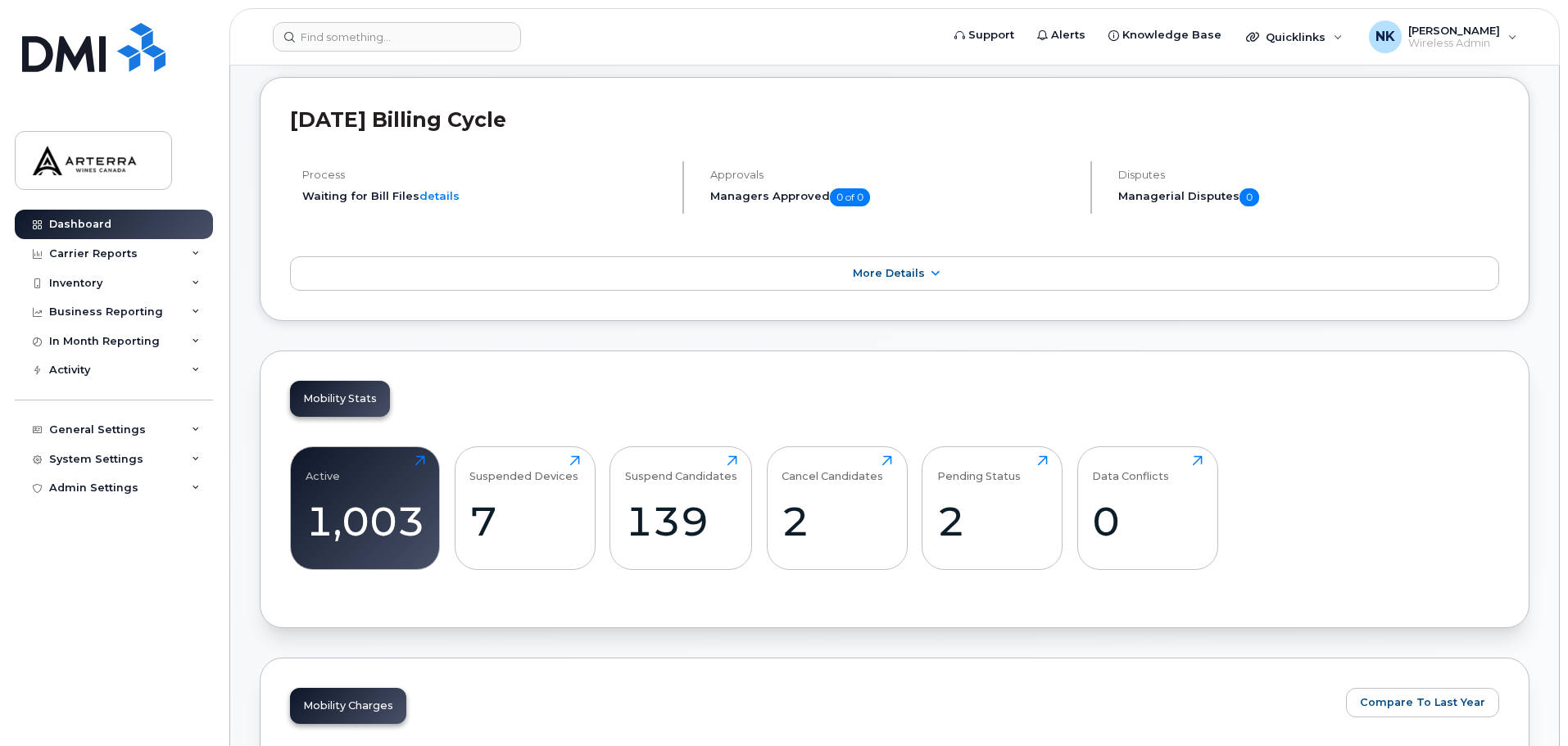
scroll to position [245, 0]
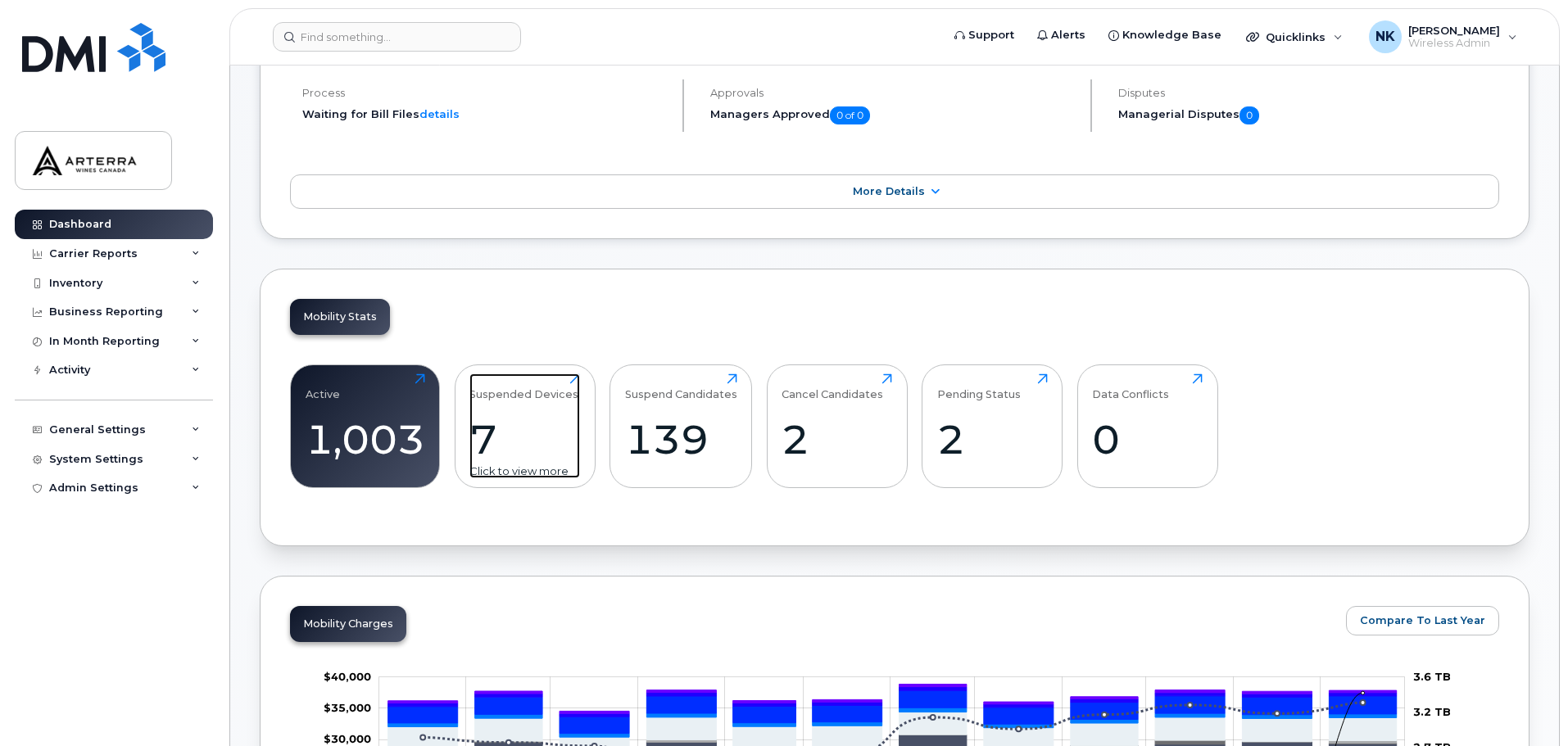
click at [491, 431] on div "7" at bounding box center [524, 439] width 110 height 48
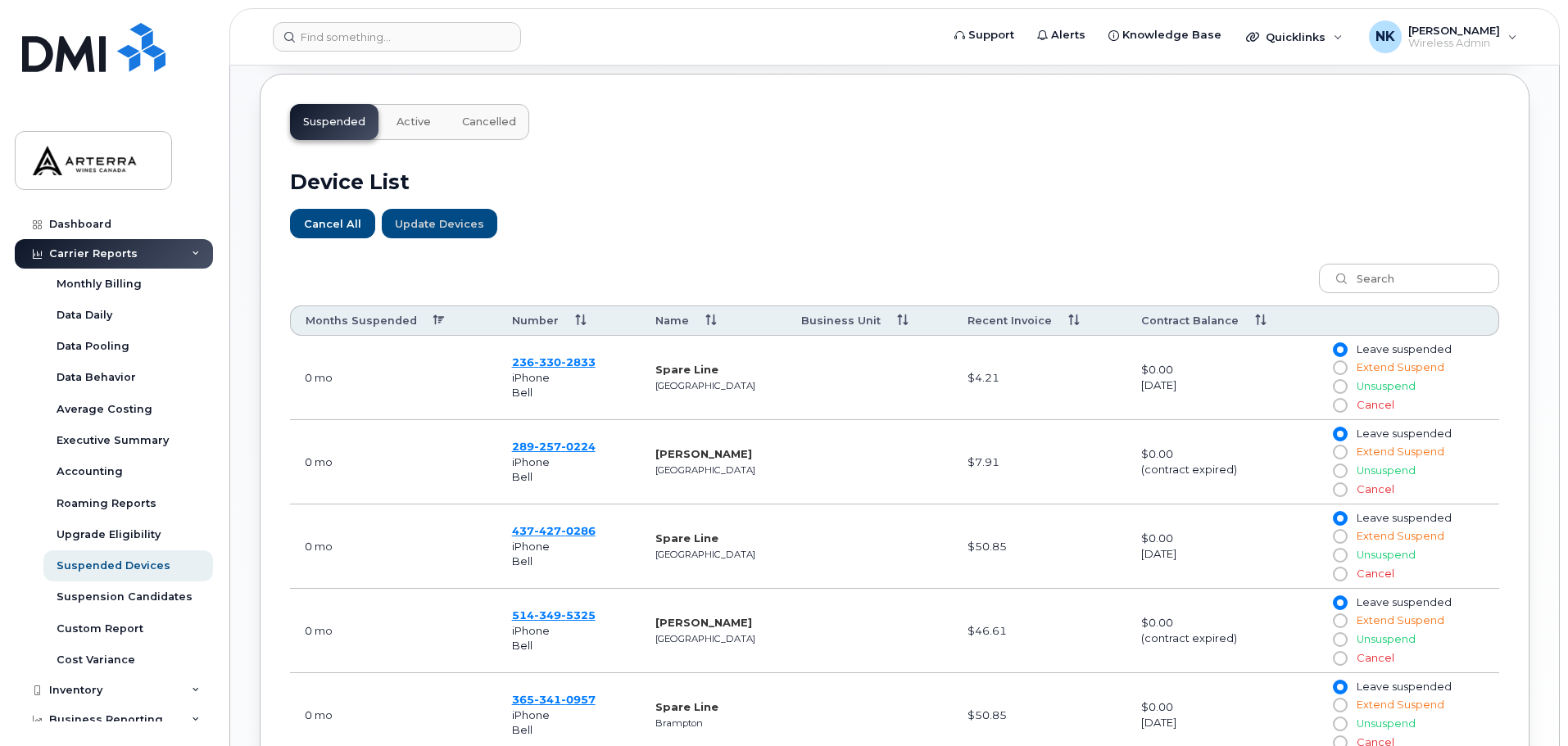
scroll to position [409, 0]
